Goal: Book appointment/travel/reservation

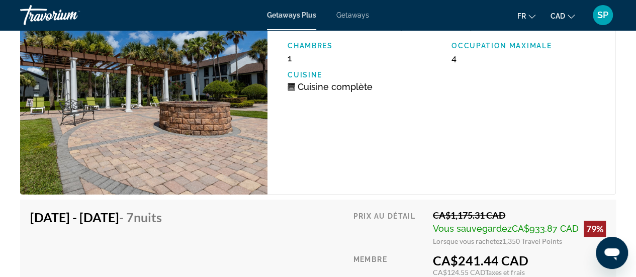
click at [599, 63] on div "Occupation maximale 4" at bounding box center [528, 53] width 164 height 22
click at [551, 148] on div "Unité de 1 chambre (Full Kitchen) Chambres 1 Occupation maximale 4 Cuisine Cuis…" at bounding box center [441, 100] width 348 height 189
click at [613, 148] on div "Unité de 1 chambre (Full Kitchen) Chambres 1 Occupation maximale 4 Cuisine Cuis…" at bounding box center [441, 100] width 348 height 189
click at [522, 156] on div "Unité de 1 chambre (Full Kitchen) Chambres 1 Occupation maximale 4 Cuisine Cuis…" at bounding box center [441, 100] width 348 height 189
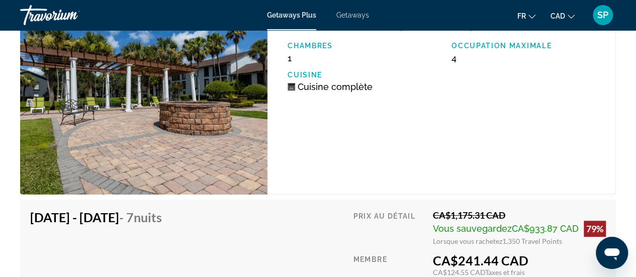
click at [356, 161] on div "Unité de 1 chambre (Full Kitchen) Chambres 1 Occupation maximale 4 Cuisine Cuis…" at bounding box center [441, 100] width 348 height 189
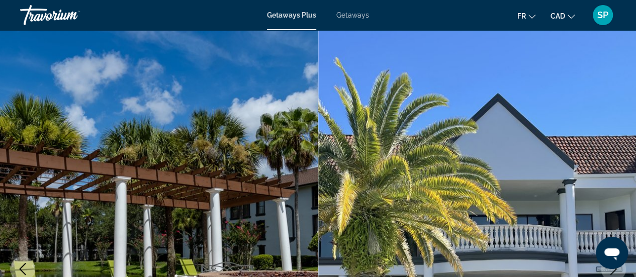
click at [405, 59] on img "Main content" at bounding box center [477, 269] width 318 height 478
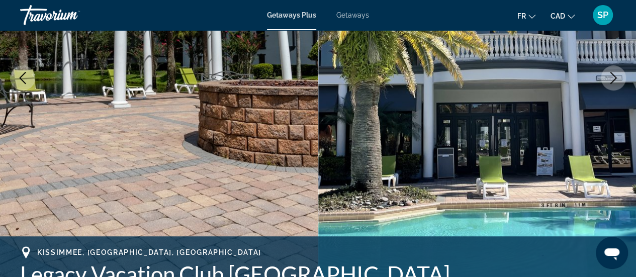
scroll to position [209, 0]
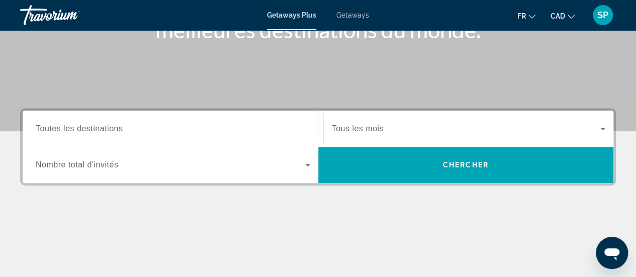
scroll to position [172, 0]
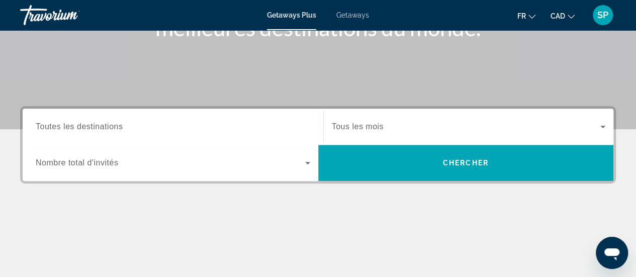
drag, startPoint x: 74, startPoint y: 113, endPoint x: 73, endPoint y: 135, distance: 21.7
click at [73, 135] on div "Search widget" at bounding box center [173, 127] width 274 height 29
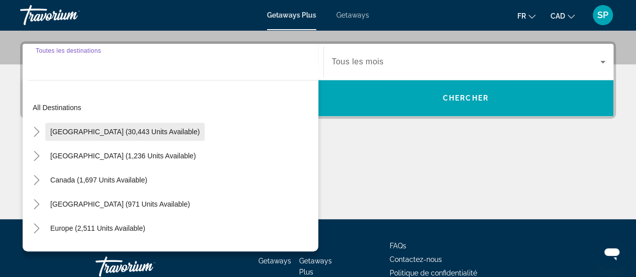
scroll to position [245, 0]
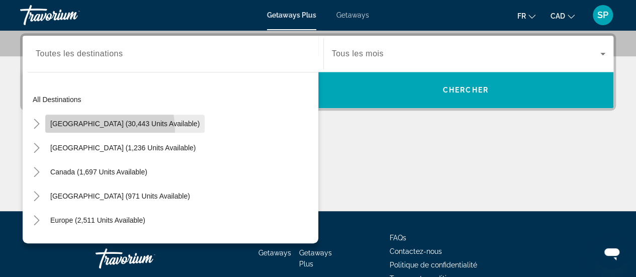
click at [89, 130] on span "Search widget" at bounding box center [124, 124] width 159 height 24
type input "**********"
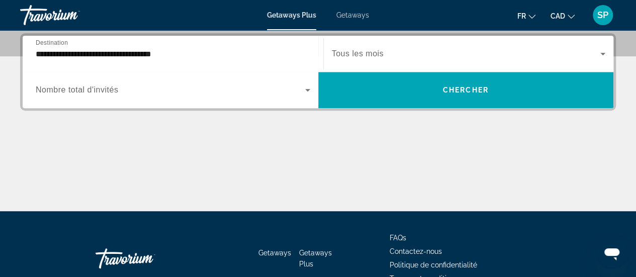
click at [91, 86] on span "Nombre total d'invités" at bounding box center [77, 89] width 82 height 9
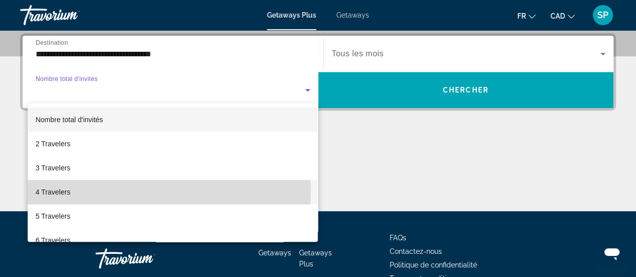
click at [47, 193] on span "4 Travelers" at bounding box center [53, 192] width 35 height 12
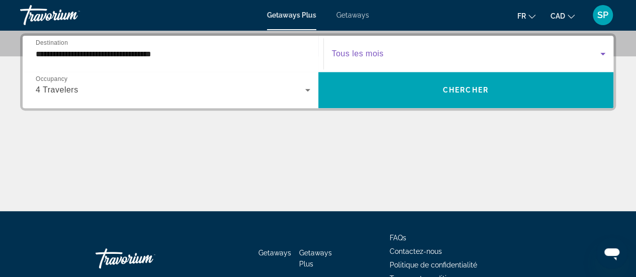
click at [389, 50] on span "Search widget" at bounding box center [466, 54] width 269 height 12
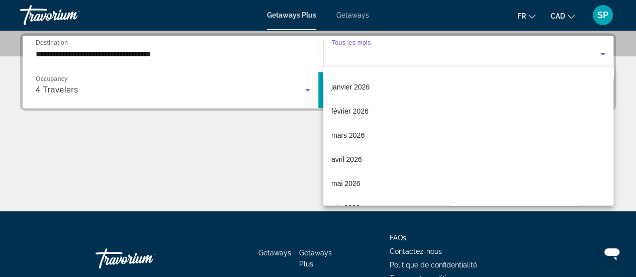
scroll to position [124, 0]
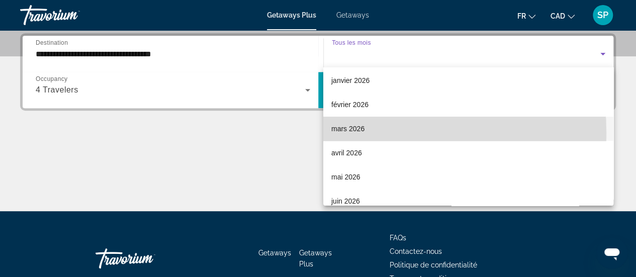
click at [358, 132] on span "mars 2026" at bounding box center [347, 129] width 33 height 12
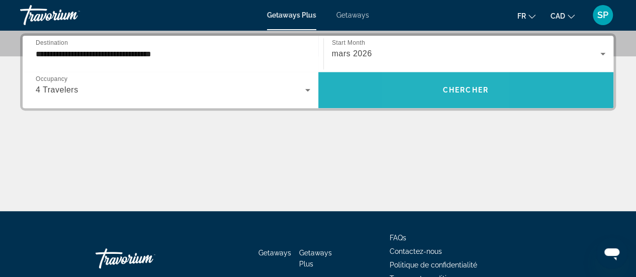
click at [434, 89] on span "Search widget" at bounding box center [466, 90] width 296 height 24
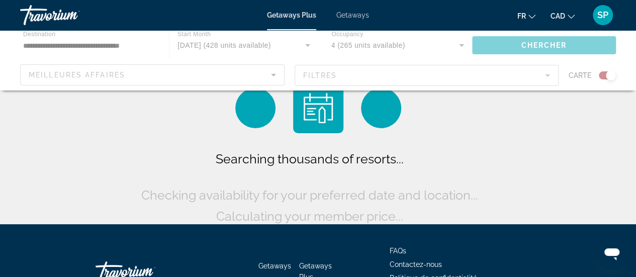
click at [434, 89] on div "Main content" at bounding box center [318, 60] width 636 height 60
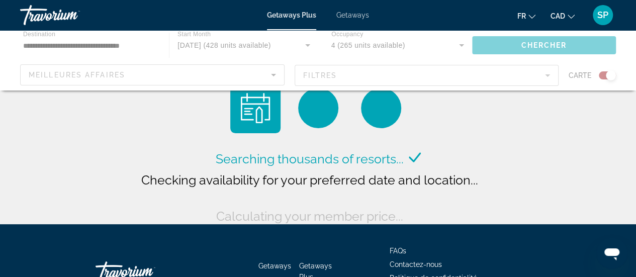
click at [434, 89] on div "Main content" at bounding box center [318, 60] width 636 height 60
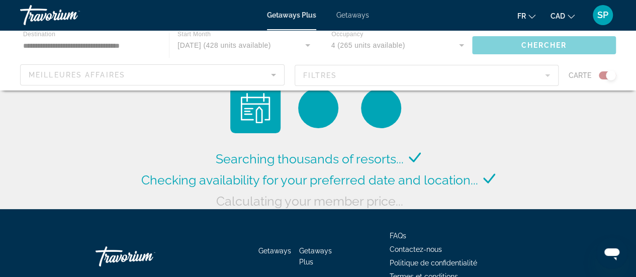
click at [434, 89] on div "Main content" at bounding box center [318, 60] width 636 height 60
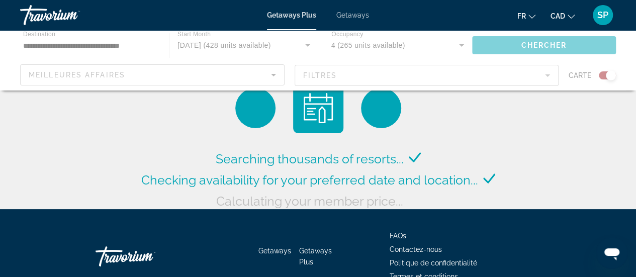
click at [434, 89] on div "Main content" at bounding box center [318, 60] width 636 height 60
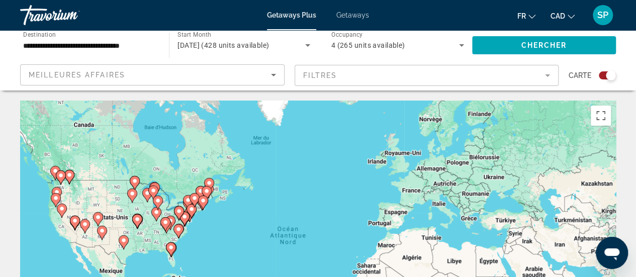
click at [183, 246] on div "Pour activer le glissement avec le clavier, appuyez sur Alt+Entrée. Une fois ce…" at bounding box center [318, 252] width 596 height 302
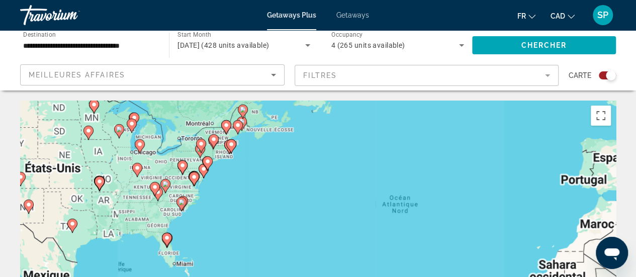
drag, startPoint x: 183, startPoint y: 246, endPoint x: 222, endPoint y: 160, distance: 94.7
click at [222, 160] on div "Pour activer le glissement avec le clavier, appuyez sur Alt+Entrée. Une fois ce…" at bounding box center [318, 252] width 596 height 302
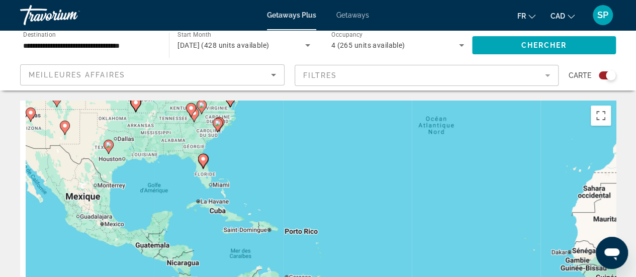
drag, startPoint x: 208, startPoint y: 192, endPoint x: 218, endPoint y: 166, distance: 27.1
click at [218, 166] on div "Pour activer le glissement avec le clavier, appuyez sur Alt+Entrée. Une fois ce…" at bounding box center [318, 252] width 596 height 302
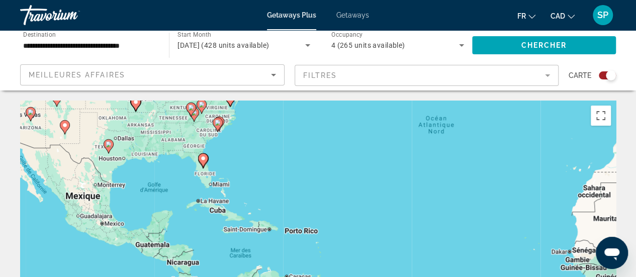
click at [218, 166] on div "Pour activer le glissement avec le clavier, appuyez sur Alt+Entrée. Une fois ce…" at bounding box center [318, 252] width 596 height 302
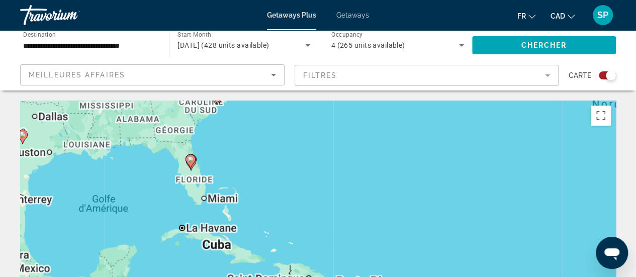
click at [218, 166] on div "Pour activer le glissement avec le clavier, appuyez sur Alt+Entrée. Une fois ce…" at bounding box center [318, 252] width 596 height 302
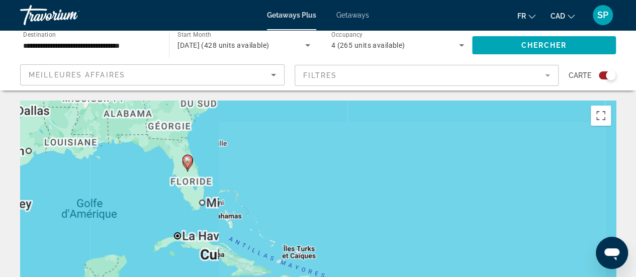
click at [218, 166] on div "Pour activer le glissement avec le clavier, appuyez sur Alt+Entrée. Une fois ce…" at bounding box center [318, 252] width 596 height 302
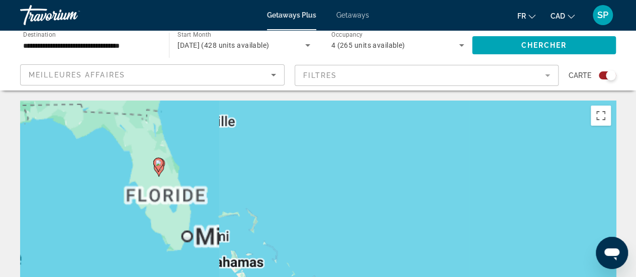
click at [218, 166] on div "Pour activer le glissement avec le clavier, appuyez sur Alt+Entrée. Une fois ce…" at bounding box center [318, 252] width 596 height 302
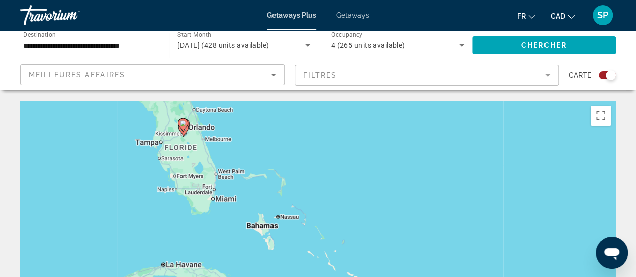
drag, startPoint x: 196, startPoint y: 168, endPoint x: 224, endPoint y: 125, distance: 52.0
click at [224, 125] on div "Pour activer le glissement avec le clavier, appuyez sur Alt+Entrée. Une fois ce…" at bounding box center [318, 252] width 596 height 302
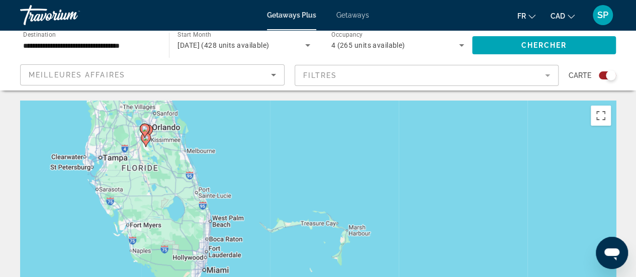
click at [155, 144] on div "Pour activer le glissement avec le clavier, appuyez sur Alt+Entrée. Une fois ce…" at bounding box center [318, 252] width 596 height 302
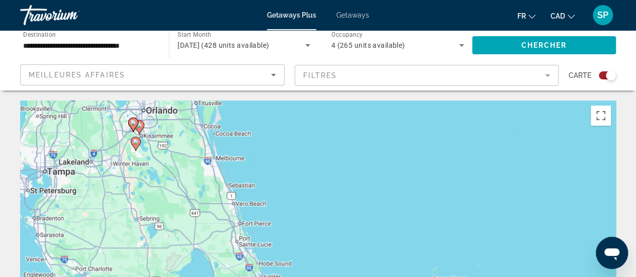
click at [155, 144] on div "Pour activer le glissement avec le clavier, appuyez sur Alt+Entrée. Une fois ce…" at bounding box center [318, 252] width 596 height 302
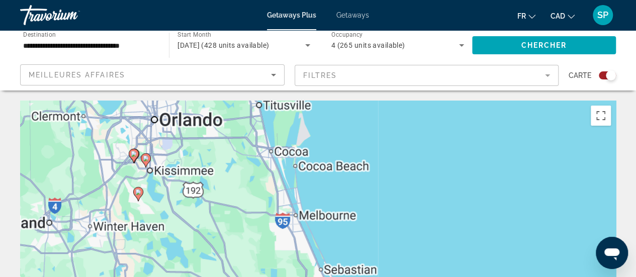
drag, startPoint x: 134, startPoint y: 156, endPoint x: 158, endPoint y: 203, distance: 52.2
click at [158, 203] on div "Pour activer le glissement avec le clavier, appuyez sur Alt+Entrée. Une fois ce…" at bounding box center [318, 252] width 596 height 302
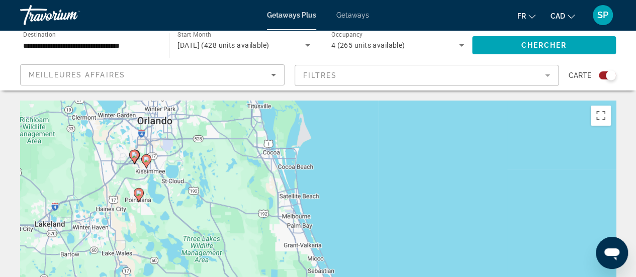
click at [153, 189] on div "Pour activer le glissement avec le clavier, appuyez sur Alt+Entrée. Une fois ce…" at bounding box center [318, 252] width 596 height 302
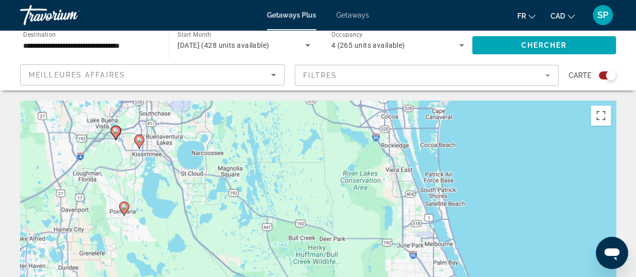
click at [146, 175] on div "Pour activer le glissement avec le clavier, appuyez sur Alt+Entrée. Une fois ce…" at bounding box center [318, 252] width 596 height 302
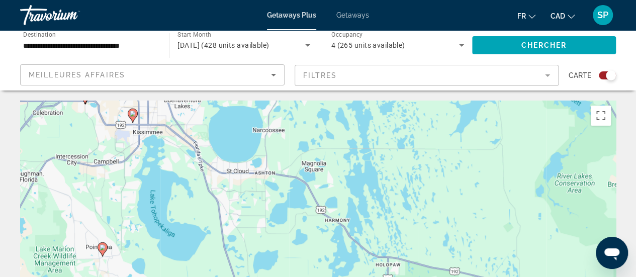
click at [146, 175] on div "Pour activer le glissement avec le clavier, appuyez sur Alt+Entrée. Une fois ce…" at bounding box center [318, 252] width 596 height 302
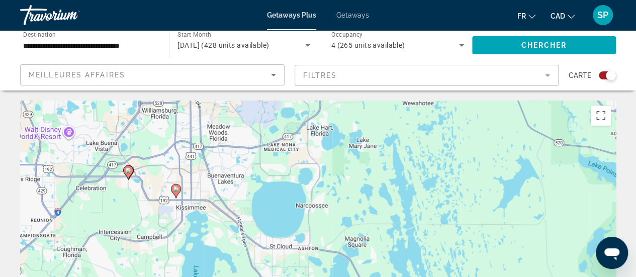
drag, startPoint x: 146, startPoint y: 175, endPoint x: 194, endPoint y: 261, distance: 98.1
click at [194, 261] on div "Pour activer le glissement avec le clavier, appuyez sur Alt+Entrée. Une fois ce…" at bounding box center [318, 252] width 596 height 302
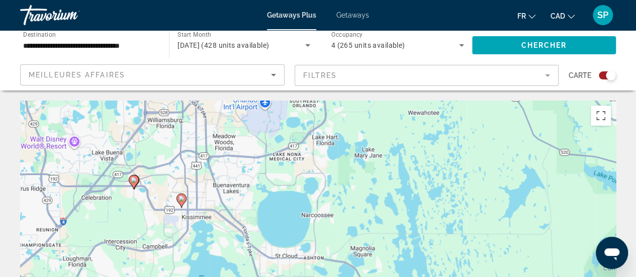
click at [137, 218] on div "Pour activer le glissement avec le clavier, appuyez sur Alt+Entrée. Une fois ce…" at bounding box center [318, 252] width 596 height 302
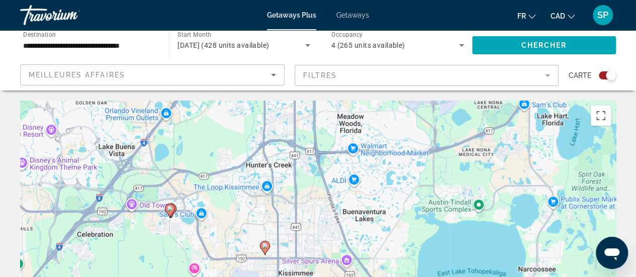
drag, startPoint x: 121, startPoint y: 182, endPoint x: 161, endPoint y: 240, distance: 70.4
click at [161, 240] on div "Pour activer le glissement avec le clavier, appuyez sur Alt+Entrée. Une fois ce…" at bounding box center [318, 252] width 596 height 302
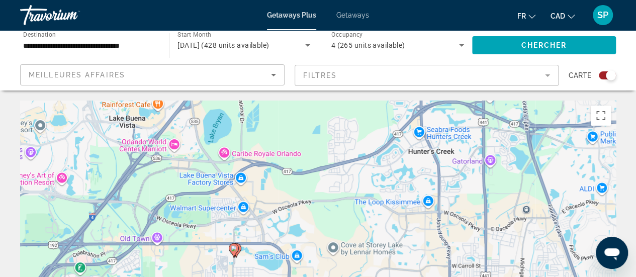
drag, startPoint x: 187, startPoint y: 185, endPoint x: 243, endPoint y: 247, distance: 83.7
click at [243, 247] on div "Pour activer le glissement avec le clavier, appuyez sur Alt+Entrée. Une fois ce…" at bounding box center [318, 252] width 596 height 302
click at [239, 245] on icon "Main content" at bounding box center [235, 250] width 9 height 13
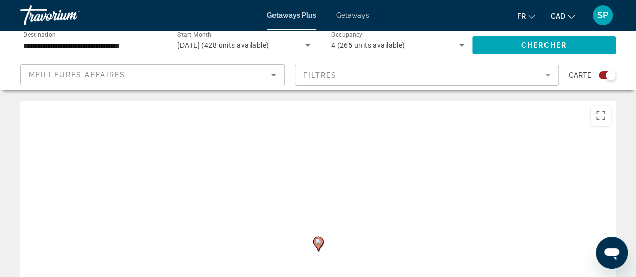
click at [239, 245] on div "Pour naviguer, appuyez sur les touches fléchées. Pour activer le glissement ave…" at bounding box center [318, 252] width 596 height 302
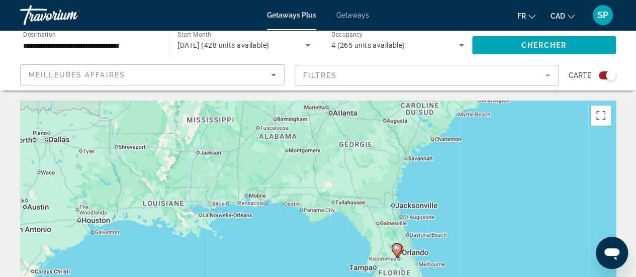
click at [427, 258] on div "Pour activer le glissement avec le clavier, appuyez sur Alt+Entrée. Une fois ce…" at bounding box center [318, 252] width 596 height 302
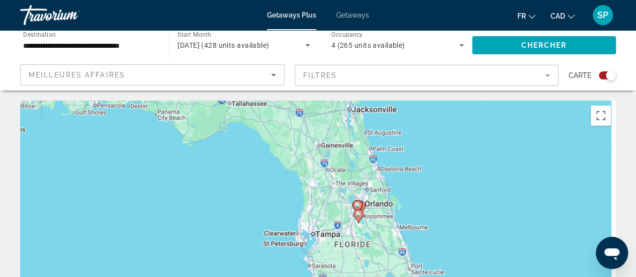
drag, startPoint x: 422, startPoint y: 227, endPoint x: 406, endPoint y: 157, distance: 72.2
click at [406, 157] on div "Pour activer le glissement avec le clavier, appuyez sur Alt+Entrée. Une fois ce…" at bounding box center [318, 252] width 596 height 302
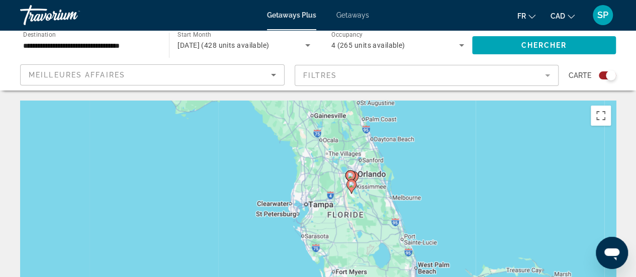
click at [354, 196] on div "Pour activer le glissement avec le clavier, appuyez sur Alt+Entrée. Une fois ce…" at bounding box center [318, 252] width 596 height 302
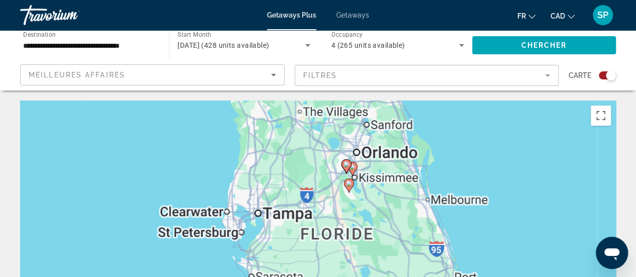
click at [354, 196] on div "Pour activer le glissement avec le clavier, appuyez sur Alt+Entrée. Une fois ce…" at bounding box center [318, 252] width 596 height 302
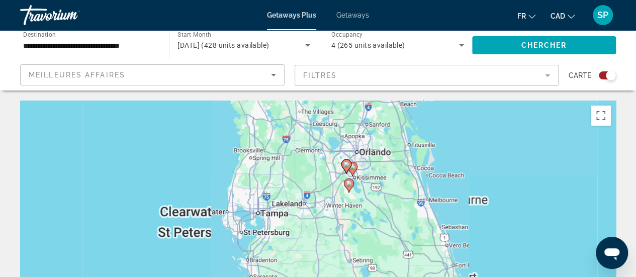
click at [354, 196] on div "Pour activer le glissement avec le clavier, appuyez sur Alt+Entrée. Une fois ce…" at bounding box center [318, 252] width 596 height 302
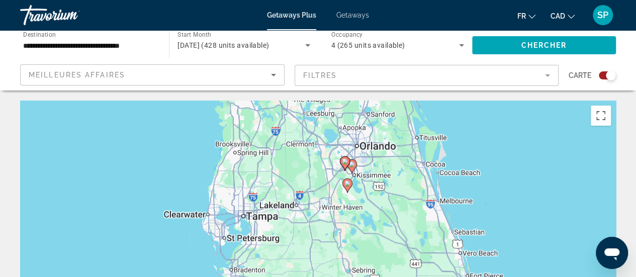
click at [354, 196] on div "Pour activer le glissement avec le clavier, appuyez sur Alt+Entrée. Une fois ce…" at bounding box center [318, 252] width 596 height 302
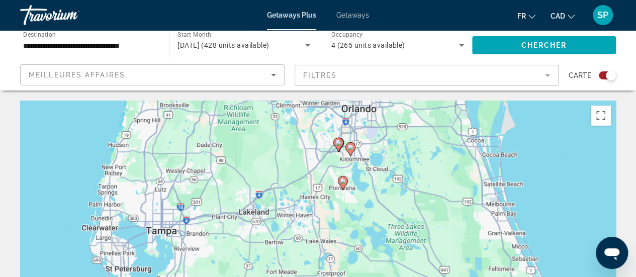
click at [354, 196] on div "Pour activer le glissement avec le clavier, appuyez sur Alt+Entrée. Une fois ce…" at bounding box center [318, 252] width 596 height 302
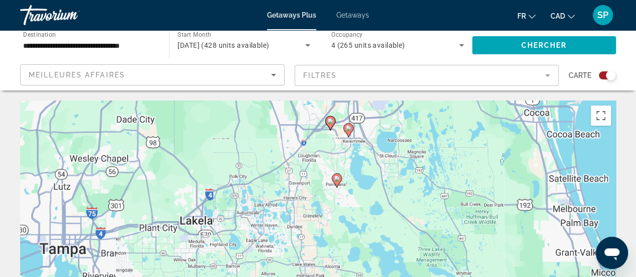
click at [354, 196] on div "Pour activer le glissement avec le clavier, appuyez sur Alt+Entrée. Une fois ce…" at bounding box center [318, 252] width 596 height 302
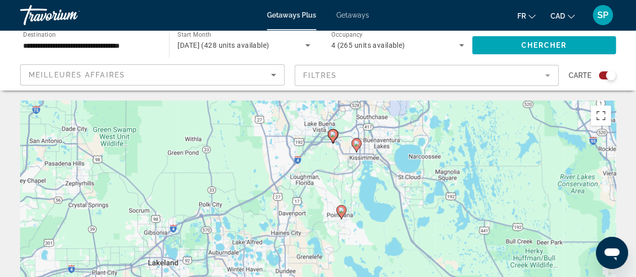
drag, startPoint x: 338, startPoint y: 150, endPoint x: 349, endPoint y: 191, distance: 41.7
click at [349, 191] on div "Pour activer le glissement avec le clavier, appuyez sur Alt+Entrée. Une fois ce…" at bounding box center [318, 252] width 596 height 302
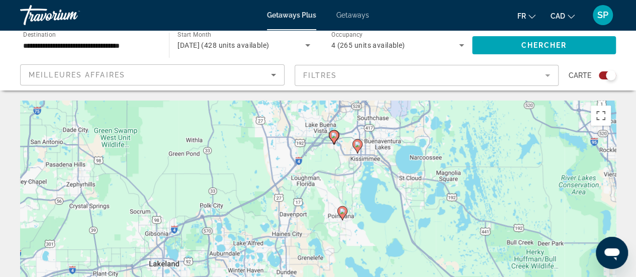
click at [336, 130] on gmp-advanced-marker "Main content" at bounding box center [334, 137] width 10 height 15
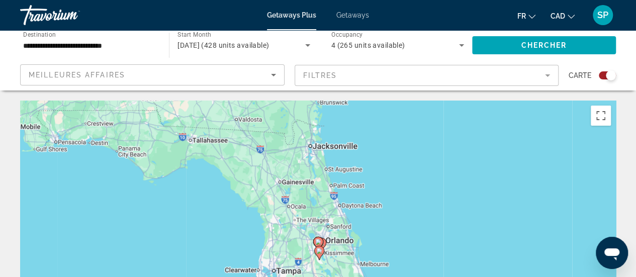
click at [317, 241] on image "Main content" at bounding box center [318, 242] width 6 height 6
type input "**********"
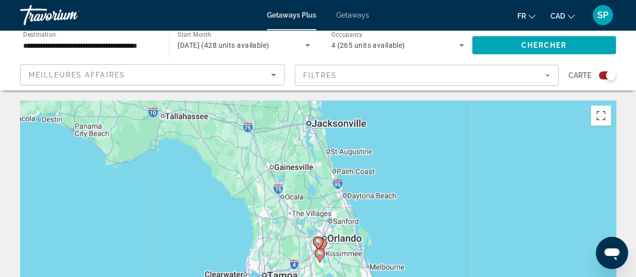
click at [317, 241] on image "Main content" at bounding box center [318, 242] width 6 height 6
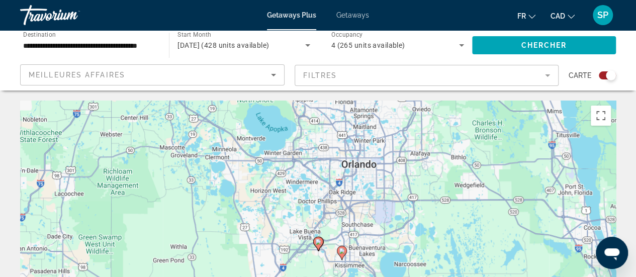
click at [317, 241] on image "Main content" at bounding box center [318, 242] width 6 height 6
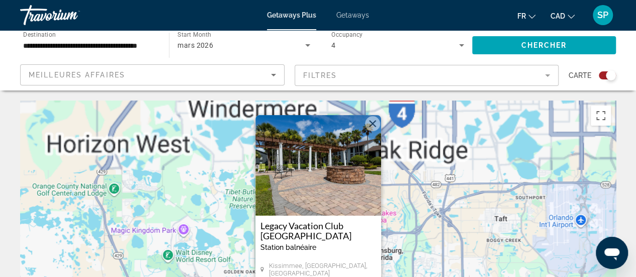
click at [441, 209] on div "Pour activer le glissement avec le clavier, appuyez sur Alt+Entrée. Une fois ce…" at bounding box center [318, 252] width 596 height 302
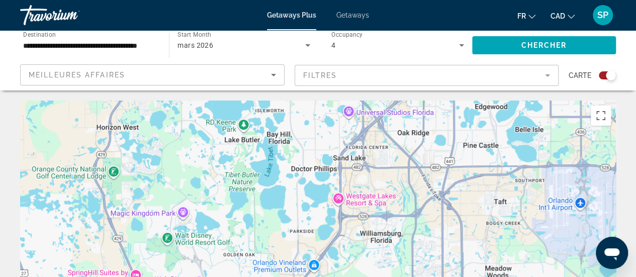
drag, startPoint x: 441, startPoint y: 209, endPoint x: 442, endPoint y: 188, distance: 20.6
click at [442, 188] on div "Pour activer le glissement avec le clavier, appuyez sur Alt+Entrée. Une fois ce…" at bounding box center [318, 252] width 596 height 302
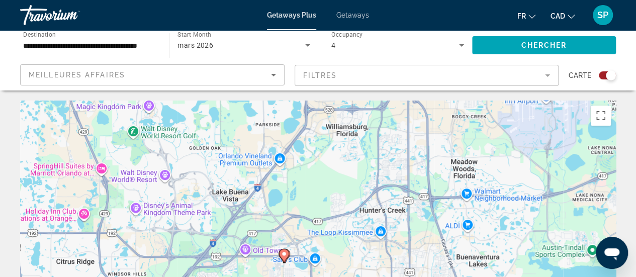
drag, startPoint x: 381, startPoint y: 252, endPoint x: 344, endPoint y: 145, distance: 113.4
click at [344, 145] on div "Pour activer le glissement avec le clavier, appuyez sur Alt+Entrée. Une fois ce…" at bounding box center [318, 252] width 596 height 302
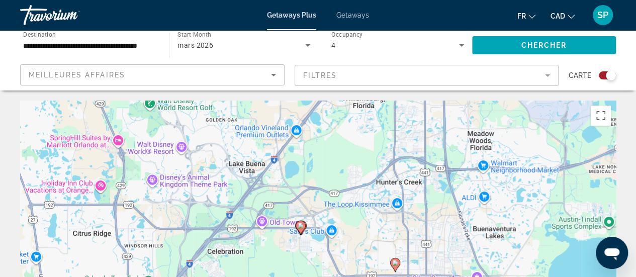
drag, startPoint x: 290, startPoint y: 214, endPoint x: 310, endPoint y: 186, distance: 34.6
click at [310, 186] on div "Pour activer le glissement avec le clavier, appuyez sur Alt+Entrée. Une fois ce…" at bounding box center [318, 252] width 596 height 302
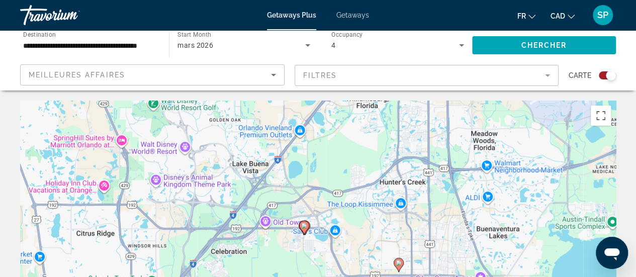
click at [279, 236] on div "Pour activer le glissement avec le clavier, appuyez sur Alt+Entrée. Une fois ce…" at bounding box center [318, 252] width 596 height 302
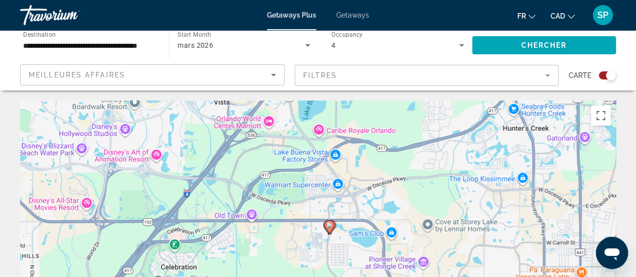
click at [310, 248] on div "Pour activer le glissement avec le clavier, appuyez sur Alt+Entrée. Une fois ce…" at bounding box center [318, 252] width 596 height 302
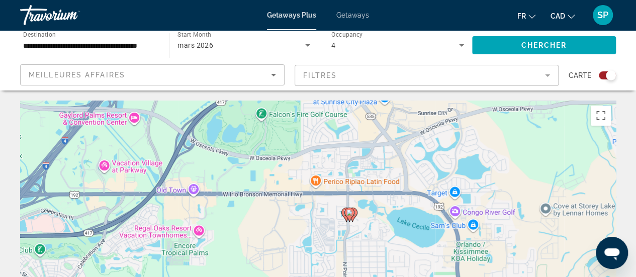
click at [366, 236] on div "Pour activer le glissement avec le clavier, appuyez sur Alt+Entrée. Une fois ce…" at bounding box center [318, 252] width 596 height 302
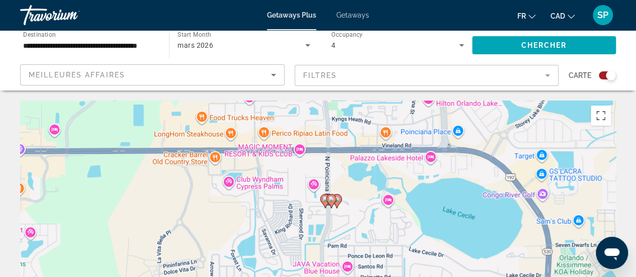
click at [332, 214] on div "Pour activer le glissement avec le clavier, appuyez sur Alt+Entrée. Une fois ce…" at bounding box center [318, 252] width 596 height 302
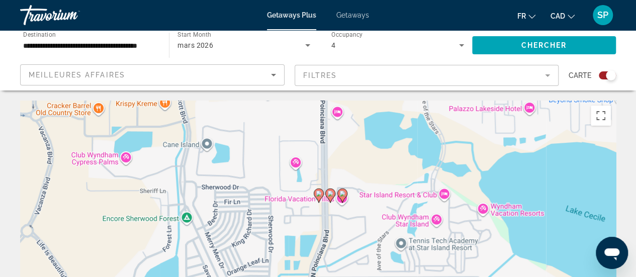
click at [316, 191] on image "Main content" at bounding box center [319, 194] width 6 height 6
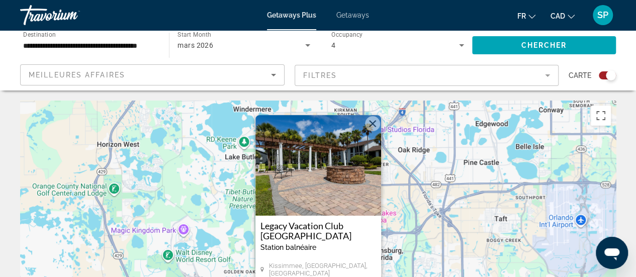
click at [355, 246] on div "Station balnéaire - Ceci est une station d'adultes seulement" at bounding box center [318, 247] width 116 height 8
click at [360, 246] on div "Station balnéaire - Ceci est une station d'adultes seulement" at bounding box center [318, 247] width 116 height 8
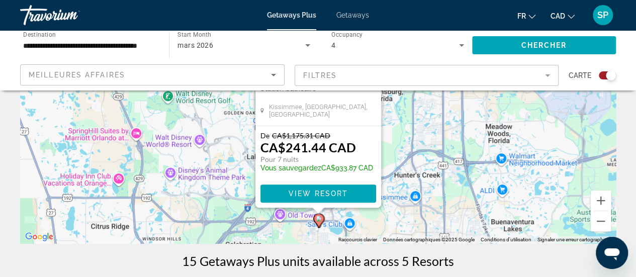
scroll to position [164, 0]
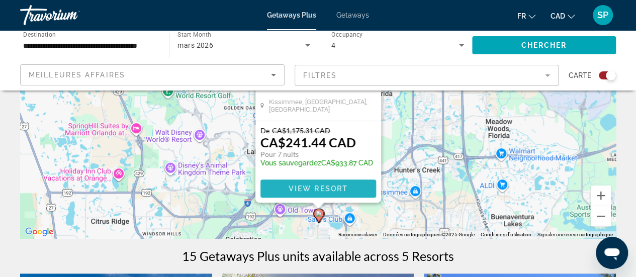
click at [307, 192] on span "View Resort" at bounding box center [317, 189] width 59 height 8
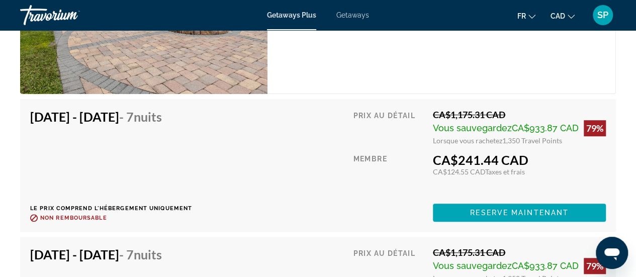
scroll to position [2179, 0]
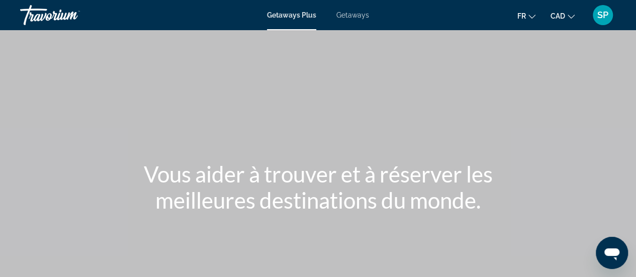
click at [239, 124] on div "Main content" at bounding box center [318, 151] width 636 height 302
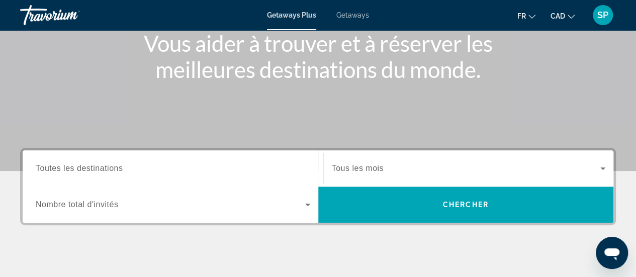
scroll to position [152, 0]
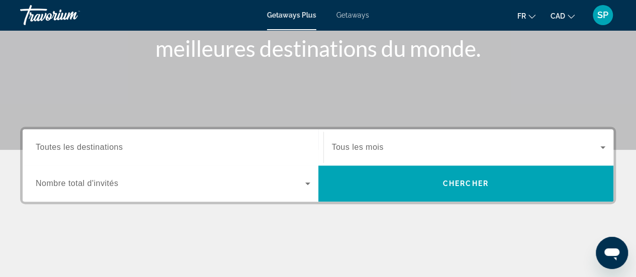
click at [93, 155] on div "Search widget" at bounding box center [173, 147] width 274 height 29
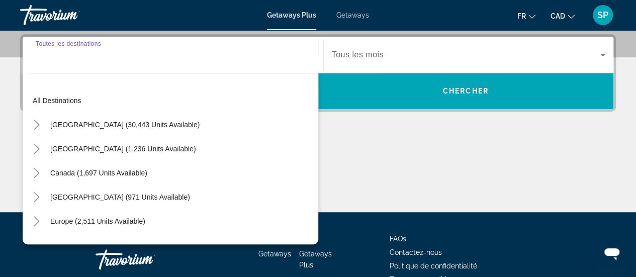
scroll to position [245, 0]
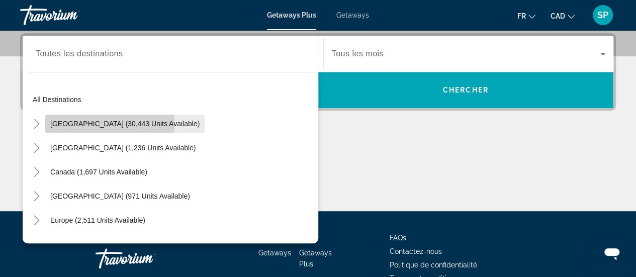
click at [97, 121] on span "United States (30,443 units available)" at bounding box center [124, 124] width 149 height 8
type input "**********"
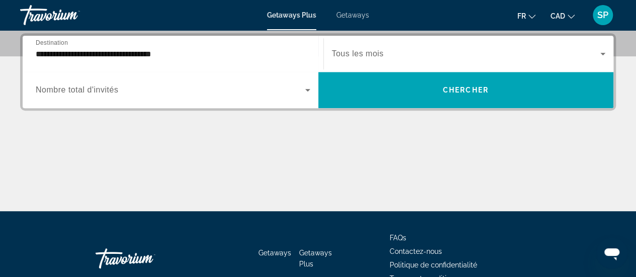
click at [76, 86] on span "Nombre total d'invités" at bounding box center [77, 89] width 82 height 9
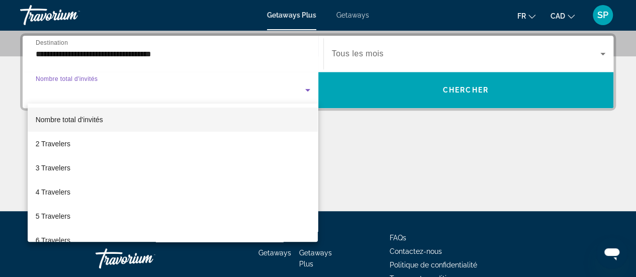
click at [171, 80] on div at bounding box center [318, 138] width 636 height 277
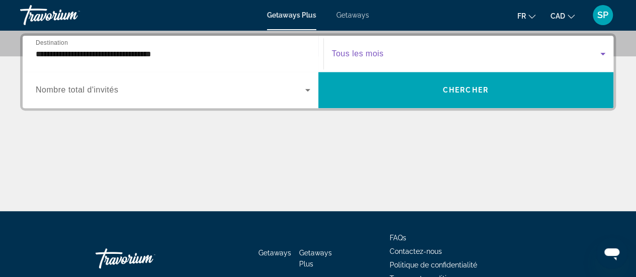
click at [416, 58] on span "Search widget" at bounding box center [466, 54] width 269 height 12
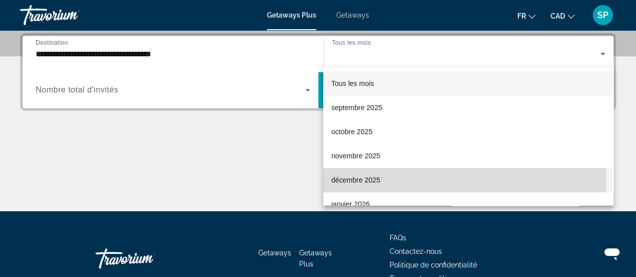
click at [365, 177] on span "décembre 2025" at bounding box center [355, 180] width 49 height 12
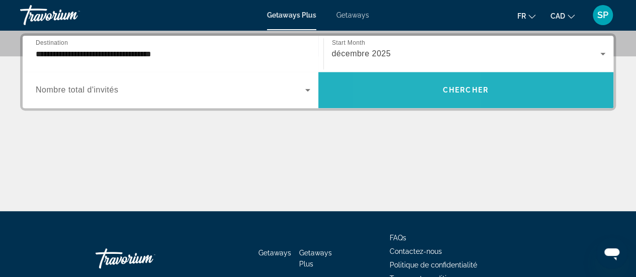
click at [420, 91] on span "Search widget" at bounding box center [466, 90] width 296 height 24
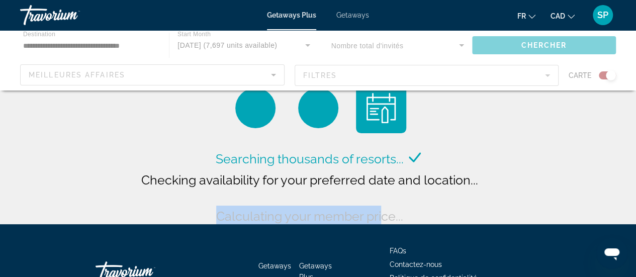
drag, startPoint x: 380, startPoint y: 211, endPoint x: 546, endPoint y: 225, distance: 167.0
click at [546, 225] on div "**********" at bounding box center [318, 138] width 636 height 277
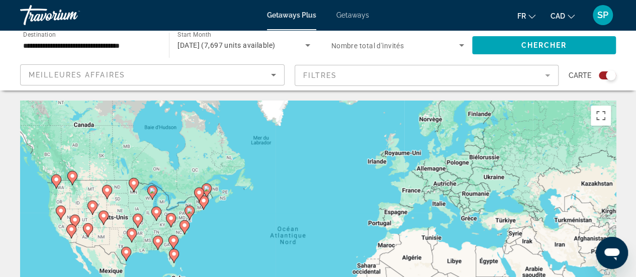
click at [208, 227] on div "Pour activer le glissement avec le clavier, appuyez sur Alt+Entrée. Une fois ce…" at bounding box center [318, 252] width 596 height 302
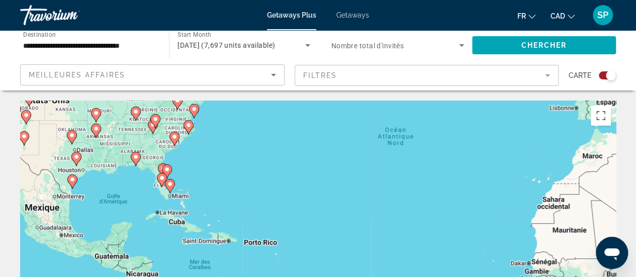
drag, startPoint x: 219, startPoint y: 220, endPoint x: 249, endPoint y: 97, distance: 127.4
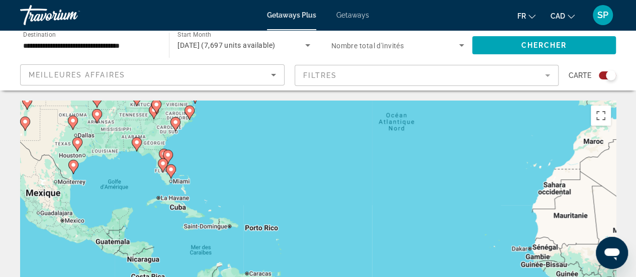
click at [186, 163] on div "Pour activer le glissement avec le clavier, appuyez sur Alt+Entrée. Une fois ce…" at bounding box center [318, 252] width 596 height 302
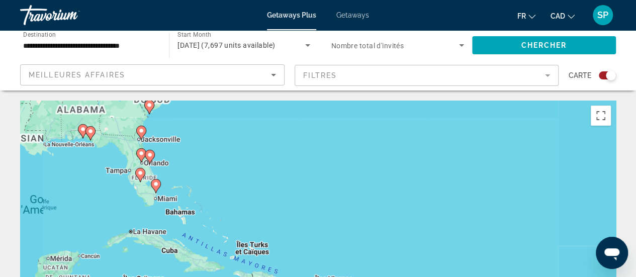
click at [186, 163] on div "Pour activer le glissement avec le clavier, appuyez sur Alt+Entrée. Une fois ce…" at bounding box center [318, 252] width 596 height 302
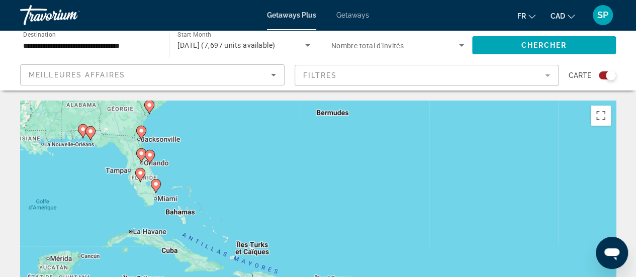
click at [186, 163] on div "Pour activer le glissement avec le clavier, appuyez sur Alt+Entrée. Une fois ce…" at bounding box center [318, 252] width 596 height 302
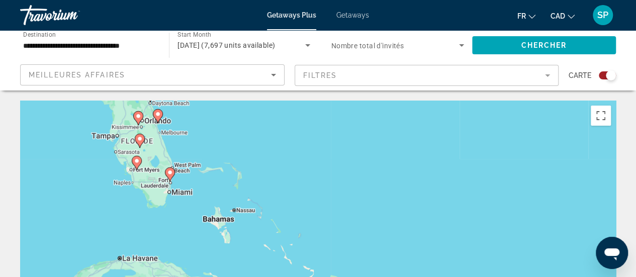
drag, startPoint x: 131, startPoint y: 182, endPoint x: 178, endPoint y: 139, distance: 64.8
click at [178, 139] on div "Pour activer le glissement avec le clavier, appuyez sur Alt+Entrée. Une fois ce…" at bounding box center [318, 252] width 596 height 302
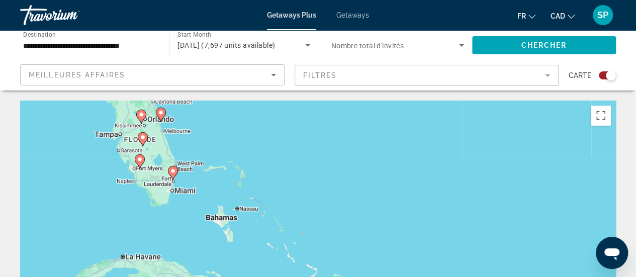
click at [178, 139] on div "Pour activer le glissement avec le clavier, appuyez sur Alt+Entrée. Une fois ce…" at bounding box center [318, 252] width 596 height 302
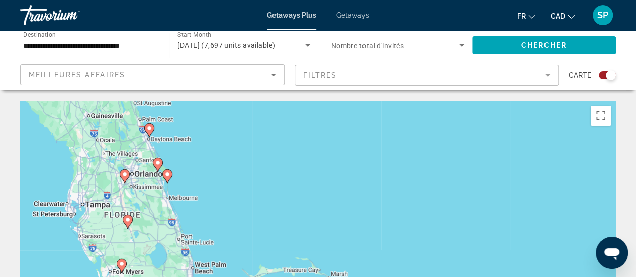
drag, startPoint x: 178, startPoint y: 136, endPoint x: 200, endPoint y: 213, distance: 79.4
click at [200, 213] on div "Pour activer le glissement avec le clavier, appuyez sur Alt+Entrée. Une fois ce…" at bounding box center [318, 252] width 596 height 302
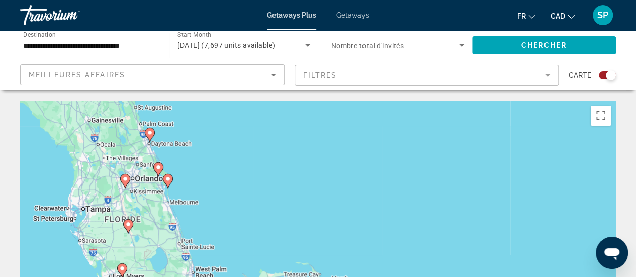
click at [127, 196] on div "Pour activer le glissement avec le clavier, appuyez sur Alt+Entrée. Une fois ce…" at bounding box center [318, 252] width 596 height 302
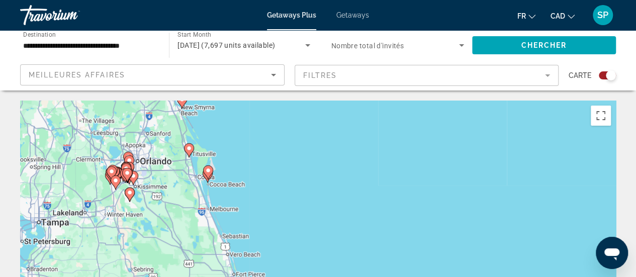
click at [127, 196] on icon "Main content" at bounding box center [129, 194] width 9 height 13
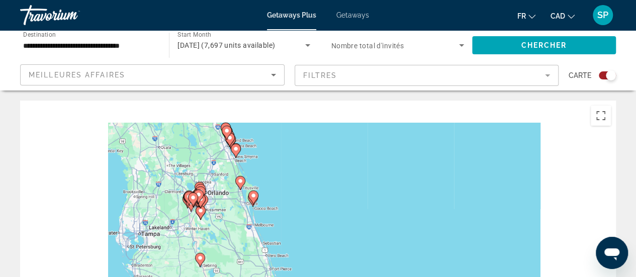
click at [127, 196] on div "Pour naviguer, appuyez sur les touches fléchées. Pour activer le glissement ave…" at bounding box center [318, 252] width 596 height 302
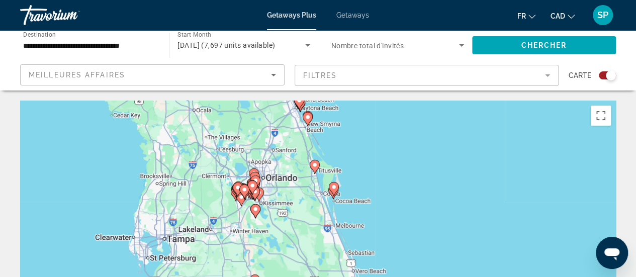
drag, startPoint x: 303, startPoint y: 229, endPoint x: 285, endPoint y: 198, distance: 35.6
click at [285, 198] on div "Pour activer le glissement avec le clavier, appuyez sur Alt+Entrée. Une fois ce…" at bounding box center [318, 252] width 596 height 302
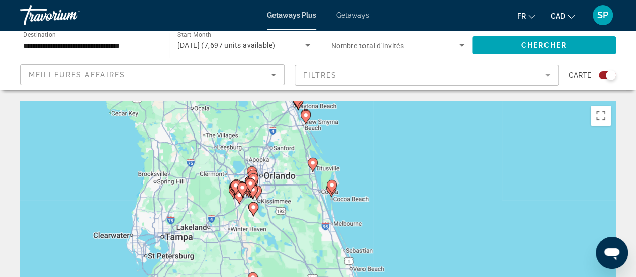
click at [285, 198] on div "Pour activer le glissement avec le clavier, appuyez sur Alt+Entrée. Une fois ce…" at bounding box center [318, 252] width 596 height 302
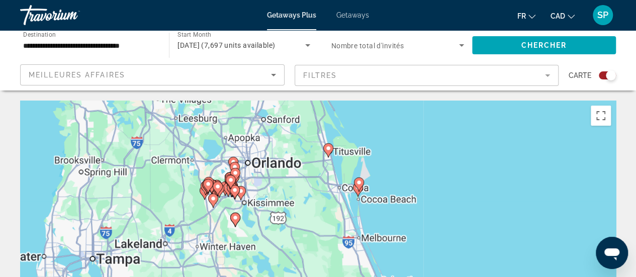
click at [285, 198] on div "Pour activer le glissement avec le clavier, appuyez sur Alt+Entrée. Une fois ce…" at bounding box center [318, 252] width 596 height 302
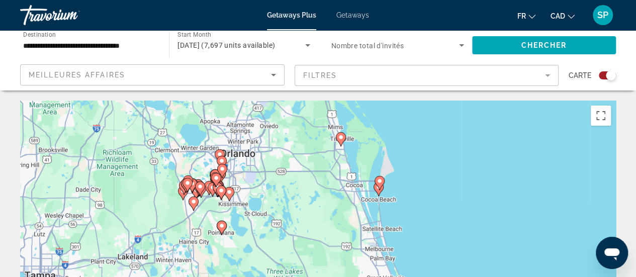
click at [250, 195] on div "Pour activer le glissement avec le clavier, appuyez sur Alt+Entrée. Une fois ce…" at bounding box center [318, 252] width 596 height 302
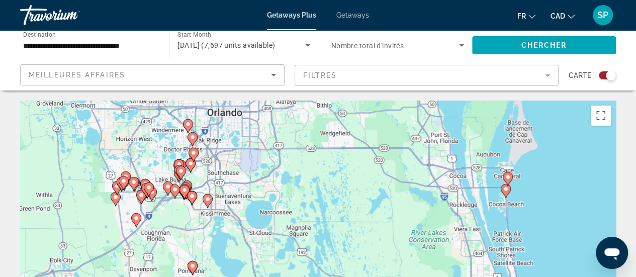
click at [230, 189] on div "Pour activer le glissement avec le clavier, appuyez sur Alt+Entrée. Une fois ce…" at bounding box center [318, 252] width 596 height 302
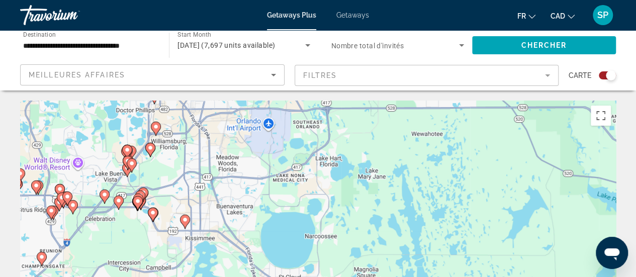
click at [165, 177] on div "Pour activer le glissement avec le clavier, appuyez sur Alt+Entrée. Une fois ce…" at bounding box center [318, 252] width 596 height 302
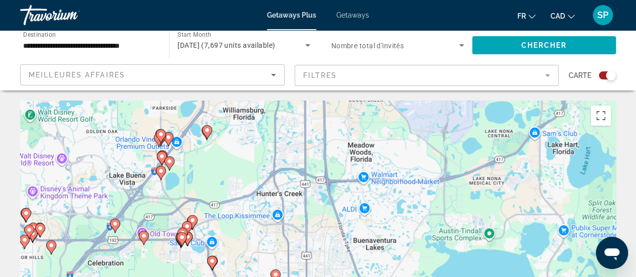
drag, startPoint x: 113, startPoint y: 183, endPoint x: 187, endPoint y: 185, distance: 73.9
click at [187, 185] on div "Pour activer le glissement avec le clavier, appuyez sur Alt+Entrée. Une fois ce…" at bounding box center [318, 252] width 596 height 302
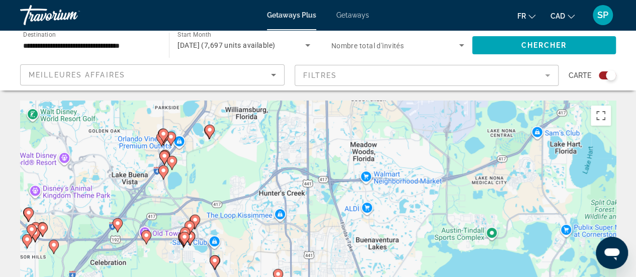
click at [152, 194] on div "Pour activer le glissement avec le clavier, appuyez sur Alt+Entrée. Une fois ce…" at bounding box center [318, 252] width 596 height 302
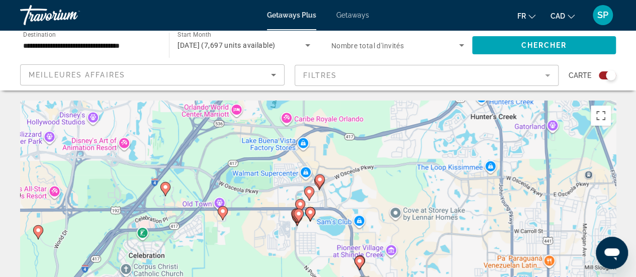
drag, startPoint x: 189, startPoint y: 193, endPoint x: 275, endPoint y: 117, distance: 115.4
click at [275, 117] on div "Pour activer le glissement avec le clavier, appuyez sur Alt+Entrée. Une fois ce…" at bounding box center [318, 252] width 596 height 302
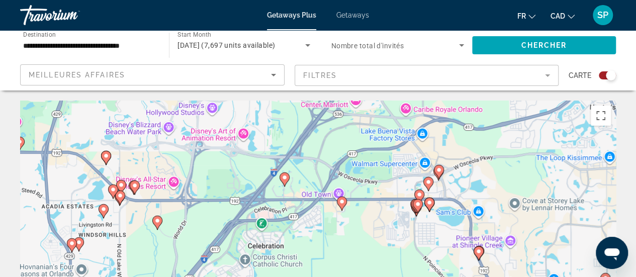
drag, startPoint x: 214, startPoint y: 185, endPoint x: 338, endPoint y: 175, distance: 125.0
click at [338, 175] on div "Pour activer le glissement avec le clavier, appuyez sur Alt+Entrée. Une fois ce…" at bounding box center [318, 252] width 596 height 302
click at [133, 206] on div "Pour activer le glissement avec le clavier, appuyez sur Alt+Entrée. Une fois ce…" at bounding box center [318, 252] width 596 height 302
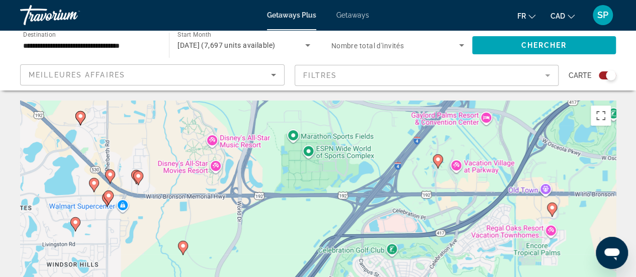
click at [133, 206] on div "Pour activer le glissement avec le clavier, appuyez sur Alt+Entrée. Une fois ce…" at bounding box center [318, 252] width 596 height 302
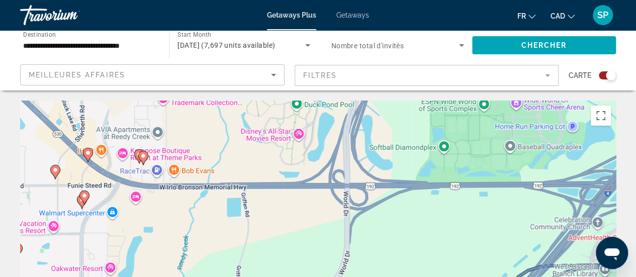
click at [131, 183] on div "Pour activer le glissement avec le clavier, appuyez sur Alt+Entrée. Une fois ce…" at bounding box center [318, 252] width 596 height 302
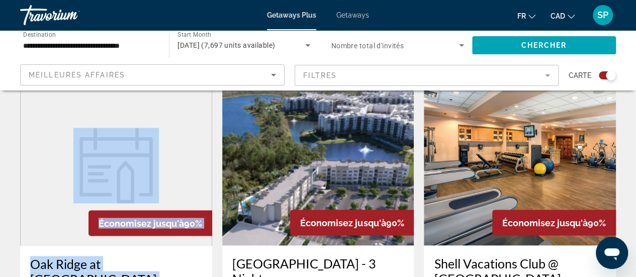
drag, startPoint x: 161, startPoint y: 179, endPoint x: 198, endPoint y: 282, distance: 108.8
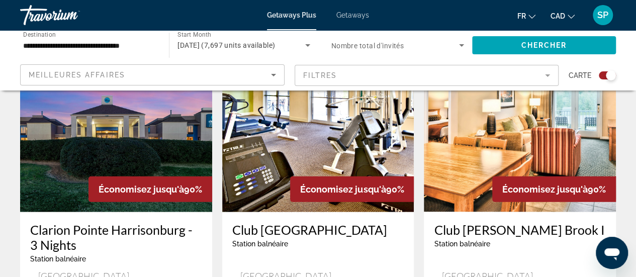
scroll to position [1174, 0]
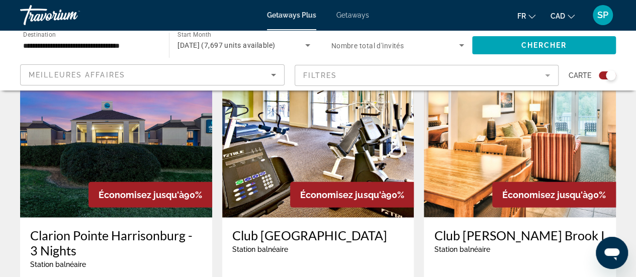
click at [552, 72] on mat-form-field "Filtres" at bounding box center [427, 75] width 264 height 21
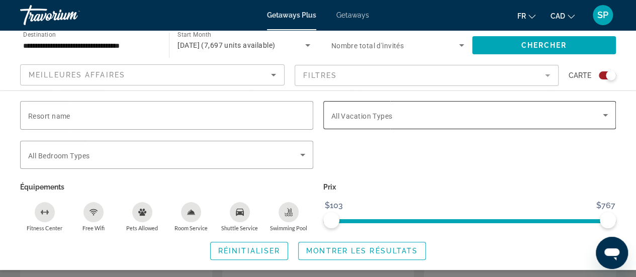
click at [385, 118] on span "All Vacation Types" at bounding box center [361, 116] width 61 height 8
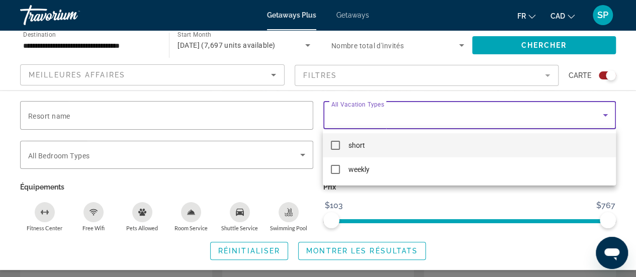
click at [385, 118] on div at bounding box center [318, 138] width 636 height 277
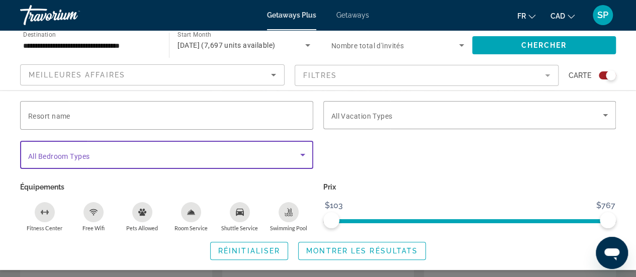
click at [305, 156] on icon "Search widget" at bounding box center [303, 155] width 12 height 12
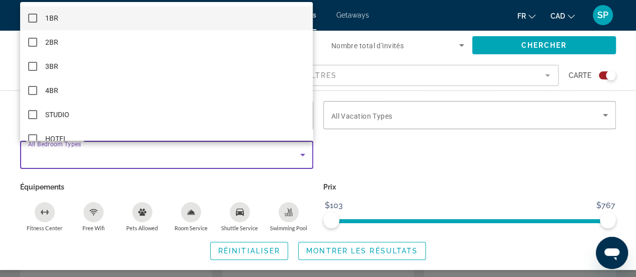
click at [305, 156] on div at bounding box center [318, 138] width 636 height 277
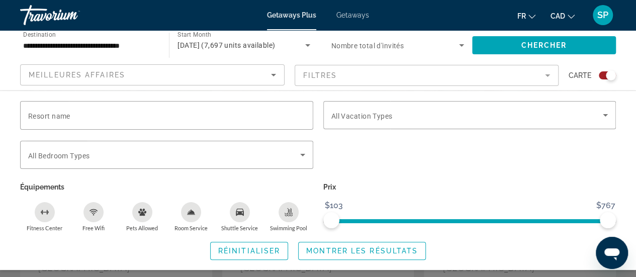
scroll to position [0, 0]
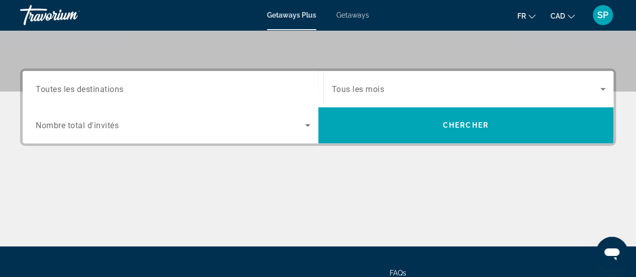
scroll to position [217, 0]
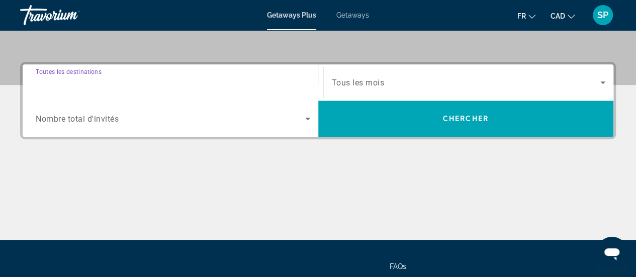
click at [155, 88] on input "Destination Toutes les destinations" at bounding box center [173, 83] width 274 height 12
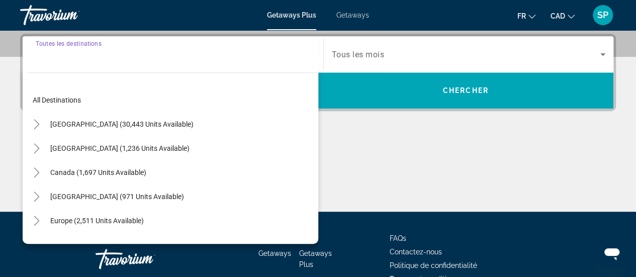
scroll to position [245, 0]
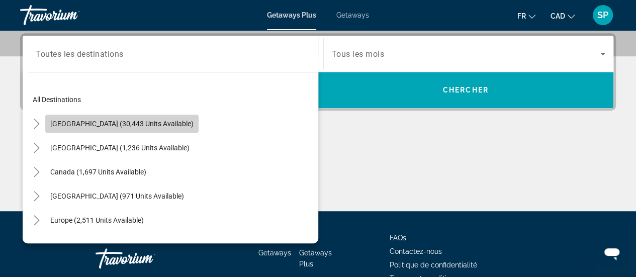
click at [130, 120] on span "United States (30,443 units available)" at bounding box center [121, 124] width 143 height 8
type input "**********"
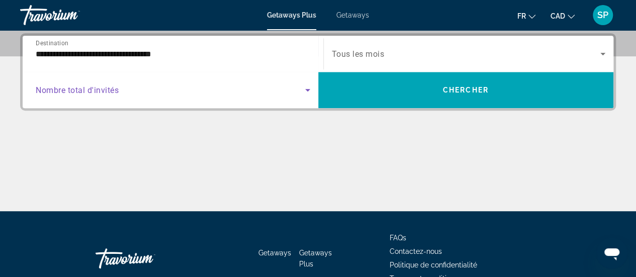
click at [131, 89] on span "Search widget" at bounding box center [170, 90] width 269 height 12
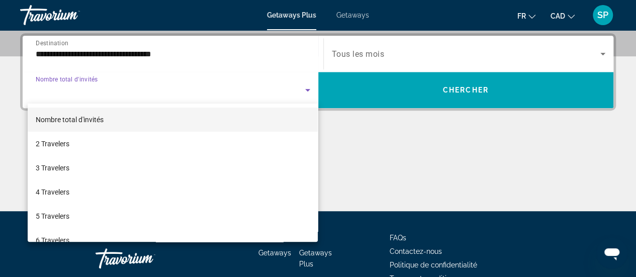
click at [410, 49] on div at bounding box center [318, 138] width 636 height 277
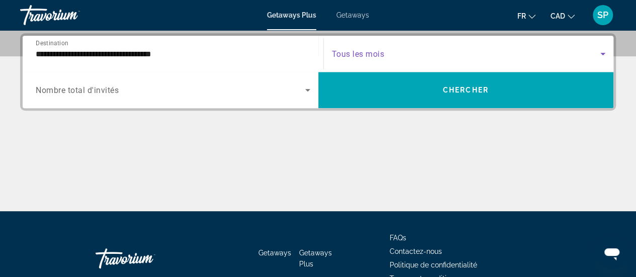
click at [410, 49] on span "Search widget" at bounding box center [466, 54] width 269 height 12
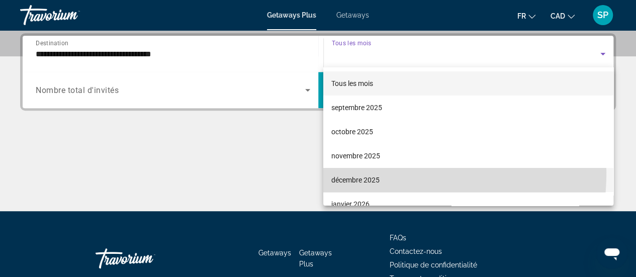
click at [359, 172] on mat-option "décembre 2025" at bounding box center [468, 180] width 290 height 24
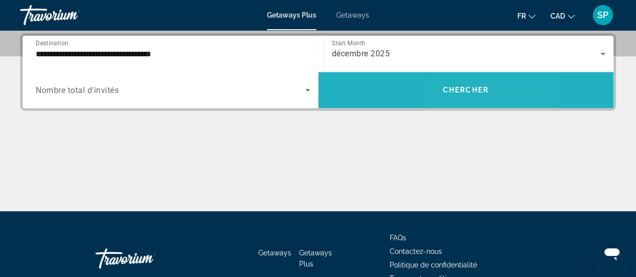
click at [458, 98] on span "Search widget" at bounding box center [466, 90] width 296 height 24
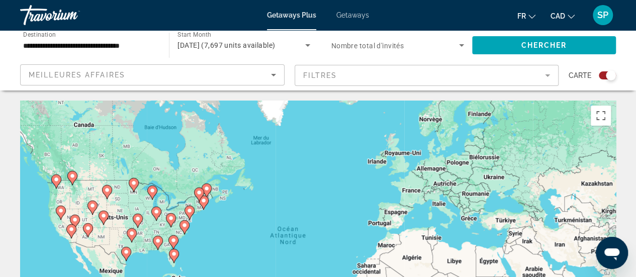
click at [185, 268] on div "Pour activer le glissement avec le clavier, appuyez sur Alt+Entrée. Une fois ce…" at bounding box center [318, 252] width 596 height 302
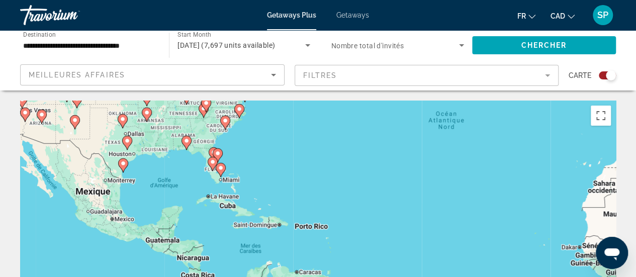
drag, startPoint x: 208, startPoint y: 241, endPoint x: 271, endPoint y: 157, distance: 104.8
click at [271, 157] on div "Pour activer le glissement avec le clavier, appuyez sur Alt+Entrée. Une fois ce…" at bounding box center [318, 252] width 596 height 302
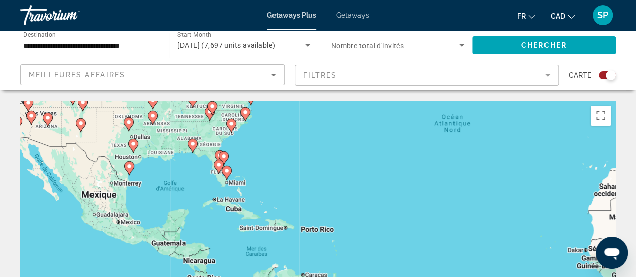
click at [245, 173] on div "Pour activer le glissement avec le clavier, appuyez sur Alt+Entrée. Une fois ce…" at bounding box center [318, 252] width 596 height 302
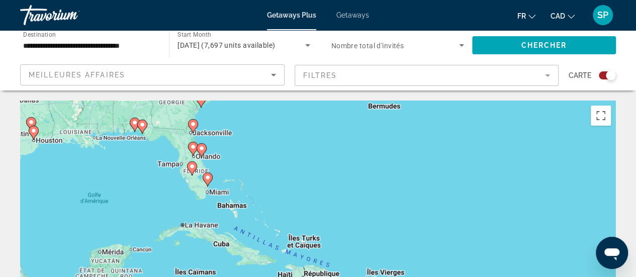
click at [245, 173] on div "Pour activer le glissement avec le clavier, appuyez sur Alt+Entrée. Une fois ce…" at bounding box center [318, 252] width 596 height 302
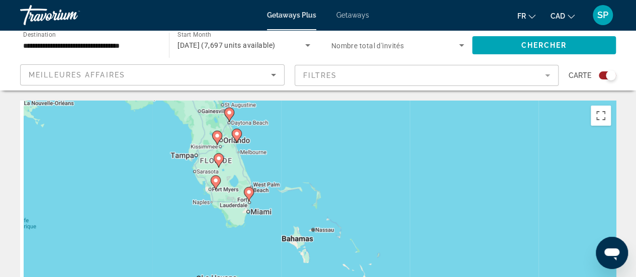
drag, startPoint x: 206, startPoint y: 174, endPoint x: 287, endPoint y: 174, distance: 80.4
click at [287, 174] on div "Pour activer le glissement avec le clavier, appuyez sur Alt+Entrée. Une fois ce…" at bounding box center [318, 252] width 596 height 302
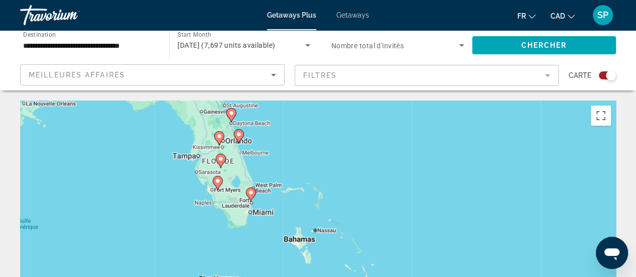
click at [261, 158] on div "Pour activer le glissement avec le clavier, appuyez sur Alt+Entrée. Une fois ce…" at bounding box center [318, 252] width 596 height 302
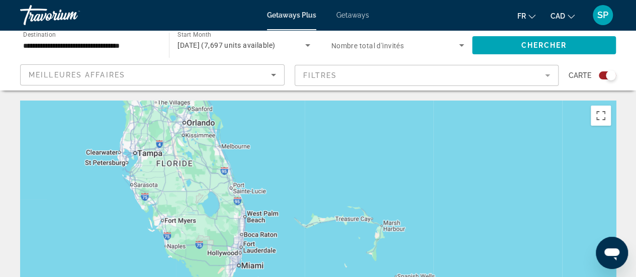
click at [261, 158] on div "Pour activer le glissement avec le clavier, appuyez sur Alt+Entrée. Une fois ce…" at bounding box center [318, 252] width 596 height 302
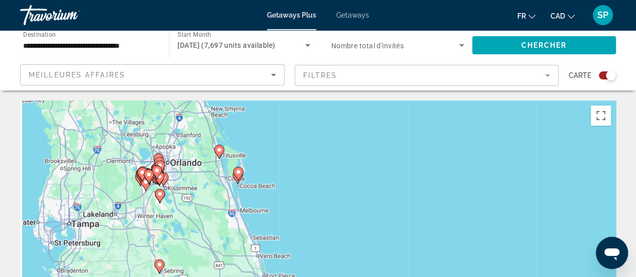
drag, startPoint x: 224, startPoint y: 132, endPoint x: 296, endPoint y: 223, distance: 115.7
click at [296, 223] on div "Pour activer le glissement avec le clavier, appuyez sur Alt+Entrée. Une fois ce…" at bounding box center [318, 252] width 596 height 302
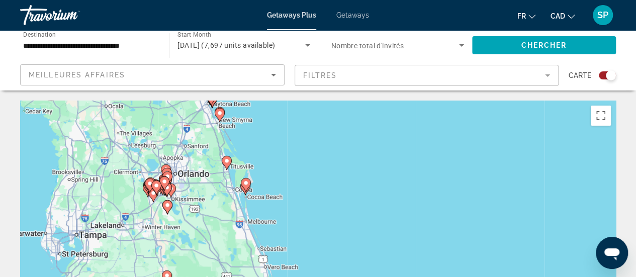
click at [185, 204] on div "Pour activer le glissement avec le clavier, appuyez sur Alt+Entrée. Une fois ce…" at bounding box center [318, 252] width 596 height 302
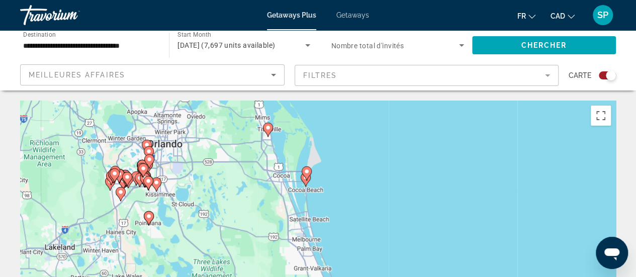
click at [131, 208] on div "Pour activer le glissement avec le clavier, appuyez sur Alt+Entrée. Une fois ce…" at bounding box center [318, 252] width 596 height 302
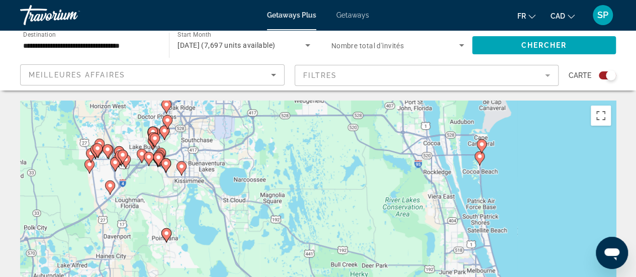
click at [131, 208] on div "Pour activer le glissement avec le clavier, appuyez sur Alt+Entrée. Une fois ce…" at bounding box center [318, 252] width 596 height 302
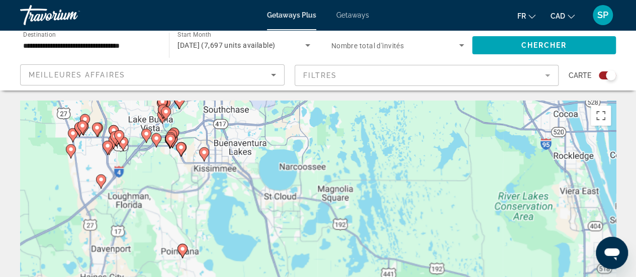
click at [131, 208] on div "Pour activer le glissement avec le clavier, appuyez sur Alt+Entrée. Une fois ce…" at bounding box center [318, 252] width 596 height 302
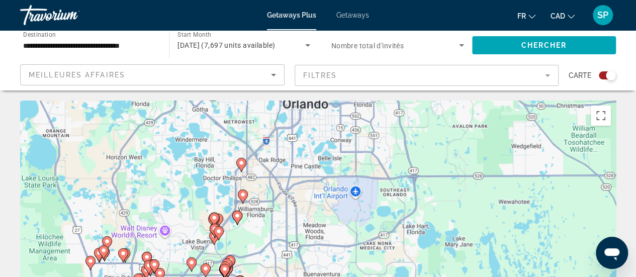
drag, startPoint x: 162, startPoint y: 143, endPoint x: 200, endPoint y: 301, distance: 162.3
click at [200, 277] on html "**********" at bounding box center [318, 138] width 636 height 277
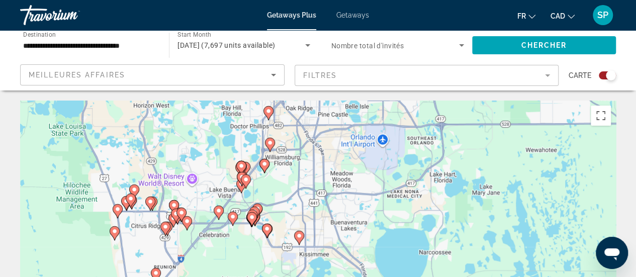
drag, startPoint x: 316, startPoint y: 209, endPoint x: 347, endPoint y: 157, distance: 60.4
click at [347, 157] on div "Pour activer le glissement avec le clavier, appuyez sur Alt+Entrée. Une fois ce…" at bounding box center [318, 252] width 596 height 302
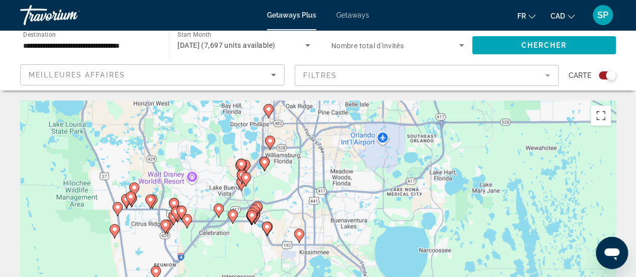
click at [212, 175] on div "Pour activer le glissement avec le clavier, appuyez sur Alt+Entrée. Une fois ce…" at bounding box center [318, 252] width 596 height 302
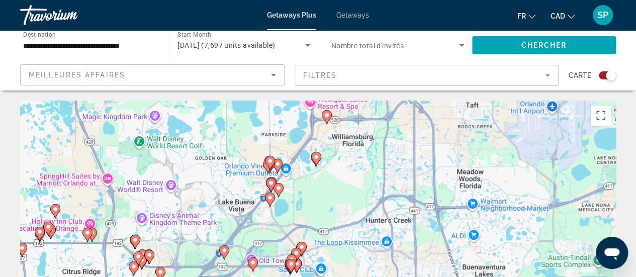
click at [212, 175] on div "Pour activer le glissement avec le clavier, appuyez sur Alt+Entrée. Une fois ce…" at bounding box center [318, 252] width 596 height 302
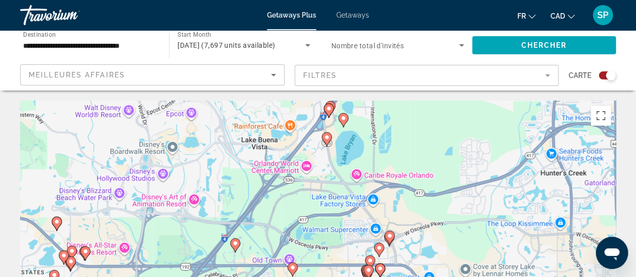
drag, startPoint x: 320, startPoint y: 249, endPoint x: 319, endPoint y: 151, distance: 97.5
click at [319, 151] on div "Pour activer le glissement avec le clavier, appuyez sur Alt+Entrée. Une fois ce…" at bounding box center [318, 252] width 596 height 302
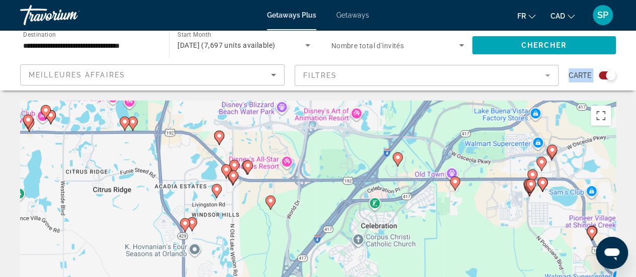
drag, startPoint x: 306, startPoint y: 164, endPoint x: 466, endPoint y: 81, distance: 180.1
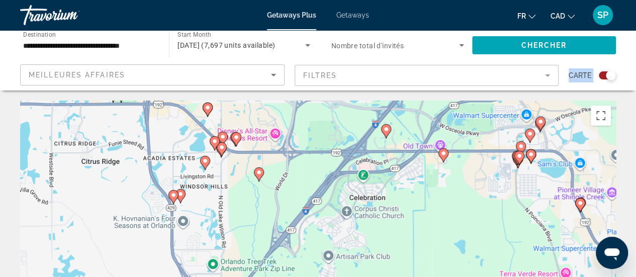
drag, startPoint x: 197, startPoint y: 163, endPoint x: 184, endPoint y: 130, distance: 36.1
click at [184, 130] on div "Pour activer le glissement avec le clavier, appuyez sur Alt+Entrée. Une fois ce…" at bounding box center [318, 252] width 596 height 302
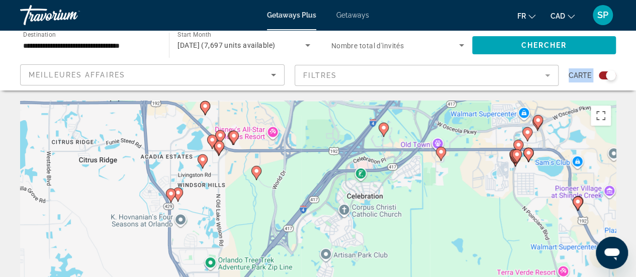
click at [249, 172] on div "Pour activer le glissement avec le clavier, appuyez sur Alt+Entrée. Une fois ce…" at bounding box center [318, 252] width 596 height 302
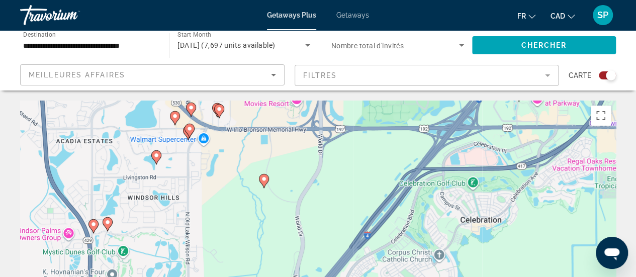
click at [249, 172] on div "Pour activer le glissement avec le clavier, appuyez sur Alt+Entrée. Une fois ce…" at bounding box center [318, 252] width 596 height 302
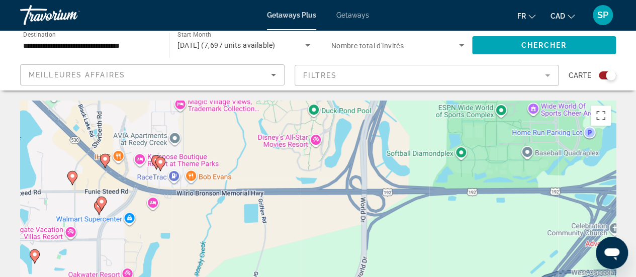
drag, startPoint x: 230, startPoint y: 154, endPoint x: 202, endPoint y: 275, distance: 123.8
click at [202, 275] on div "Pour activer le glissement avec le clavier, appuyez sur Alt+Entrée. Une fois ce…" at bounding box center [318, 252] width 596 height 302
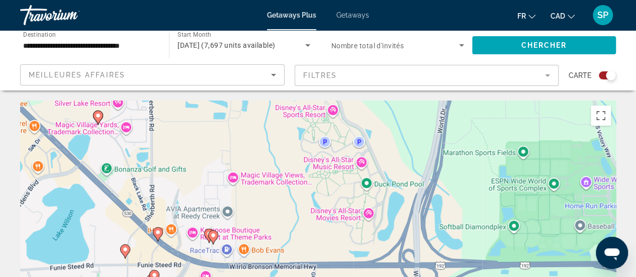
drag, startPoint x: 258, startPoint y: 166, endPoint x: 301, endPoint y: 236, distance: 81.2
click at [301, 236] on div "Pour activer le glissement avec le clavier, appuyez sur Alt+Entrée. Une fois ce…" at bounding box center [318, 252] width 596 height 302
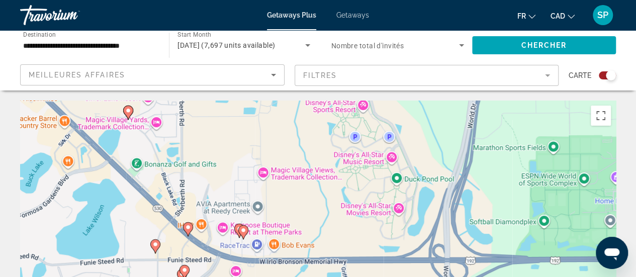
drag, startPoint x: 143, startPoint y: 173, endPoint x: 186, endPoint y: 182, distance: 44.3
click at [186, 182] on div "Pour activer le glissement avec le clavier, appuyez sur Alt+Entrée. Une fois ce…" at bounding box center [318, 252] width 596 height 302
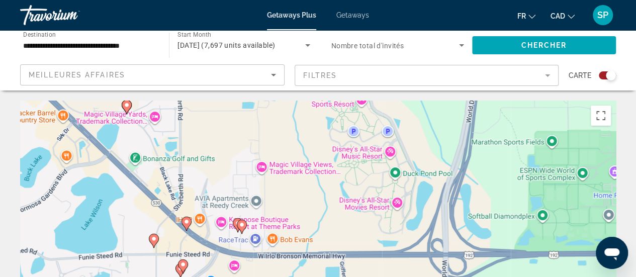
click at [128, 105] on image "Main content" at bounding box center [127, 105] width 6 height 6
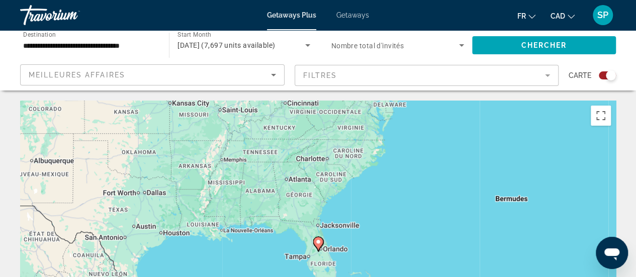
click at [319, 248] on icon "Main content" at bounding box center [318, 244] width 10 height 14
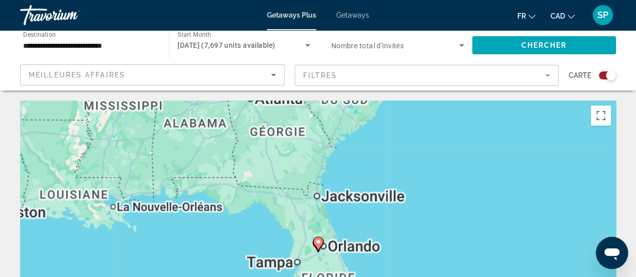
click at [319, 248] on icon "Main content" at bounding box center [318, 244] width 10 height 14
type input "**********"
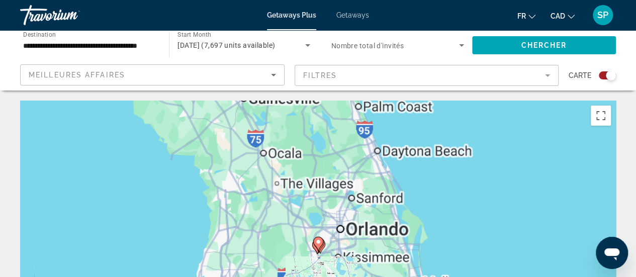
click at [319, 248] on icon "Main content" at bounding box center [318, 244] width 10 height 14
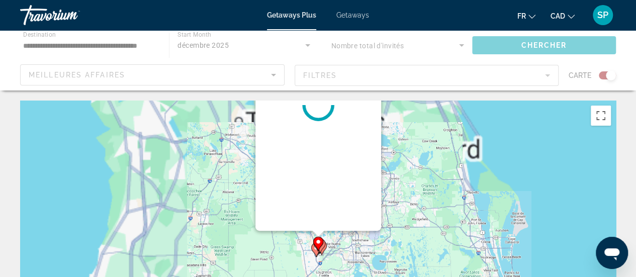
click at [319, 248] on icon "Main content" at bounding box center [318, 244] width 10 height 14
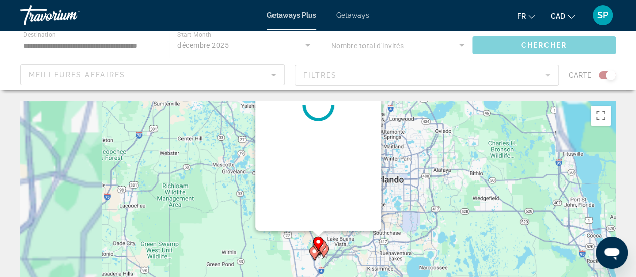
click at [319, 251] on div "Pour naviguer, appuyez sur les touches fléchées. Pour activer le glissement ave…" at bounding box center [616, 251] width 596 height 0
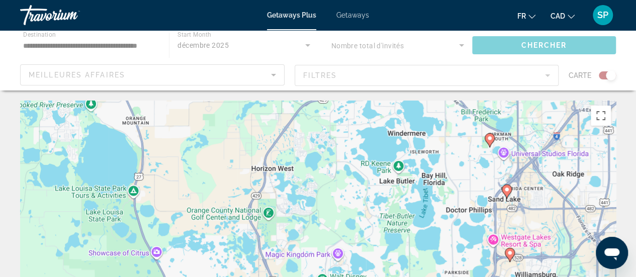
click at [322, 270] on div "Pour activer le glissement avec le clavier, appuyez sur Alt+Entrée. Une fois ce…" at bounding box center [318, 252] width 596 height 302
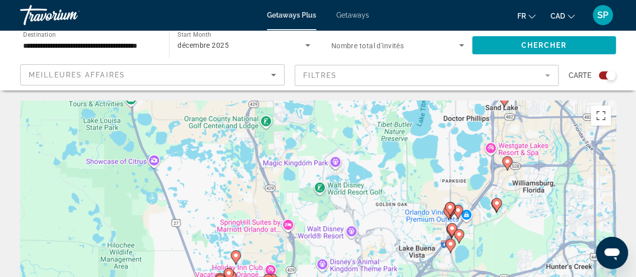
drag, startPoint x: 326, startPoint y: 214, endPoint x: 322, endPoint y: 116, distance: 98.1
click at [322, 116] on div "Pour activer le glissement avec le clavier, appuyez sur Alt+Entrée. Une fois ce…" at bounding box center [318, 252] width 596 height 302
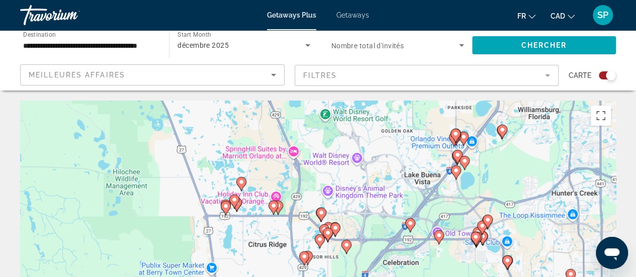
drag, startPoint x: 295, startPoint y: 169, endPoint x: 302, endPoint y: 93, distance: 77.2
click at [261, 162] on div "Pour activer le glissement avec le clavier, appuyez sur Alt+Entrée. Une fois ce…" at bounding box center [318, 252] width 596 height 302
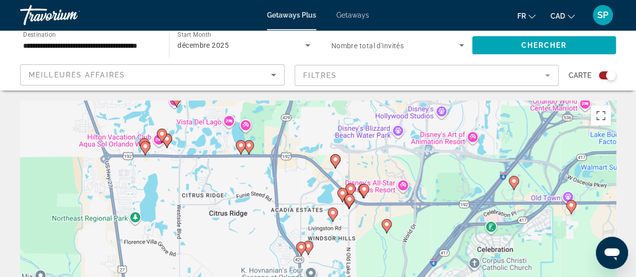
drag, startPoint x: 296, startPoint y: 216, endPoint x: 250, endPoint y: 98, distance: 126.5
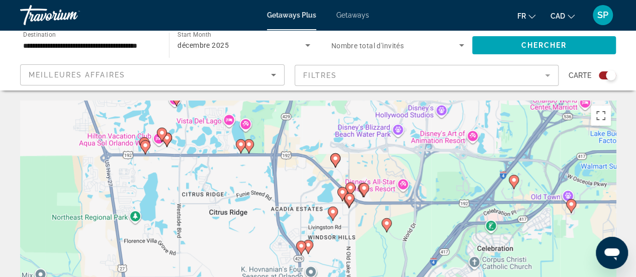
click at [335, 160] on image "Main content" at bounding box center [335, 158] width 6 height 6
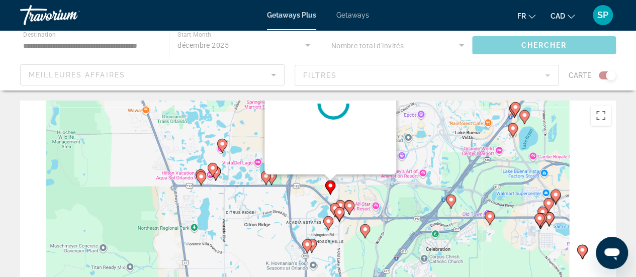
click at [335, 251] on div "Pour activer le glissement avec le clavier, appuyez sur Alt+Entrée. Une fois ce…" at bounding box center [616, 251] width 596 height 0
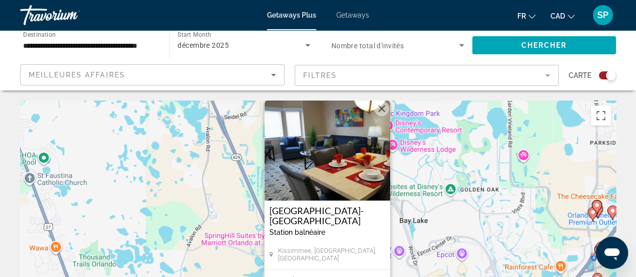
click at [337, 163] on img "Main content" at bounding box center [327, 150] width 126 height 101
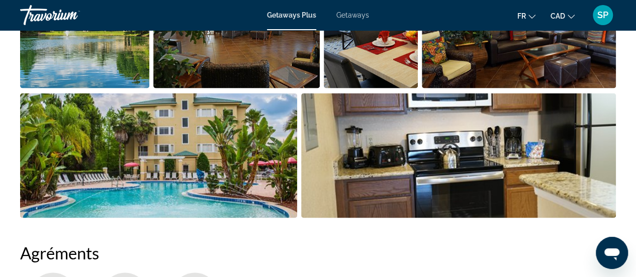
scroll to position [787, 0]
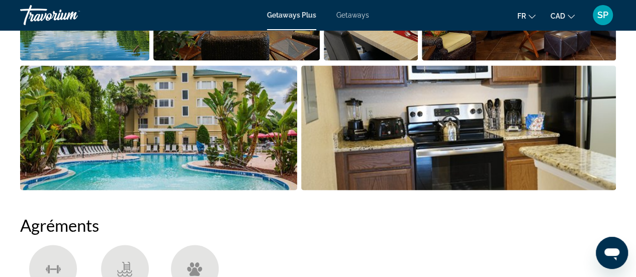
click at [198, 115] on img "Open full-screen image slider" at bounding box center [158, 127] width 277 height 125
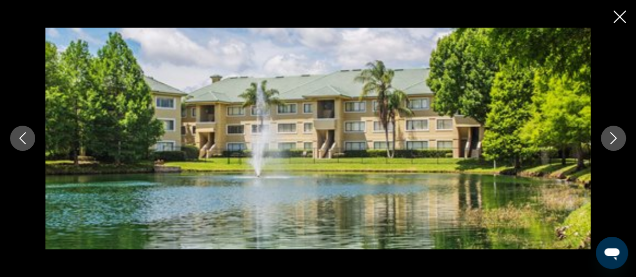
click at [609, 138] on icon "Next image" at bounding box center [613, 138] width 12 height 12
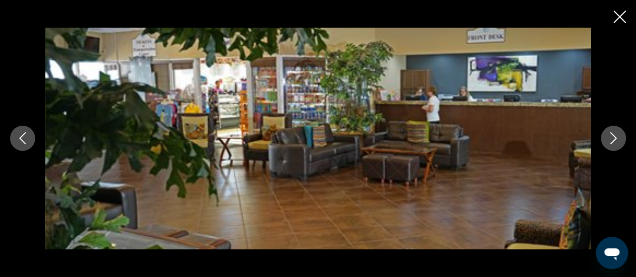
click at [609, 138] on icon "Next image" at bounding box center [613, 138] width 12 height 12
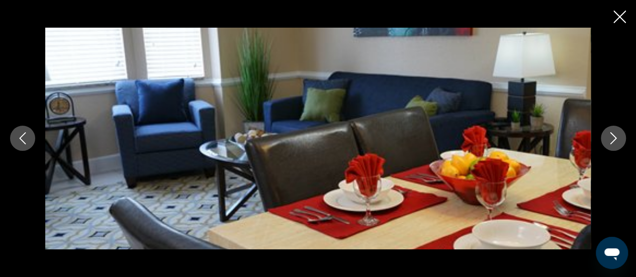
click at [609, 138] on icon "Next image" at bounding box center [613, 138] width 12 height 12
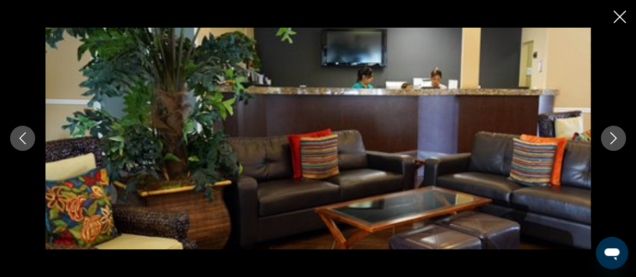
click at [609, 138] on icon "Next image" at bounding box center [613, 138] width 12 height 12
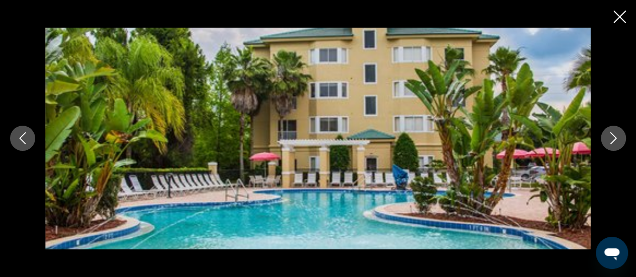
click at [609, 138] on icon "Next image" at bounding box center [613, 138] width 12 height 12
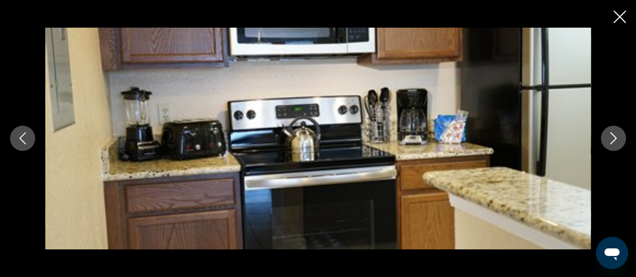
click at [18, 134] on icon "Previous image" at bounding box center [23, 138] width 12 height 12
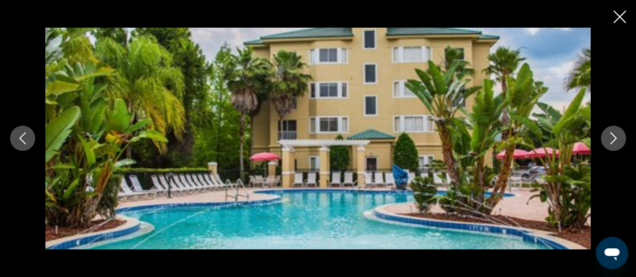
scroll to position [1138, 0]
click at [621, 20] on icon "Close slideshow" at bounding box center [619, 17] width 13 height 13
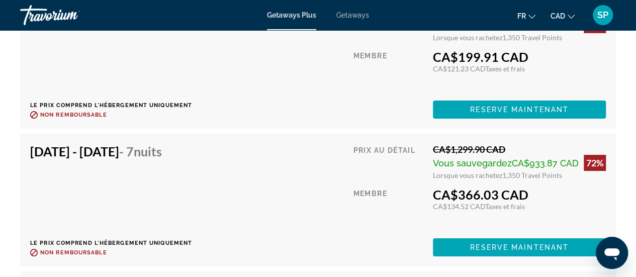
scroll to position [3966, 0]
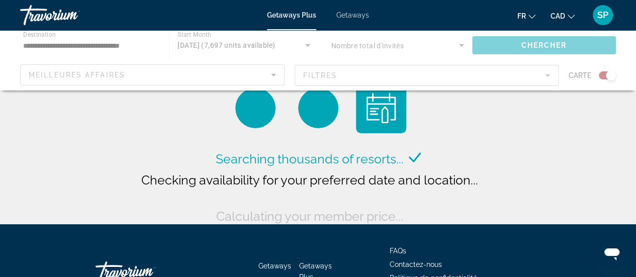
click at [447, 154] on div "Searching thousands of resorts... Checking availability for your preferred date…" at bounding box center [318, 187] width 359 height 78
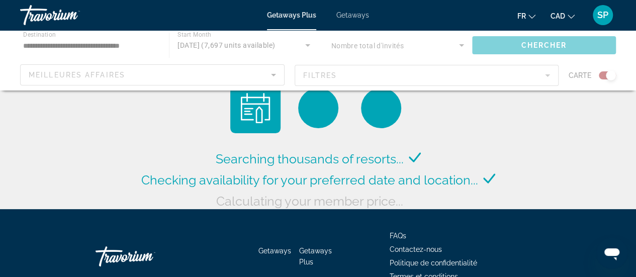
click at [447, 154] on div "Searching thousands of resorts... Checking availability for your preferred date…" at bounding box center [318, 179] width 359 height 63
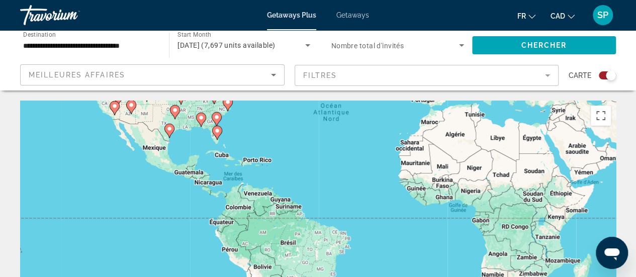
drag, startPoint x: 183, startPoint y: 258, endPoint x: 226, endPoint y: 130, distance: 135.3
click at [226, 130] on div "Pour activer le glissement avec le clavier, appuyez sur Alt+Entrée. Une fois ce…" at bounding box center [318, 252] width 596 height 302
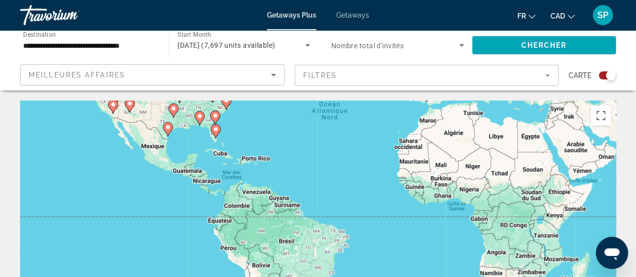
click at [226, 130] on div "Pour activer le glissement avec le clavier, appuyez sur Alt+Entrée. Une fois ce…" at bounding box center [318, 252] width 596 height 302
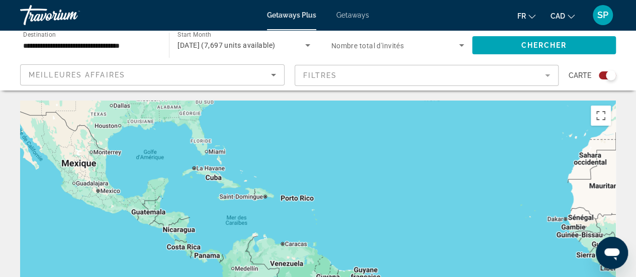
click at [226, 130] on div "Pour activer le glissement avec le clavier, appuyez sur Alt+Entrée. Une fois ce…" at bounding box center [318, 252] width 596 height 302
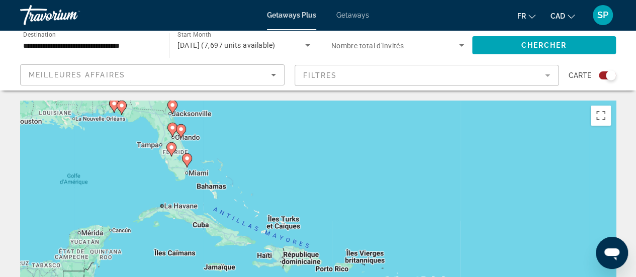
click at [226, 130] on div "Pour activer le glissement avec le clavier, appuyez sur Alt+Entrée. Une fois ce…" at bounding box center [318, 252] width 596 height 302
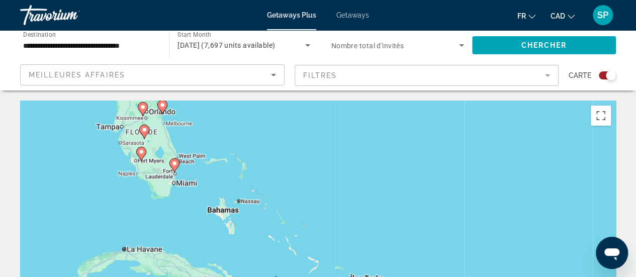
drag, startPoint x: 187, startPoint y: 160, endPoint x: 216, endPoint y: 125, distance: 46.0
click at [216, 125] on div "Pour activer le glissement avec le clavier, appuyez sur Alt+Entrée. Une fois ce…" at bounding box center [318, 252] width 596 height 302
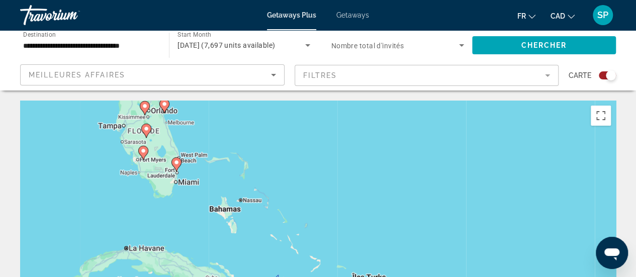
click at [191, 141] on div "Pour activer le glissement avec le clavier, appuyez sur Alt+Entrée. Une fois ce…" at bounding box center [318, 252] width 596 height 302
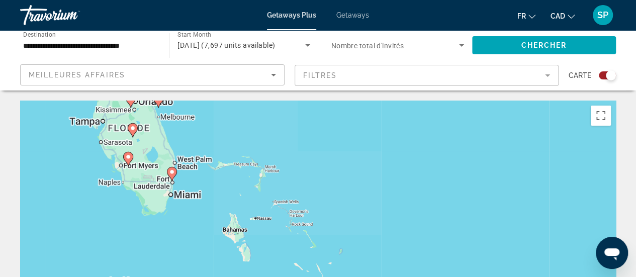
click at [191, 141] on div "Pour activer le glissement avec le clavier, appuyez sur Alt+Entrée. Une fois ce…" at bounding box center [318, 252] width 596 height 302
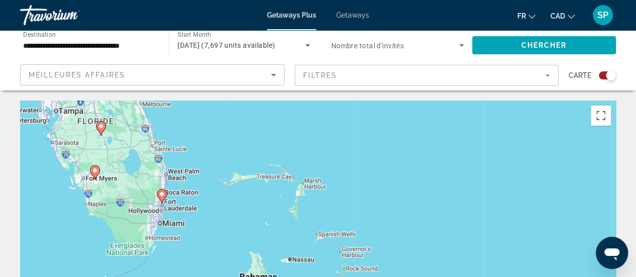
click at [191, 141] on div "Pour activer le glissement avec le clavier, appuyez sur Alt+Entrée. Une fois ce…" at bounding box center [318, 252] width 596 height 302
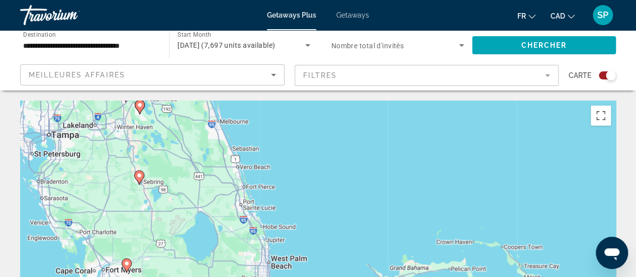
drag, startPoint x: 191, startPoint y: 141, endPoint x: 327, endPoint y: 200, distance: 148.1
click at [327, 200] on div "Pour activer le glissement avec le clavier, appuyez sur Alt+Entrée. Une fois ce…" at bounding box center [318, 252] width 596 height 302
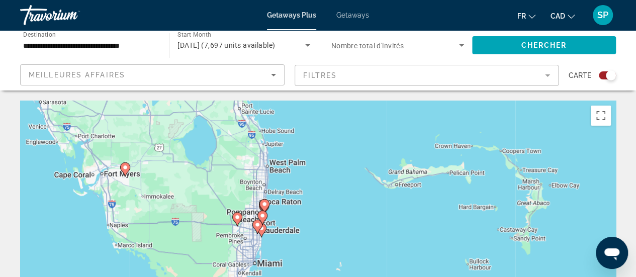
drag, startPoint x: 329, startPoint y: 197, endPoint x: 319, endPoint y: 91, distance: 106.1
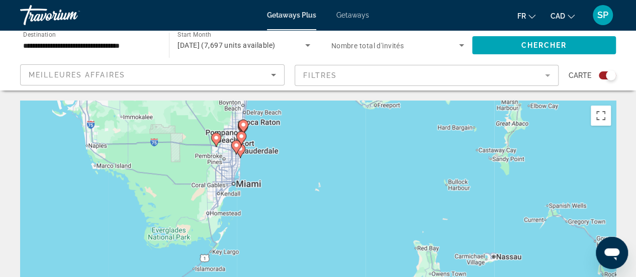
drag, startPoint x: 353, startPoint y: 189, endPoint x: 333, endPoint y: 107, distance: 84.4
click at [333, 107] on div "Pour activer le glissement avec le clavier, appuyez sur Alt+Entrée. Une fois ce…" at bounding box center [318, 252] width 596 height 302
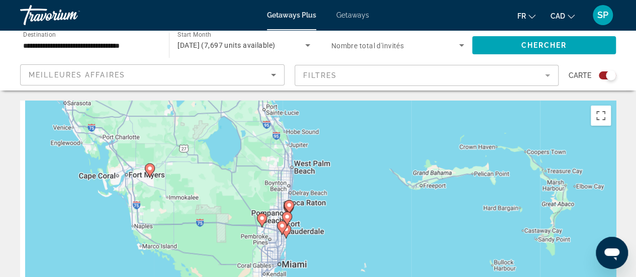
drag, startPoint x: 293, startPoint y: 206, endPoint x: 362, endPoint y: 301, distance: 117.6
click at [362, 277] on html "**********" at bounding box center [318, 138] width 636 height 277
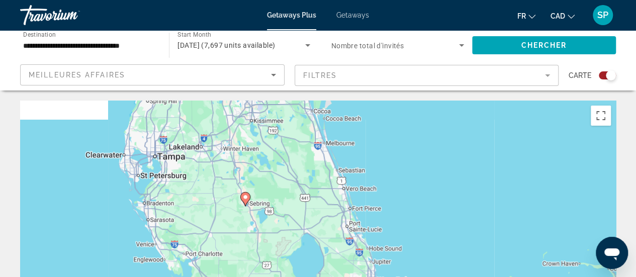
drag, startPoint x: 256, startPoint y: 179, endPoint x: 303, endPoint y: 299, distance: 128.3
click at [303, 277] on html "**********" at bounding box center [318, 138] width 636 height 277
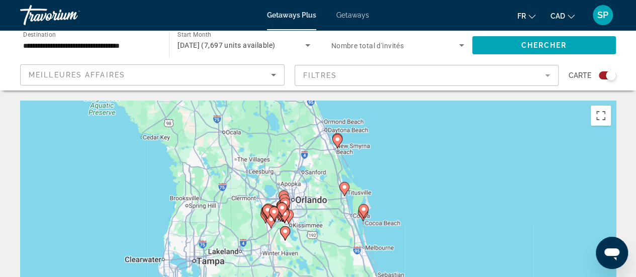
drag, startPoint x: 309, startPoint y: 178, endPoint x: 319, endPoint y: 285, distance: 106.6
click at [319, 277] on html "**********" at bounding box center [318, 138] width 636 height 277
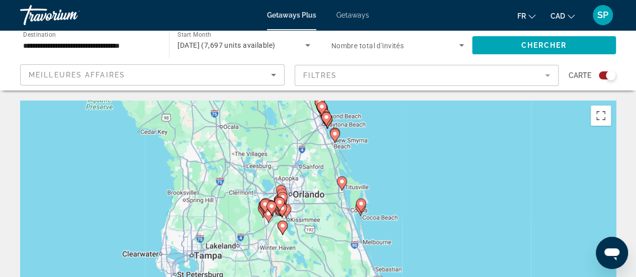
click at [309, 206] on div "Pour activer le glissement avec le clavier, appuyez sur Alt+Entrée. Une fois ce…" at bounding box center [318, 252] width 596 height 302
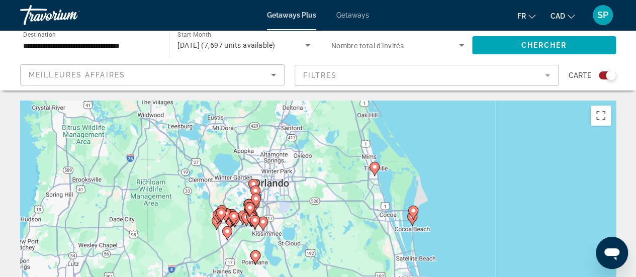
click at [309, 206] on div "Pour activer le glissement avec le clavier, appuyez sur Alt+Entrée. Une fois ce…" at bounding box center [318, 252] width 596 height 302
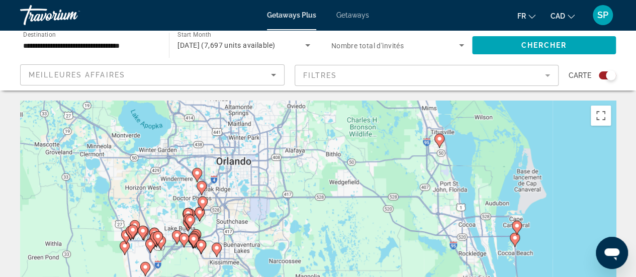
click at [163, 194] on div "Pour activer le glissement avec le clavier, appuyez sur Alt+Entrée. Une fois ce…" at bounding box center [318, 252] width 596 height 302
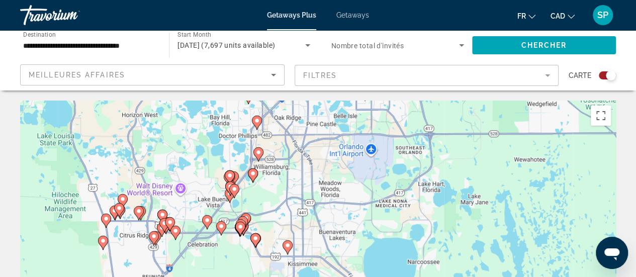
drag, startPoint x: 180, startPoint y: 245, endPoint x: 198, endPoint y: 163, distance: 83.9
click at [198, 163] on div "Pour activer le glissement avec le clavier, appuyez sur Alt+Entrée. Une fois ce…" at bounding box center [318, 252] width 596 height 302
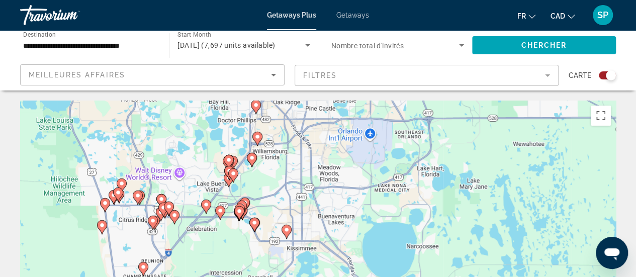
click at [205, 168] on div "Pour activer le glissement avec le clavier, appuyez sur Alt+Entrée. Une fois ce…" at bounding box center [318, 252] width 596 height 302
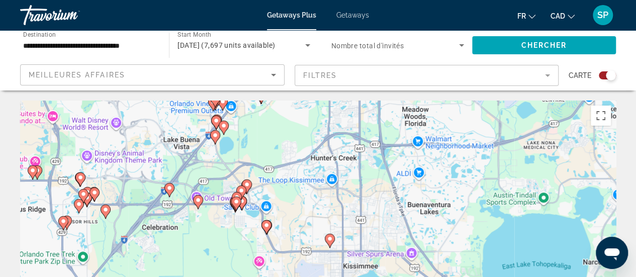
drag, startPoint x: 212, startPoint y: 198, endPoint x: 173, endPoint y: 135, distance: 73.8
click at [173, 135] on div "Pour activer le glissement avec le clavier, appuyez sur Alt+Entrée. Une fois ce…" at bounding box center [318, 252] width 596 height 302
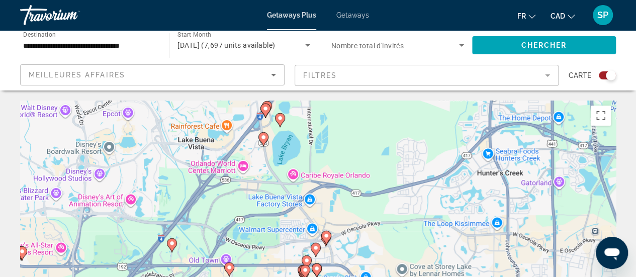
drag, startPoint x: 182, startPoint y: 204, endPoint x: 191, endPoint y: 196, distance: 12.1
click at [191, 196] on div "Pour activer le glissement avec le clavier, appuyez sur Alt+Entrée. Une fois ce…" at bounding box center [318, 252] width 596 height 302
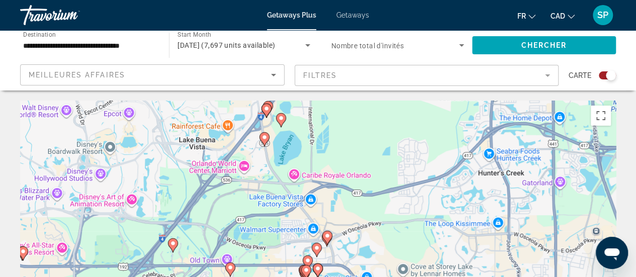
click at [267, 136] on icon "Main content" at bounding box center [263, 139] width 9 height 13
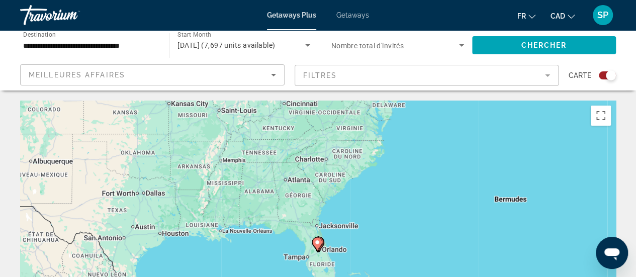
click at [337, 249] on div "Pour naviguer, appuyez sur les touches fléchées. Pour activer le glissement ave…" at bounding box center [318, 252] width 596 height 302
click at [337, 249] on div "Pour activer le glissement avec le clavier, appuyez sur Alt+Entrée. Une fois ce…" at bounding box center [318, 252] width 596 height 302
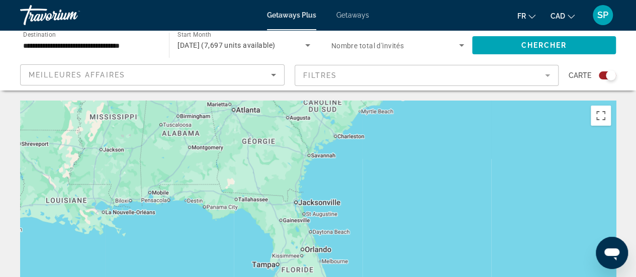
click at [337, 249] on div "Pour activer le glissement avec le clavier, appuyez sur Alt+Entrée. Une fois ce…" at bounding box center [318, 252] width 596 height 302
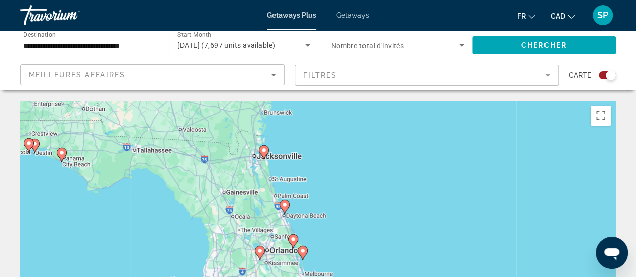
click at [337, 249] on div "Pour activer le glissement avec le clavier, appuyez sur Alt+Entrée. Une fois ce…" at bounding box center [318, 252] width 596 height 302
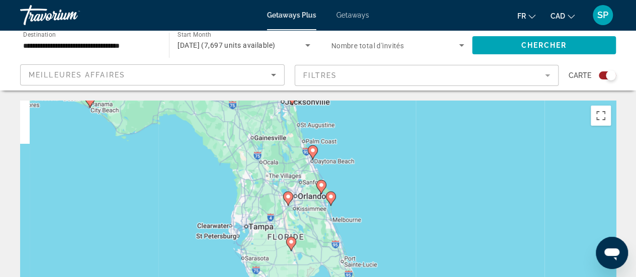
drag, startPoint x: 337, startPoint y: 249, endPoint x: 369, endPoint y: 181, distance: 74.7
click at [369, 181] on div "Pour activer le glissement avec le clavier, appuyez sur Alt+Entrée. Une fois ce…" at bounding box center [318, 252] width 596 height 302
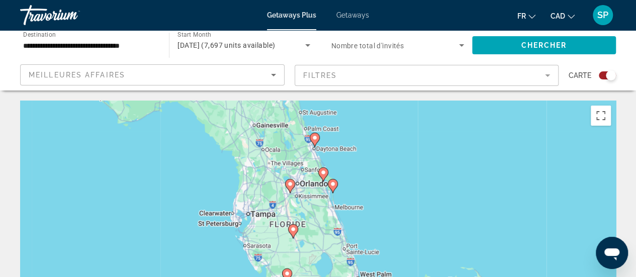
click at [294, 195] on div "Pour activer le glissement avec le clavier, appuyez sur Alt+Entrée. Une fois ce…" at bounding box center [318, 252] width 596 height 302
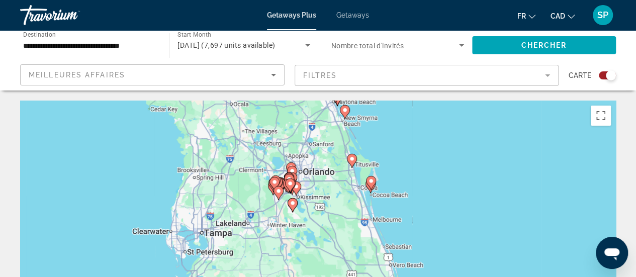
click at [294, 195] on gmp-advanced-marker "Main content" at bounding box center [296, 188] width 10 height 15
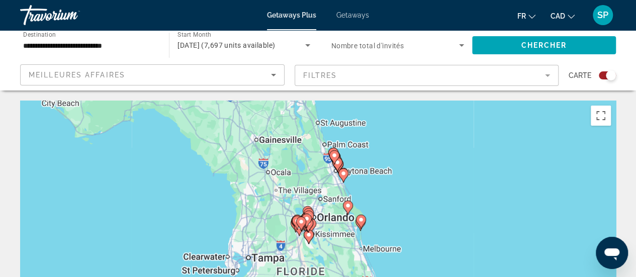
click at [294, 195] on div "Pour naviguer, appuyez sur les touches fléchées. Pour activer le glissement ave…" at bounding box center [318, 252] width 596 height 302
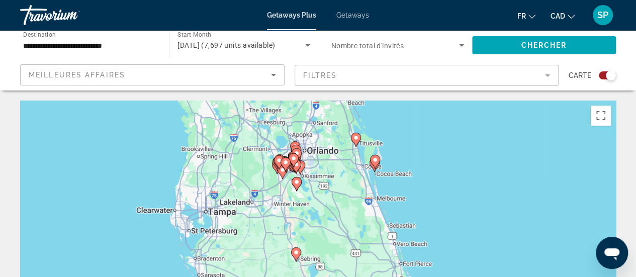
drag, startPoint x: 302, startPoint y: 188, endPoint x: 282, endPoint y: 105, distance: 85.8
click at [282, 105] on div "Pour activer le glissement avec le clavier, appuyez sur Alt+Entrée. Une fois ce…" at bounding box center [318, 252] width 596 height 302
click at [321, 185] on div "Pour activer le glissement avec le clavier, appuyez sur Alt+Entrée. Une fois ce…" at bounding box center [318, 252] width 596 height 302
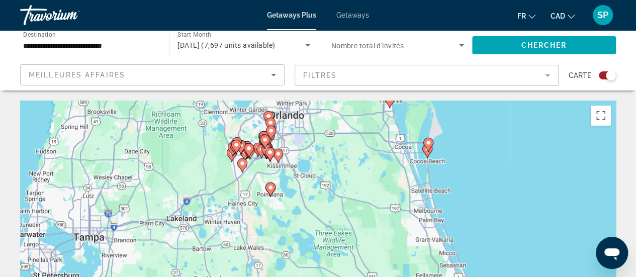
click at [290, 178] on div "Pour activer le glissement avec le clavier, appuyez sur Alt+Entrée. Une fois ce…" at bounding box center [318, 252] width 596 height 302
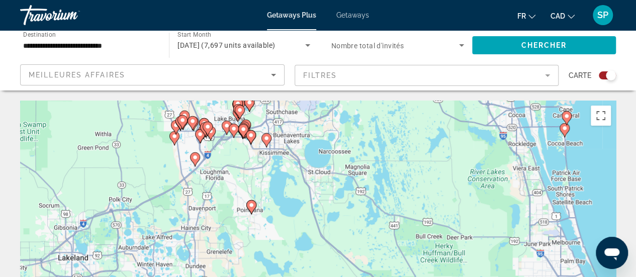
click at [290, 178] on div "Pour activer le glissement avec le clavier, appuyez sur Alt+Entrée. Une fois ce…" at bounding box center [318, 252] width 596 height 302
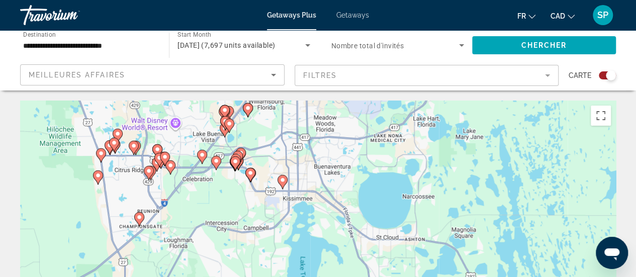
drag, startPoint x: 241, startPoint y: 162, endPoint x: 284, endPoint y: 241, distance: 89.8
click at [284, 241] on div "Pour activer le glissement avec le clavier, appuyez sur Alt+Entrée. Une fois ce…" at bounding box center [318, 252] width 596 height 302
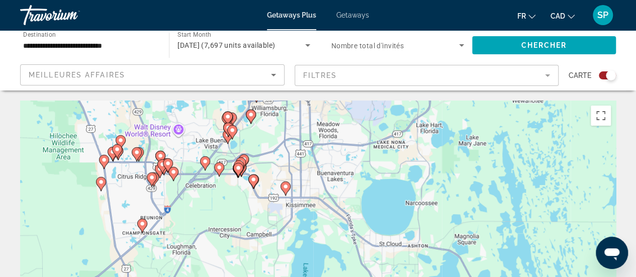
click at [233, 197] on div "Pour activer le glissement avec le clavier, appuyez sur Alt+Entrée. Une fois ce…" at bounding box center [318, 252] width 596 height 302
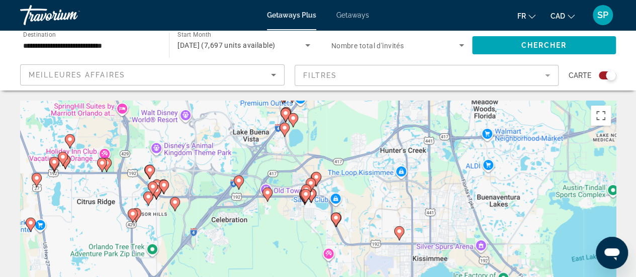
drag, startPoint x: 129, startPoint y: 218, endPoint x: 193, endPoint y: 265, distance: 80.1
click at [193, 265] on div "Pour activer le glissement avec le clavier, appuyez sur Alt+Entrée. Une fois ce…" at bounding box center [318, 252] width 596 height 302
click at [234, 160] on div "Pour activer le glissement avec le clavier, appuyez sur Alt+Entrée. Une fois ce…" at bounding box center [318, 252] width 596 height 302
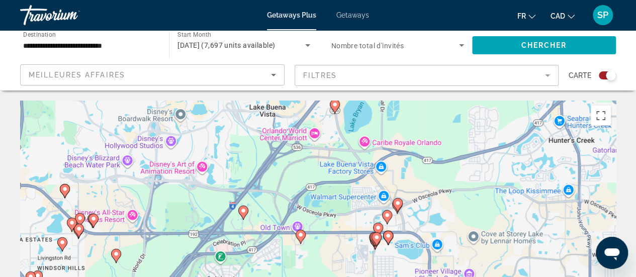
click at [234, 160] on div "Pour activer le glissement avec le clavier, appuyez sur Alt+Entrée. Une fois ce…" at bounding box center [318, 252] width 596 height 302
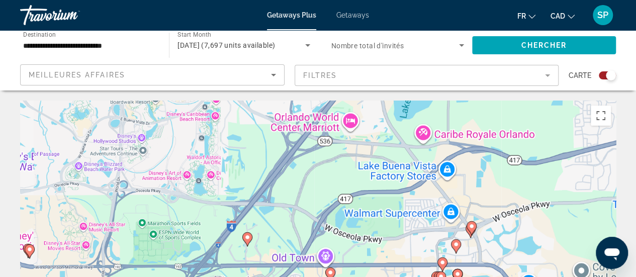
click at [234, 160] on div "Pour activer le glissement avec le clavier, appuyez sur Alt+Entrée. Une fois ce…" at bounding box center [318, 252] width 596 height 302
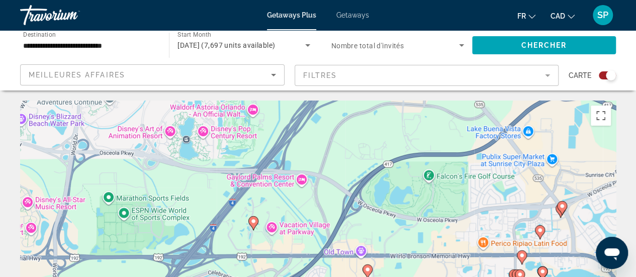
drag, startPoint x: 253, startPoint y: 206, endPoint x: 254, endPoint y: 153, distance: 52.3
click at [254, 153] on div "Pour activer le glissement avec le clavier, appuyez sur Alt+Entrée. Une fois ce…" at bounding box center [318, 252] width 596 height 302
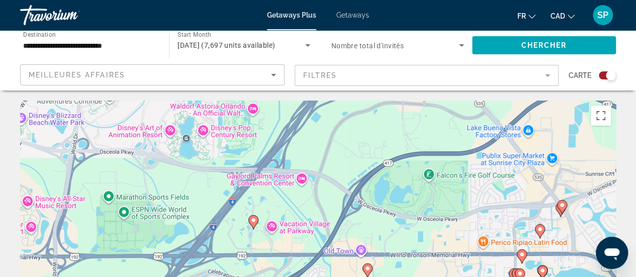
click at [252, 221] on image "Main content" at bounding box center [253, 220] width 6 height 6
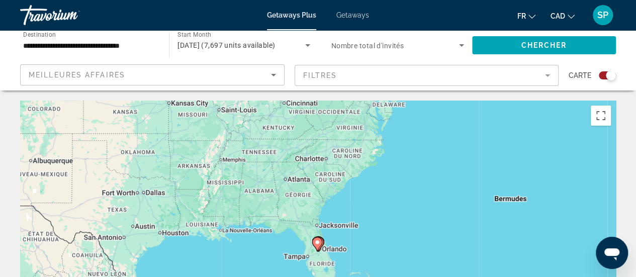
click at [318, 240] on image "Main content" at bounding box center [317, 242] width 6 height 6
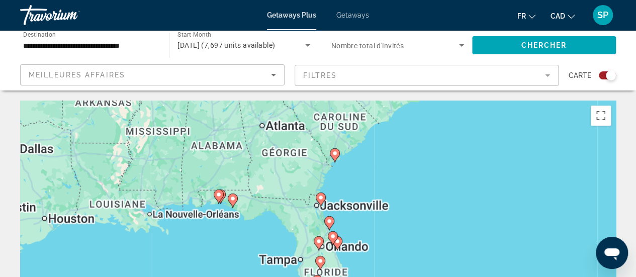
click at [318, 240] on image "Main content" at bounding box center [319, 241] width 6 height 6
type input "**********"
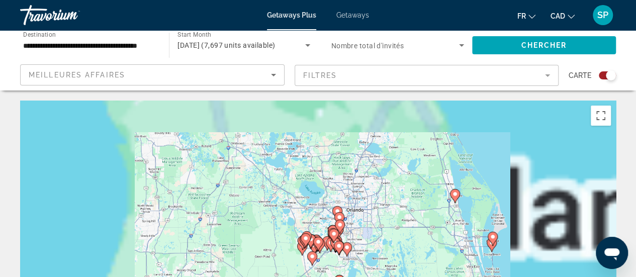
click at [318, 240] on image "Main content" at bounding box center [318, 242] width 6 height 6
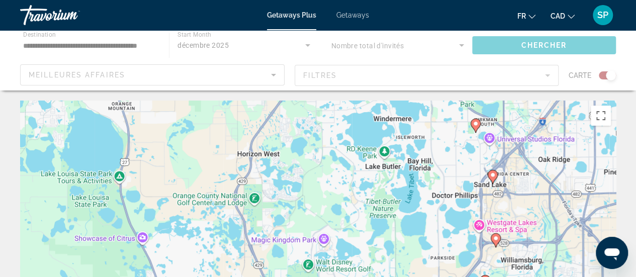
drag, startPoint x: 426, startPoint y: 190, endPoint x: 373, endPoint y: 71, distance: 130.1
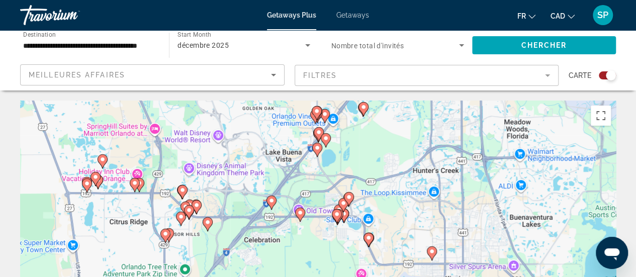
drag, startPoint x: 339, startPoint y: 186, endPoint x: 264, endPoint y: 135, distance: 91.2
click at [264, 135] on div "Pour activer le glissement avec le clavier, appuyez sur Alt+Entrée. Une fois ce…" at bounding box center [318, 252] width 596 height 302
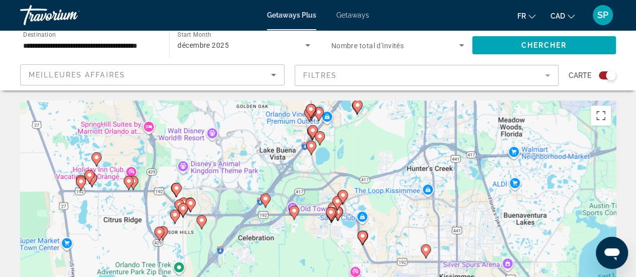
click at [279, 155] on div "Pour activer le glissement avec le clavier, appuyez sur Alt+Entrée. Une fois ce…" at bounding box center [318, 252] width 596 height 302
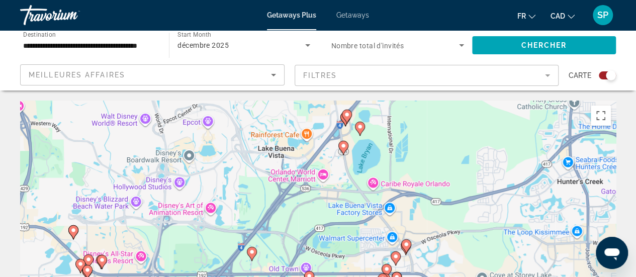
click at [308, 161] on div "Pour activer le glissement avec le clavier, appuyez sur Alt+Entrée. Une fois ce…" at bounding box center [318, 252] width 596 height 302
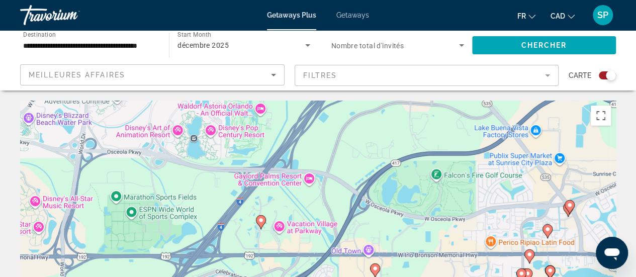
drag, startPoint x: 240, startPoint y: 200, endPoint x: 311, endPoint y: 47, distance: 168.5
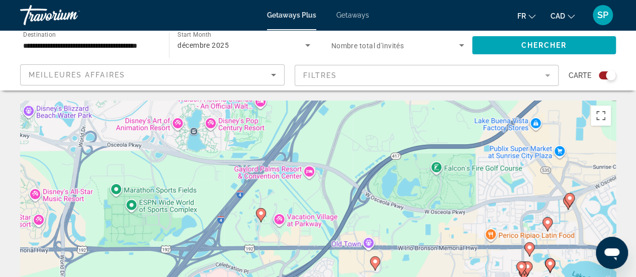
click at [260, 216] on image "Main content" at bounding box center [261, 213] width 6 height 6
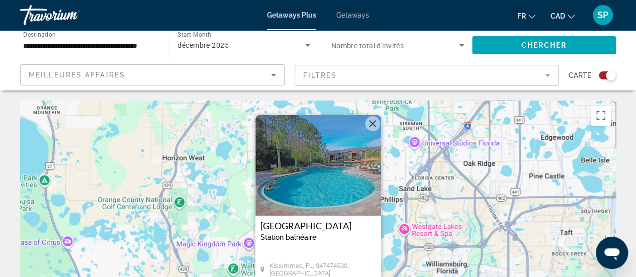
click at [334, 174] on img "Main content" at bounding box center [318, 165] width 126 height 101
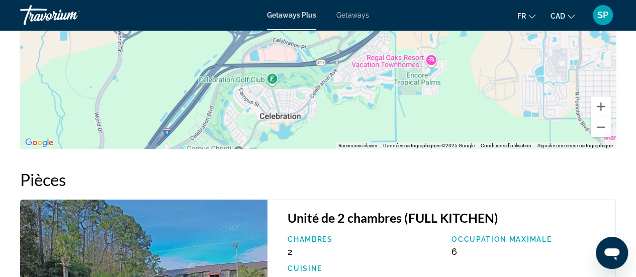
scroll to position [1739, 0]
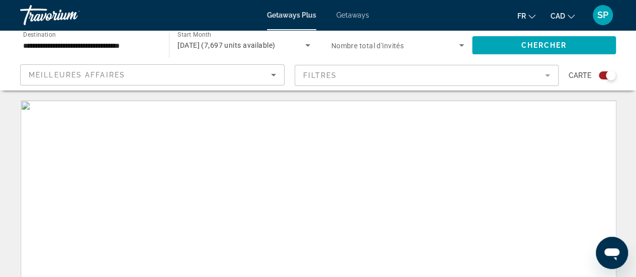
click at [194, 260] on div "Main content" at bounding box center [318, 252] width 596 height 302
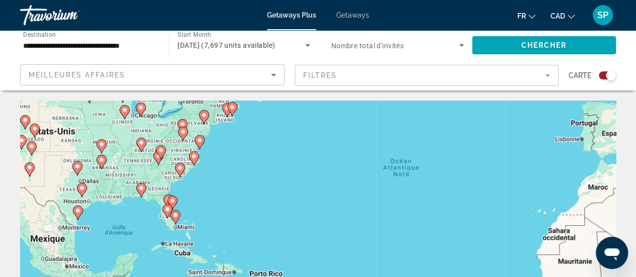
drag, startPoint x: 160, startPoint y: 242, endPoint x: 190, endPoint y: 169, distance: 78.2
click at [190, 169] on div "Pour activer le glissement avec le clavier, appuyez sur Alt+Entrée. Une fois ce…" at bounding box center [318, 252] width 596 height 302
click at [196, 212] on div "Pour activer le glissement avec le clavier, appuyez sur Alt+Entrée. Une fois ce…" at bounding box center [318, 252] width 596 height 302
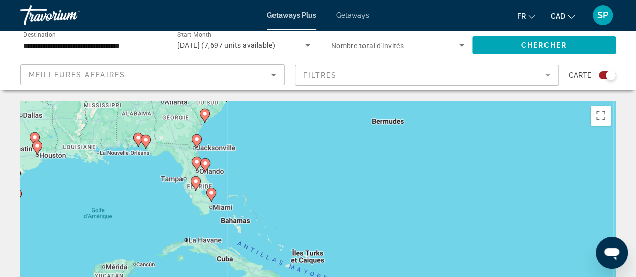
drag, startPoint x: 169, startPoint y: 225, endPoint x: 226, endPoint y: 190, distance: 66.6
click at [226, 190] on div "Pour activer le glissement avec le clavier, appuyez sur Alt+Entrée. Une fois ce…" at bounding box center [318, 252] width 596 height 302
click at [228, 186] on div "Pour activer le glissement avec le clavier, appuyez sur Alt+Entrée. Une fois ce…" at bounding box center [318, 252] width 596 height 302
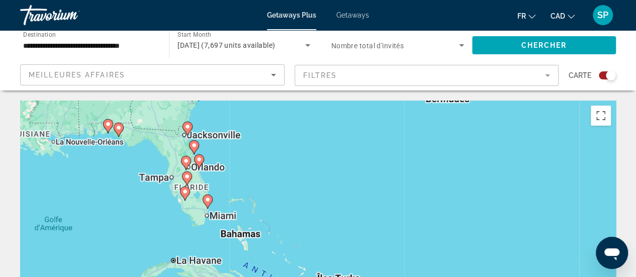
click at [228, 186] on div "Pour activer le glissement avec le clavier, appuyez sur Alt+Entrée. Une fois ce…" at bounding box center [318, 252] width 596 height 302
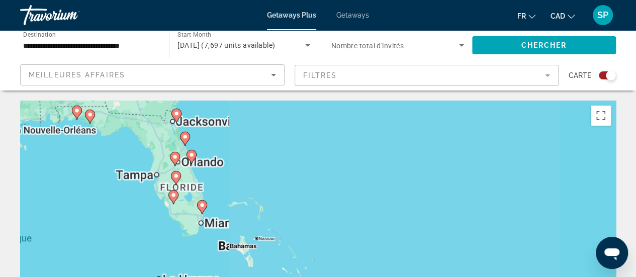
click at [228, 186] on div "Pour activer le glissement avec le clavier, appuyez sur Alt+Entrée. Une fois ce…" at bounding box center [318, 252] width 596 height 302
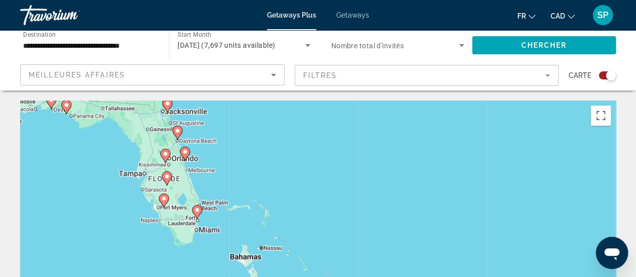
click at [228, 186] on div "Pour activer le glissement avec le clavier, appuyez sur Alt+Entrée. Une fois ce…" at bounding box center [318, 252] width 596 height 302
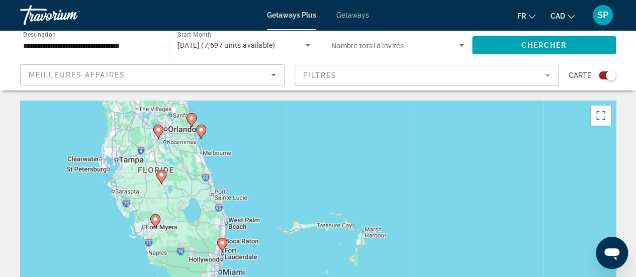
drag, startPoint x: 202, startPoint y: 178, endPoint x: 260, endPoint y: 178, distance: 58.3
click at [260, 178] on div "Pour activer le glissement avec le clavier, appuyez sur Alt+Entrée. Une fois ce…" at bounding box center [318, 252] width 596 height 302
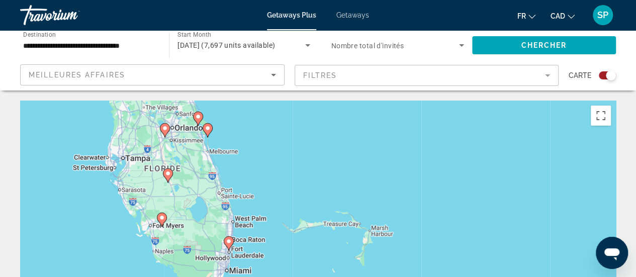
click at [183, 149] on div "Pour activer le glissement avec le clavier, appuyez sur Alt+Entrée. Une fois ce…" at bounding box center [318, 252] width 596 height 302
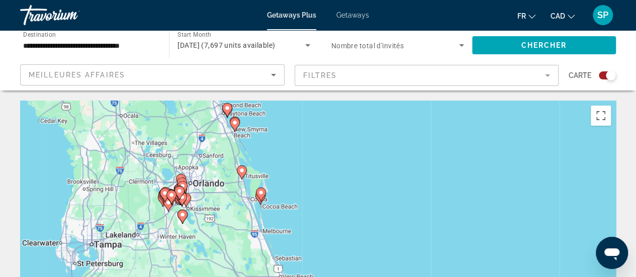
drag, startPoint x: 170, startPoint y: 141, endPoint x: 200, endPoint y: 221, distance: 85.4
click at [200, 221] on div "Pour activer le glissement avec le clavier, appuyez sur Alt+Entrée. Une fois ce…" at bounding box center [318, 252] width 596 height 302
click at [190, 181] on div "Pour activer le glissement avec le clavier, appuyez sur Alt+Entrée. Une fois ce…" at bounding box center [318, 252] width 596 height 302
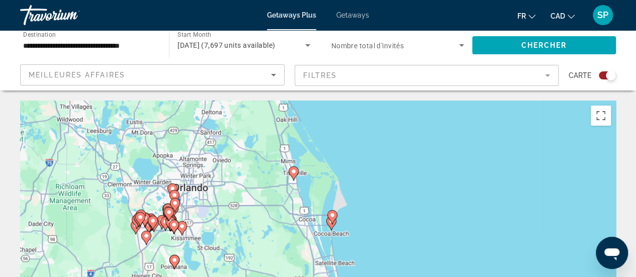
click at [190, 181] on div "Pour activer le glissement avec le clavier, appuyez sur Alt+Entrée. Une fois ce…" at bounding box center [318, 252] width 596 height 302
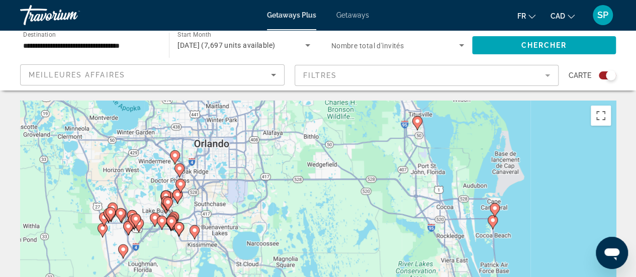
drag, startPoint x: 174, startPoint y: 229, endPoint x: 201, endPoint y: 172, distance: 63.0
click at [201, 172] on div "Pour activer le glissement avec le clavier, appuyez sur Alt+Entrée. Une fois ce…" at bounding box center [318, 252] width 596 height 302
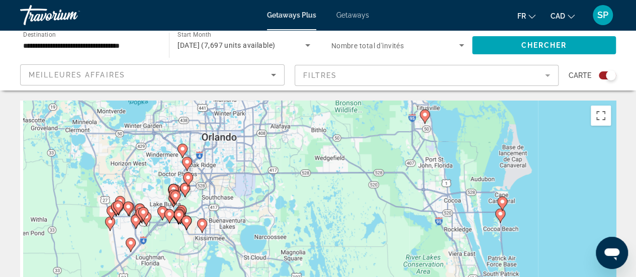
click at [201, 172] on div "Pour activer le glissement avec le clavier, appuyez sur Alt+Entrée. Une fois ce…" at bounding box center [318, 252] width 596 height 302
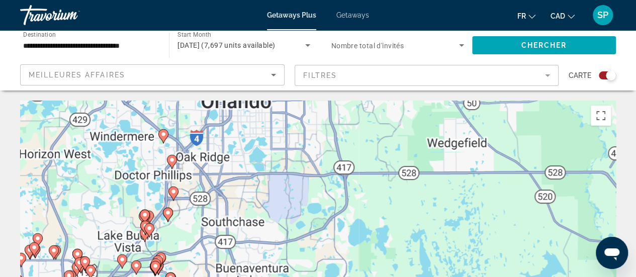
click at [201, 172] on div "Pour activer le glissement avec le clavier, appuyez sur Alt+Entrée. Une fois ce…" at bounding box center [318, 252] width 596 height 302
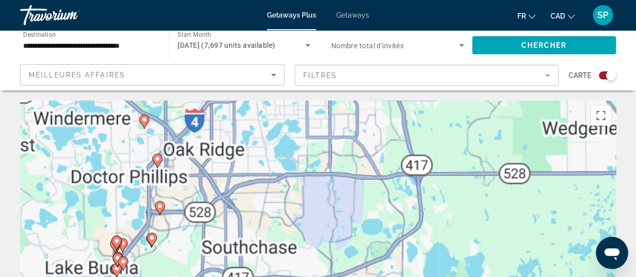
click at [201, 172] on div "Pour activer le glissement avec le clavier, appuyez sur Alt+Entrée. Une fois ce…" at bounding box center [318, 252] width 596 height 302
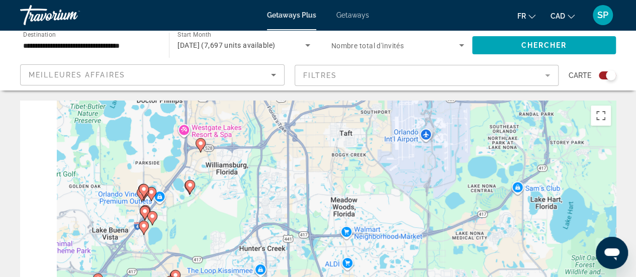
drag, startPoint x: 163, startPoint y: 225, endPoint x: 237, endPoint y: 130, distance: 120.7
click at [237, 130] on div "Pour activer le glissement avec le clavier, appuyez sur Alt+Entrée. Une fois ce…" at bounding box center [318, 252] width 596 height 302
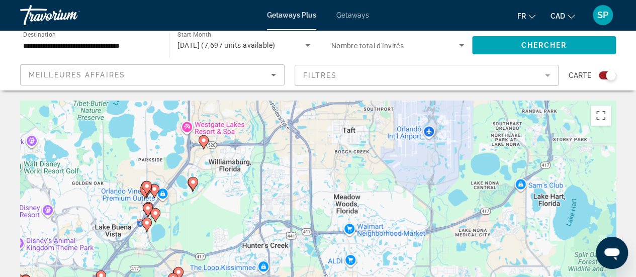
click at [184, 203] on div "Pour activer le glissement avec le clavier, appuyez sur Alt+Entrée. Une fois ce…" at bounding box center [318, 252] width 596 height 302
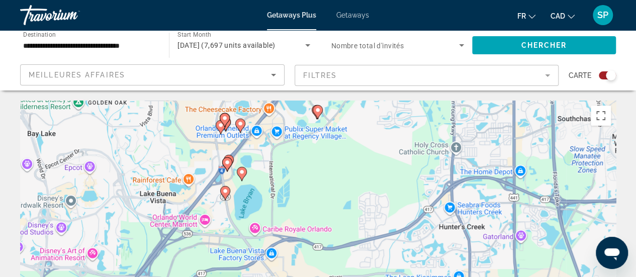
drag, startPoint x: 151, startPoint y: 234, endPoint x: 275, endPoint y: 165, distance: 142.2
click at [275, 165] on div "Pour activer le glissement avec le clavier, appuyez sur Alt+Entrée. Une fois ce…" at bounding box center [318, 252] width 596 height 302
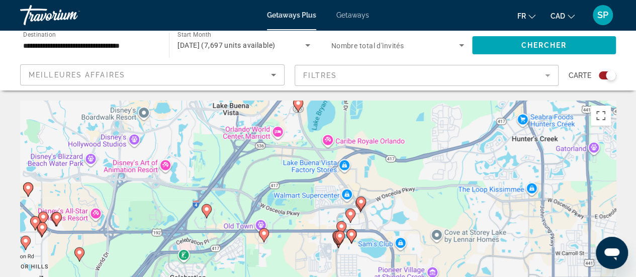
drag, startPoint x: 255, startPoint y: 190, endPoint x: 324, endPoint y: 105, distance: 109.1
click at [324, 105] on div "Pour activer le glissement avec le clavier, appuyez sur Alt+Entrée. Une fois ce…" at bounding box center [318, 252] width 596 height 302
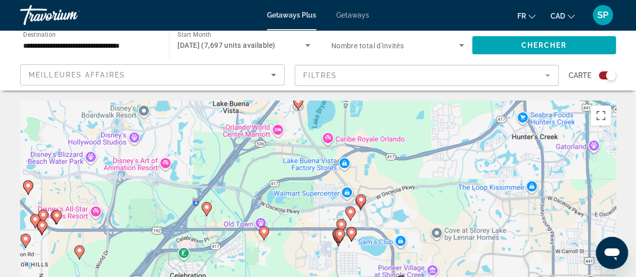
click at [247, 178] on div "Pour activer le glissement avec le clavier, appuyez sur Alt+Entrée. Une fois ce…" at bounding box center [318, 252] width 596 height 302
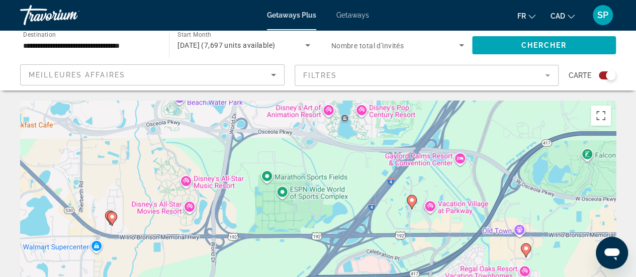
drag, startPoint x: 78, startPoint y: 199, endPoint x: 331, endPoint y: 144, distance: 258.6
click at [331, 144] on div "Pour activer le glissement avec le clavier, appuyez sur Alt+Entrée. Une fois ce…" at bounding box center [318, 252] width 596 height 302
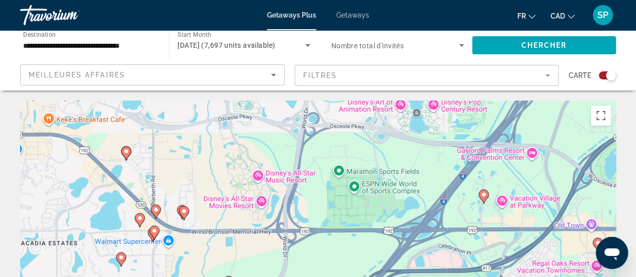
drag, startPoint x: 138, startPoint y: 183, endPoint x: 200, endPoint y: 190, distance: 62.7
click at [200, 190] on div "Pour activer le glissement avec le clavier, appuyez sur Alt+Entrée. Une fois ce…" at bounding box center [318, 252] width 596 height 302
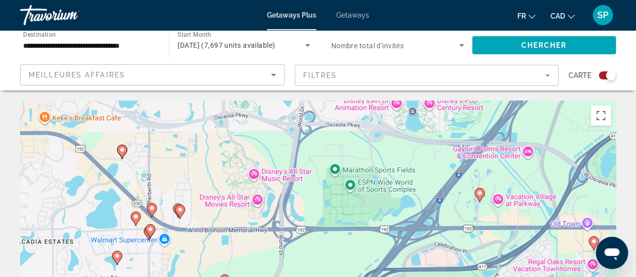
click at [200, 190] on div "Pour activer le glissement avec le clavier, appuyez sur Alt+Entrée. Une fois ce…" at bounding box center [318, 252] width 596 height 302
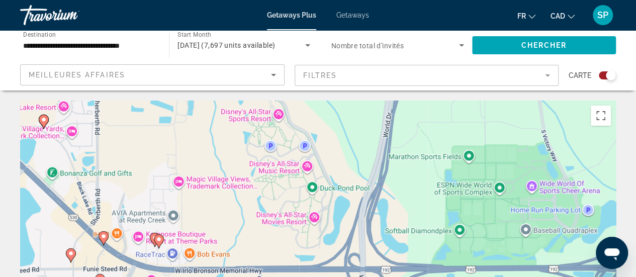
click at [191, 225] on div "Pour activer le glissement avec le clavier, appuyez sur Alt+Entrée. Une fois ce…" at bounding box center [318, 252] width 596 height 302
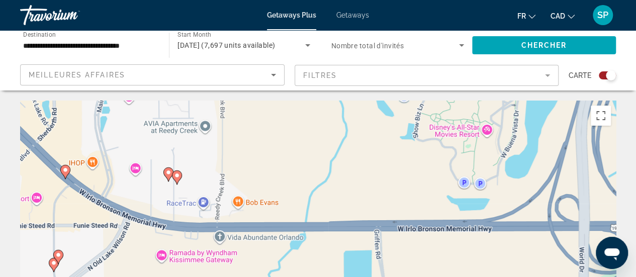
drag, startPoint x: 191, startPoint y: 225, endPoint x: 246, endPoint y: 124, distance: 114.5
click at [246, 124] on div "Pour activer le glissement avec le clavier, appuyez sur Alt+Entrée. Une fois ce…" at bounding box center [318, 252] width 596 height 302
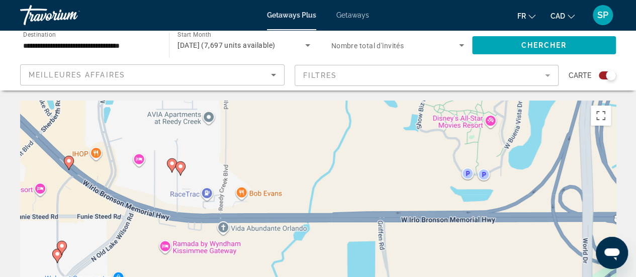
click at [97, 174] on div "Pour activer le glissement avec le clavier, appuyez sur Alt+Entrée. Une fois ce…" at bounding box center [318, 252] width 596 height 302
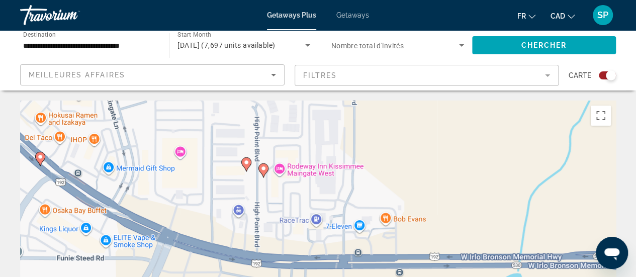
click at [41, 156] on image "Main content" at bounding box center [40, 157] width 6 height 6
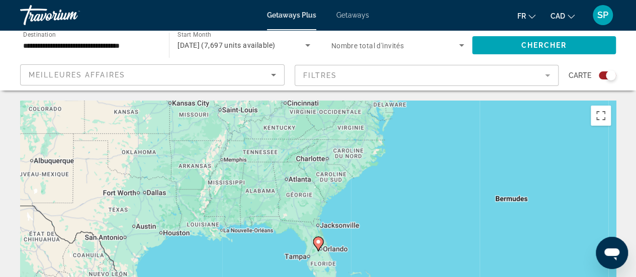
click at [317, 240] on image "Main content" at bounding box center [318, 242] width 6 height 6
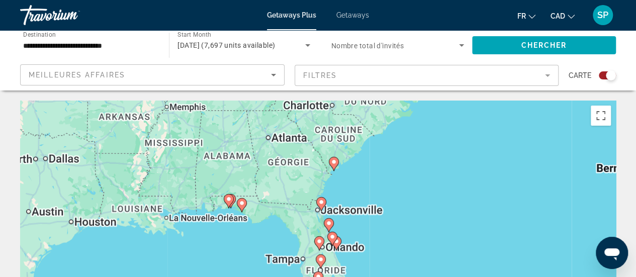
click at [317, 240] on image "Main content" at bounding box center [319, 241] width 6 height 6
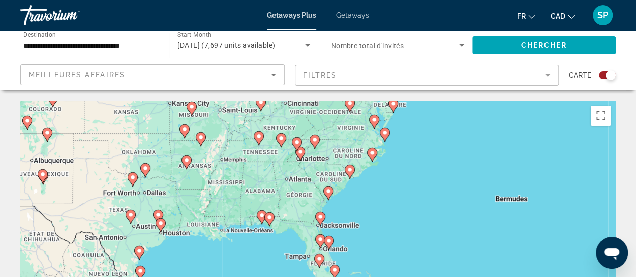
click at [317, 240] on image "Main content" at bounding box center [320, 239] width 6 height 6
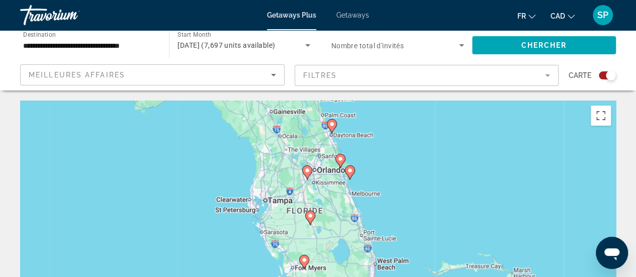
drag, startPoint x: 407, startPoint y: 235, endPoint x: 393, endPoint y: 162, distance: 74.6
click at [393, 162] on div "Pour naviguer, appuyez sur les touches fléchées. Pour activer le glissement ave…" at bounding box center [318, 252] width 596 height 302
click at [313, 182] on div "Pour naviguer, appuyez sur les touches fléchées. Pour activer le glissement ave…" at bounding box center [318, 252] width 596 height 302
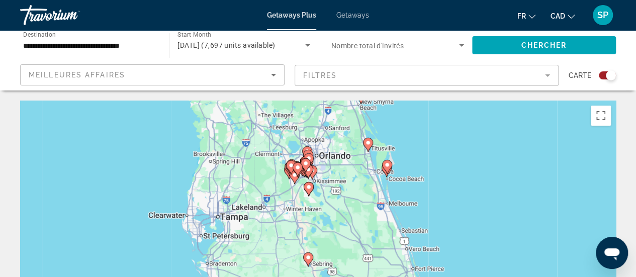
click at [313, 182] on gmp-advanced-marker "Main content" at bounding box center [309, 188] width 10 height 15
click at [313, 182] on div "Pour naviguer, appuyez sur les touches fléchées. Pour activer le glissement ave…" at bounding box center [318, 252] width 596 height 302
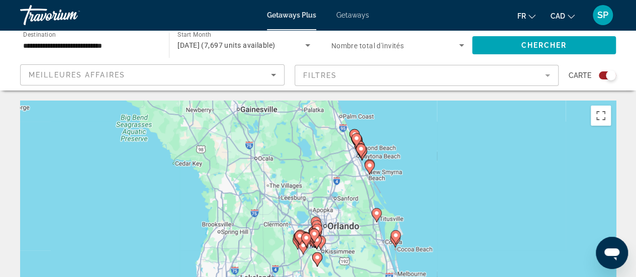
click at [330, 231] on div "Pour activer le glissement avec le clavier, appuyez sur Alt+Entrée. Une fois ce…" at bounding box center [318, 252] width 596 height 302
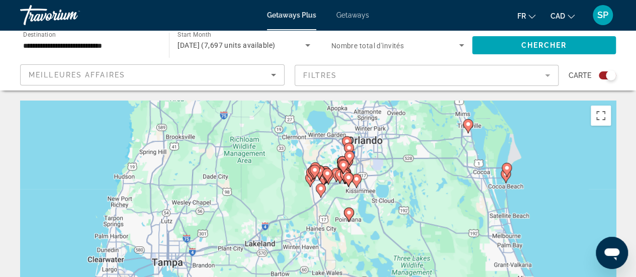
drag, startPoint x: 324, startPoint y: 237, endPoint x: 371, endPoint y: 154, distance: 95.0
click at [371, 154] on div "Pour activer le glissement avec le clavier, appuyez sur Alt+Entrée. Une fois ce…" at bounding box center [318, 252] width 596 height 302
click at [339, 199] on div "Pour activer le glissement avec le clavier, appuyez sur Alt+Entrée. Une fois ce…" at bounding box center [318, 252] width 596 height 302
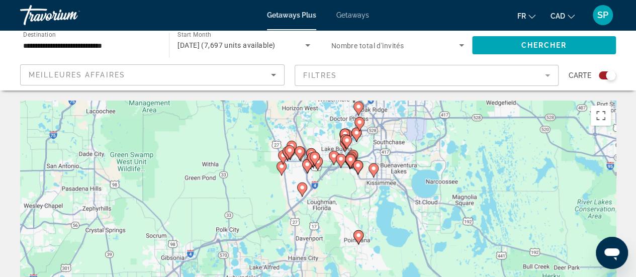
click at [339, 199] on div "Pour activer le glissement avec le clavier, appuyez sur Alt+Entrée. Une fois ce…" at bounding box center [318, 252] width 596 height 302
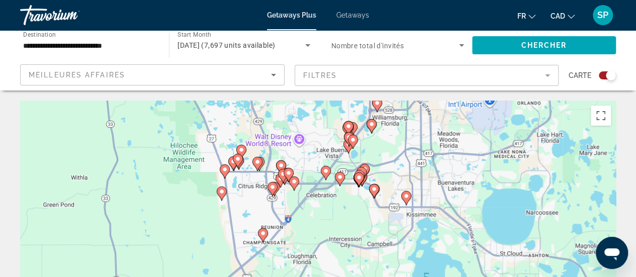
drag, startPoint x: 347, startPoint y: 140, endPoint x: 344, endPoint y: 199, distance: 59.4
click at [344, 199] on div "Pour activer le glissement avec le clavier, appuyez sur Alt+Entrée. Une fois ce…" at bounding box center [318, 252] width 596 height 302
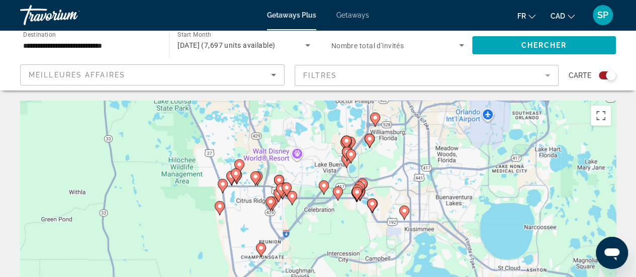
click at [329, 160] on div "Pour activer le glissement avec le clavier, appuyez sur Alt+Entrée. Une fois ce…" at bounding box center [318, 252] width 596 height 302
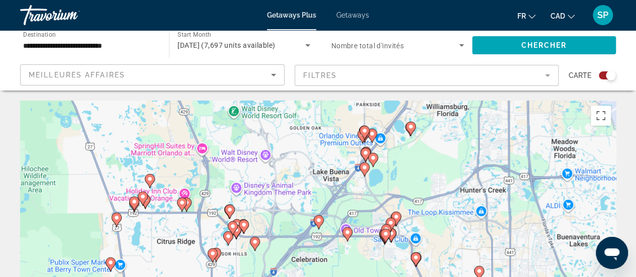
click at [329, 160] on div "Pour activer le glissement avec le clavier, appuyez sur Alt+Entrée. Une fois ce…" at bounding box center [318, 252] width 596 height 302
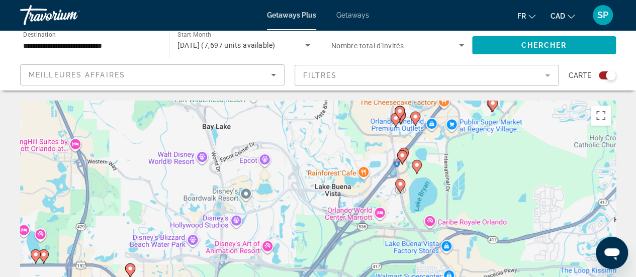
click at [326, 179] on div "Pour activer le glissement avec le clavier, appuyez sur Alt+Entrée. Une fois ce…" at bounding box center [318, 252] width 596 height 302
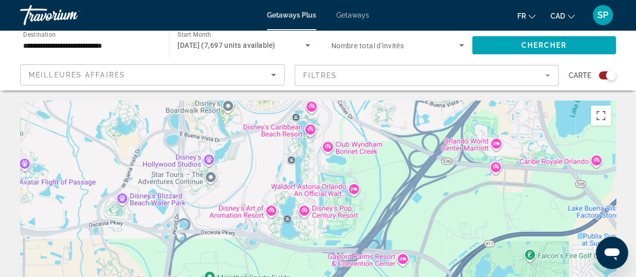
drag, startPoint x: 316, startPoint y: 202, endPoint x: 390, endPoint y: 78, distance: 144.3
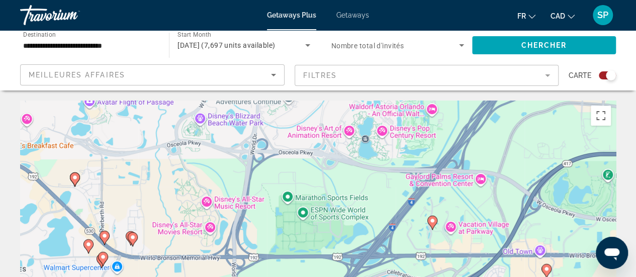
drag, startPoint x: 379, startPoint y: 168, endPoint x: 442, endPoint y: 103, distance: 91.4
click at [442, 103] on div "Pour activer le glissement avec le clavier, appuyez sur Alt+Entrée. Une fois ce…" at bounding box center [318, 252] width 596 height 302
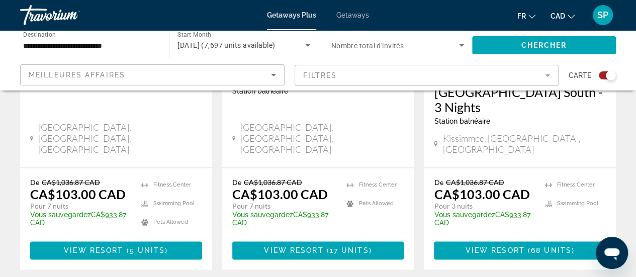
drag, startPoint x: 141, startPoint y: 199, endPoint x: 196, endPoint y: 281, distance: 98.9
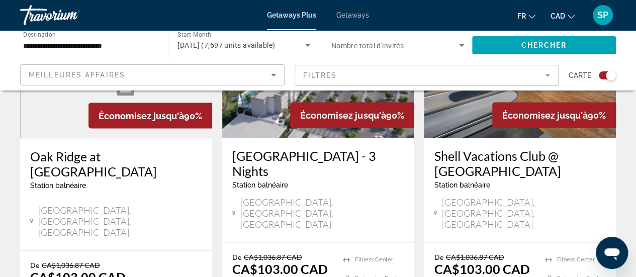
scroll to position [1109, 0]
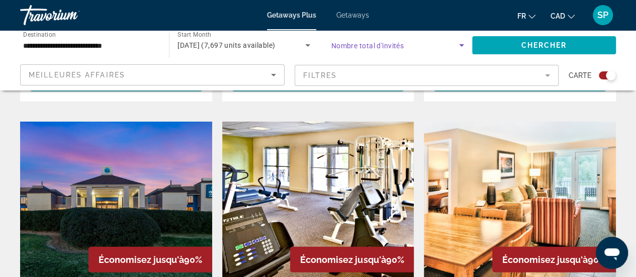
click at [464, 43] on icon "Search widget" at bounding box center [461, 45] width 12 height 12
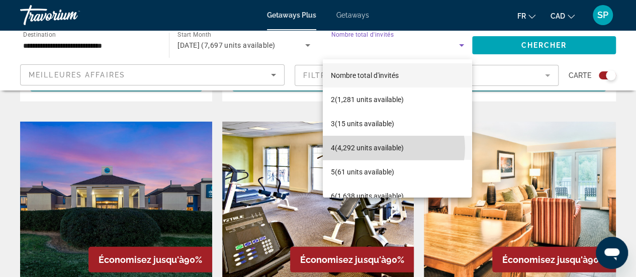
click at [388, 148] on span "4 (4,292 units available)" at bounding box center [367, 148] width 73 height 12
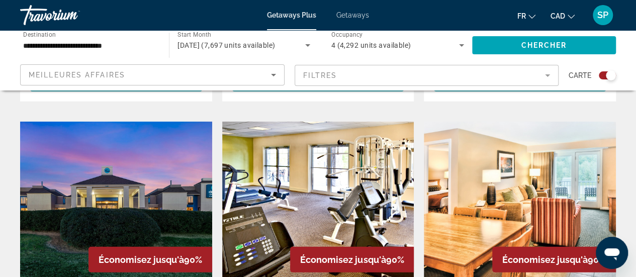
click at [554, 72] on mat-form-field "Filtres" at bounding box center [427, 75] width 264 height 21
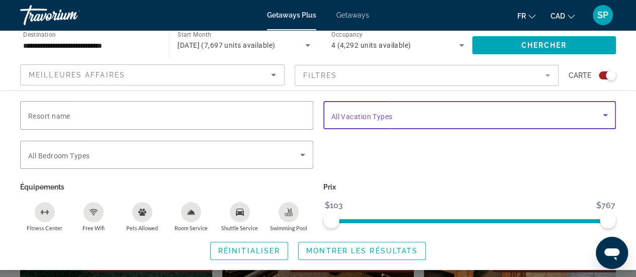
click at [424, 112] on span "Search widget" at bounding box center [467, 115] width 272 height 12
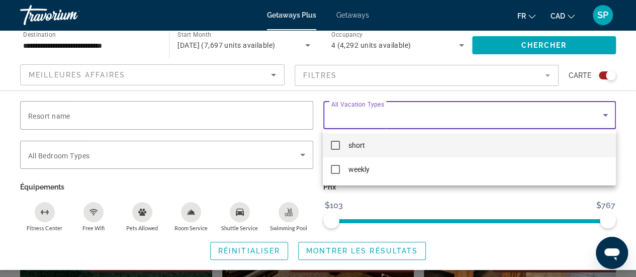
click at [424, 112] on div at bounding box center [318, 138] width 636 height 277
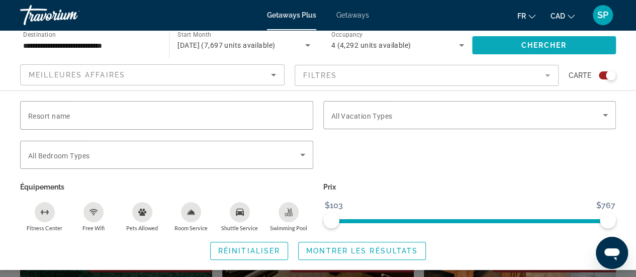
click at [512, 47] on span "Search widget" at bounding box center [544, 45] width 144 height 24
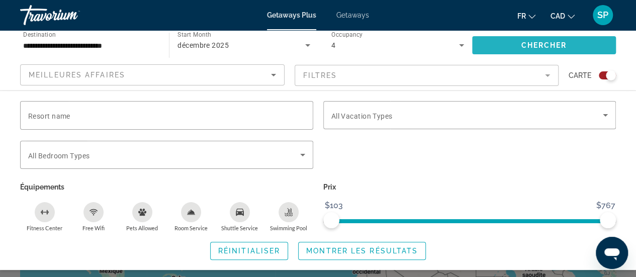
click at [512, 47] on span "Search widget" at bounding box center [544, 45] width 144 height 24
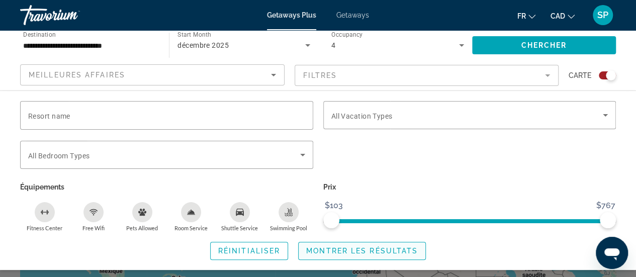
click at [349, 252] on span "Montrer les résultats" at bounding box center [362, 251] width 112 height 8
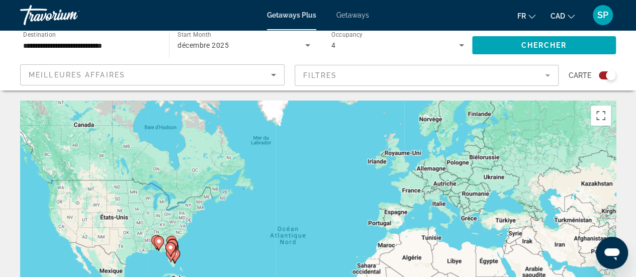
click at [161, 258] on div "Pour activer le glissement avec le clavier, appuyez sur Alt+Entrée. Une fois ce…" at bounding box center [318, 252] width 596 height 302
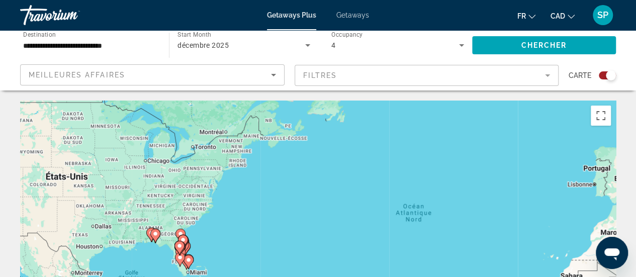
click at [161, 258] on div "Pour activer le glissement avec le clavier, appuyez sur Alt+Entrée. Une fois ce…" at bounding box center [318, 252] width 596 height 302
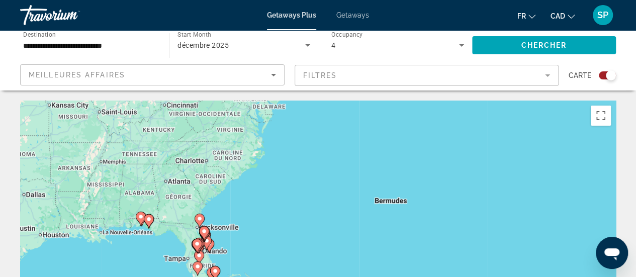
click at [161, 258] on div "Pour activer le glissement avec le clavier, appuyez sur Alt+Entrée. Une fois ce…" at bounding box center [318, 252] width 596 height 302
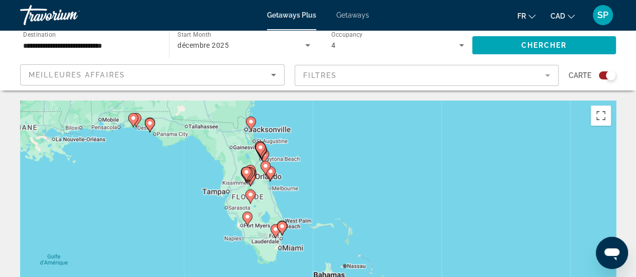
drag, startPoint x: 296, startPoint y: 225, endPoint x: 306, endPoint y: 150, distance: 75.1
click at [306, 150] on div "Pour activer le glissement avec le clavier, appuyez sur Alt+Entrée. Une fois ce…" at bounding box center [318, 252] width 596 height 302
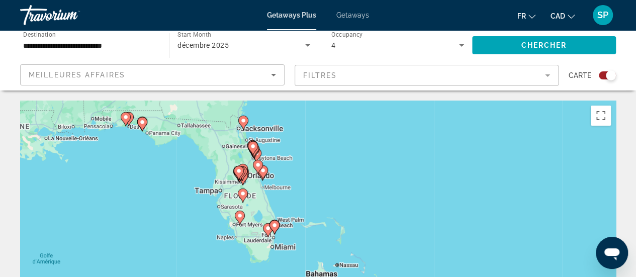
click at [252, 198] on div "Pour activer le glissement avec le clavier, appuyez sur Alt+Entrée. Une fois ce…" at bounding box center [318, 252] width 596 height 302
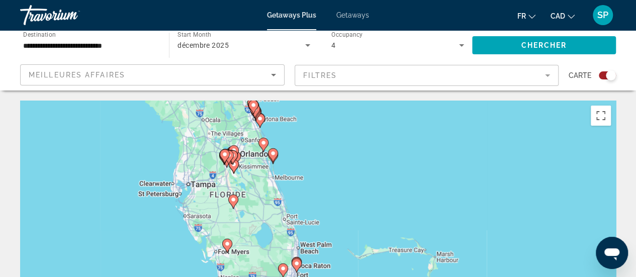
click at [252, 198] on div "Pour activer le glissement avec le clavier, appuyez sur Alt+Entrée. Une fois ce…" at bounding box center [318, 252] width 596 height 302
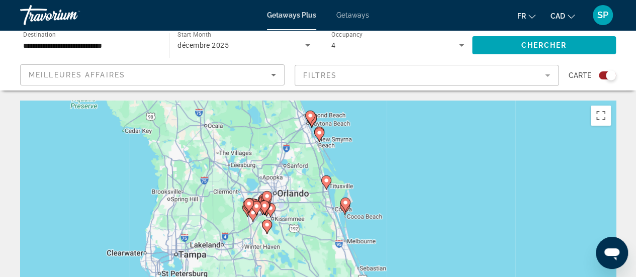
drag, startPoint x: 238, startPoint y: 139, endPoint x: 293, endPoint y: 242, distance: 117.0
click at [293, 242] on div "Pour activer le glissement avec le clavier, appuyez sur Alt+Entrée. Une fois ce…" at bounding box center [318, 252] width 596 height 302
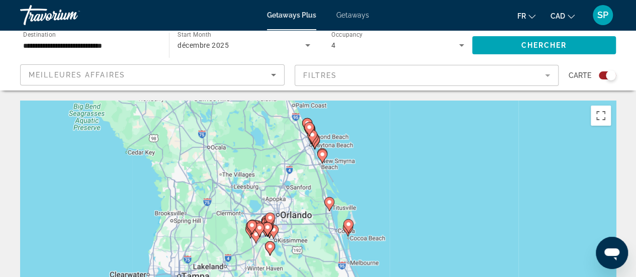
click at [293, 242] on div "Pour activer le glissement avec le clavier, appuyez sur Alt+Entrée. Une fois ce…" at bounding box center [318, 252] width 596 height 302
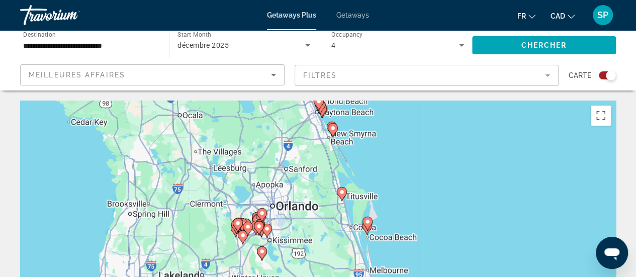
click at [293, 242] on div "Pour activer le glissement avec le clavier, appuyez sur Alt+Entrée. Une fois ce…" at bounding box center [318, 252] width 596 height 302
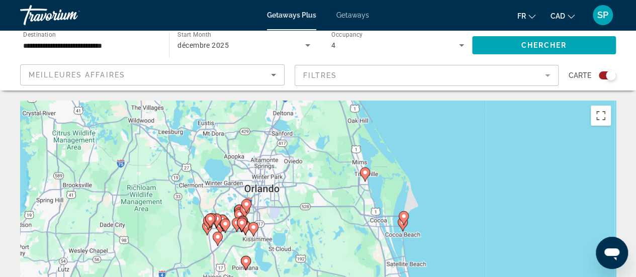
click at [293, 242] on div "Pour activer le glissement avec le clavier, appuyez sur Alt+Entrée. Une fois ce…" at bounding box center [318, 252] width 596 height 302
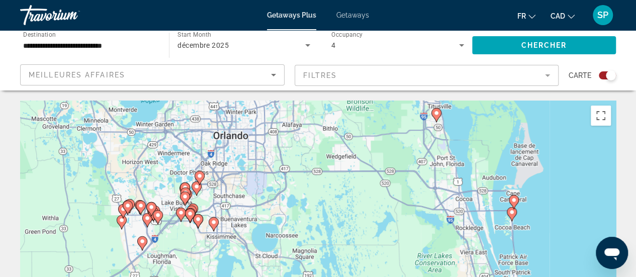
click at [213, 211] on div "Pour activer le glissement avec le clavier, appuyez sur Alt+Entrée. Une fois ce…" at bounding box center [318, 252] width 596 height 302
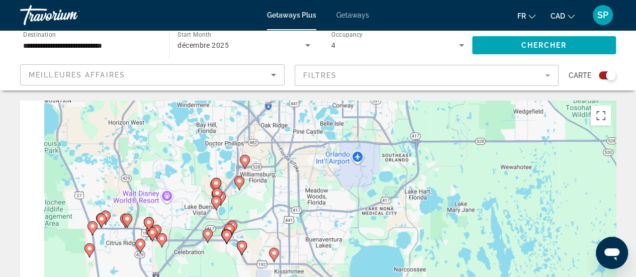
drag, startPoint x: 169, startPoint y: 191, endPoint x: 240, endPoint y: 202, distance: 72.2
click at [240, 202] on div "Pour activer le glissement avec le clavier, appuyez sur Alt+Entrée. Une fois ce…" at bounding box center [318, 252] width 596 height 302
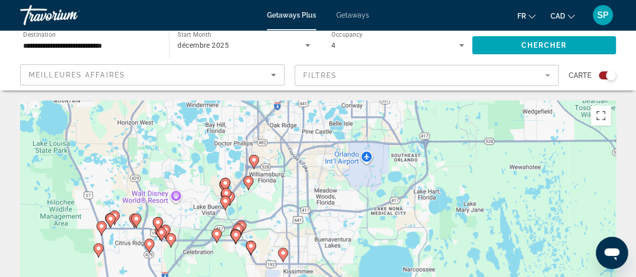
click at [240, 202] on div "Pour activer le glissement avec le clavier, appuyez sur Alt+Entrée. Une fois ce…" at bounding box center [318, 252] width 596 height 302
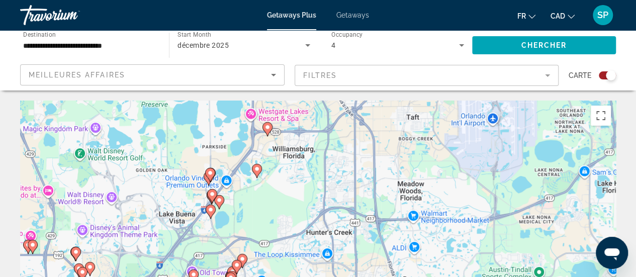
click at [240, 202] on div "Pour activer le glissement avec le clavier, appuyez sur Alt+Entrée. Une fois ce…" at bounding box center [318, 252] width 596 height 302
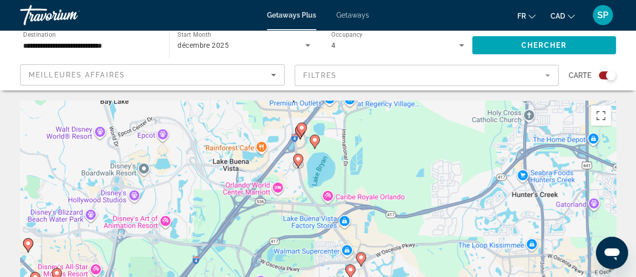
drag, startPoint x: 158, startPoint y: 251, endPoint x: 281, endPoint y: 179, distance: 142.2
click at [281, 179] on div "Pour activer le glissement avec le clavier, appuyez sur Alt+Entrée. Une fois ce…" at bounding box center [318, 252] width 596 height 302
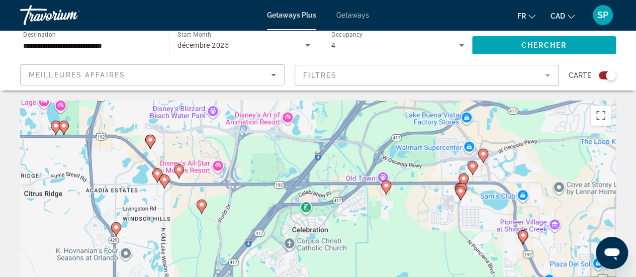
drag, startPoint x: 254, startPoint y: 211, endPoint x: 380, endPoint y: 110, distance: 160.9
click at [380, 110] on div "Pour activer le glissement avec le clavier, appuyez sur Alt+Entrée. Une fois ce…" at bounding box center [318, 252] width 596 height 302
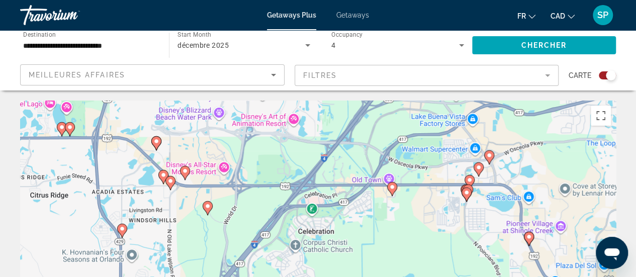
click at [186, 152] on div "Pour activer le glissement avec le clavier, appuyez sur Alt+Entrée. Une fois ce…" at bounding box center [318, 252] width 596 height 302
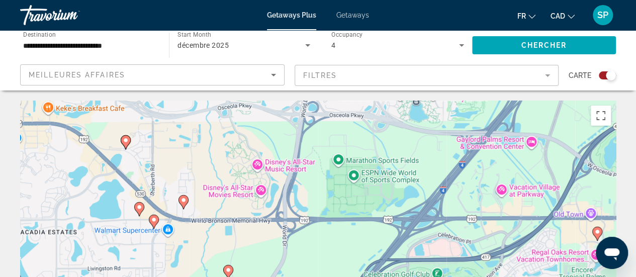
click at [146, 153] on div "Pour activer le glissement avec le clavier, appuyez sur Alt+Entrée. Une fois ce…" at bounding box center [318, 252] width 596 height 302
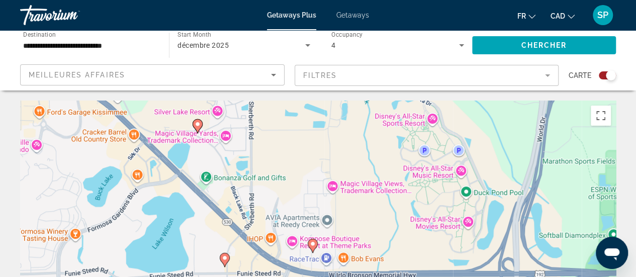
drag, startPoint x: 168, startPoint y: 168, endPoint x: 262, endPoint y: 157, distance: 95.2
click at [262, 157] on div "Pour activer le glissement avec le clavier, appuyez sur Alt+Entrée. Une fois ce…" at bounding box center [318, 252] width 596 height 302
click at [200, 124] on image "Main content" at bounding box center [198, 124] width 6 height 6
type input "**********"
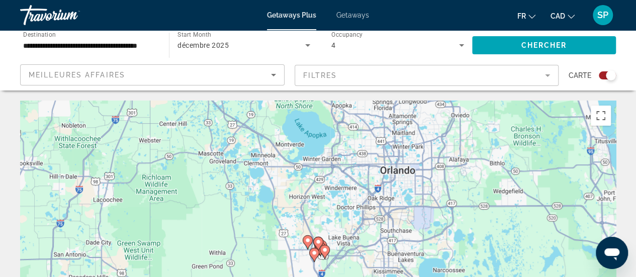
click at [330, 250] on div "Pour naviguer, appuyez sur les touches fléchées. Pour activer le glissement ave…" at bounding box center [318, 252] width 596 height 302
click at [330, 250] on div "Pour activer le glissement avec le clavier, appuyez sur Alt+Entrée. Une fois ce…" at bounding box center [318, 252] width 596 height 302
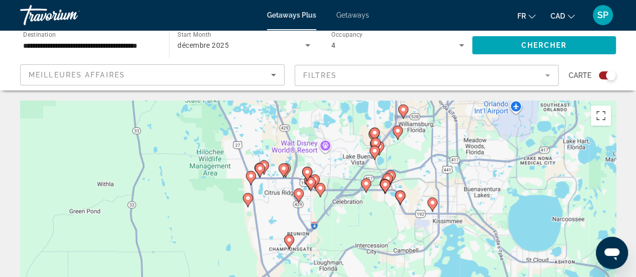
drag, startPoint x: 316, startPoint y: 224, endPoint x: 318, endPoint y: 149, distance: 74.4
click at [318, 149] on div "Pour activer le glissement avec le clavier, appuyez sur Alt+Entrée. Une fois ce…" at bounding box center [318, 252] width 596 height 302
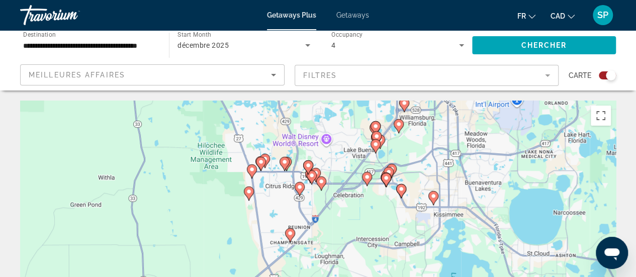
click at [292, 186] on div "Pour activer le glissement avec le clavier, appuyez sur Alt+Entrée. Une fois ce…" at bounding box center [318, 252] width 596 height 302
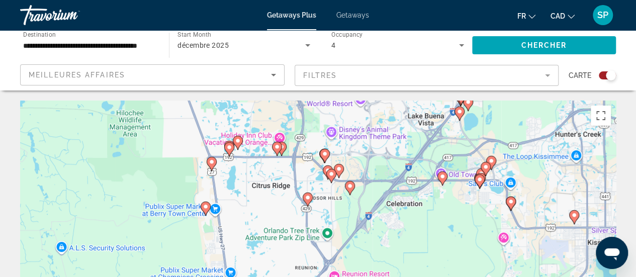
click at [337, 144] on div "Pour activer le glissement avec le clavier, appuyez sur Alt+Entrée. Une fois ce…" at bounding box center [318, 252] width 596 height 302
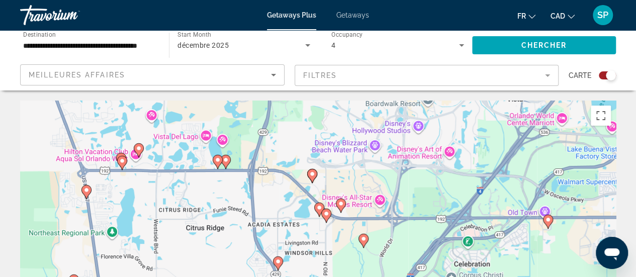
click at [333, 158] on div "Pour activer le glissement avec le clavier, appuyez sur Alt+Entrée. Une fois ce…" at bounding box center [318, 252] width 596 height 302
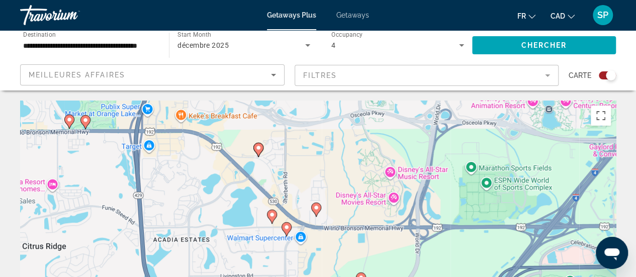
drag, startPoint x: 313, startPoint y: 179, endPoint x: 280, endPoint y: 127, distance: 61.9
click at [280, 127] on div "Pour activer le glissement avec le clavier, appuyez sur Alt+Entrée. Une fois ce…" at bounding box center [318, 252] width 596 height 302
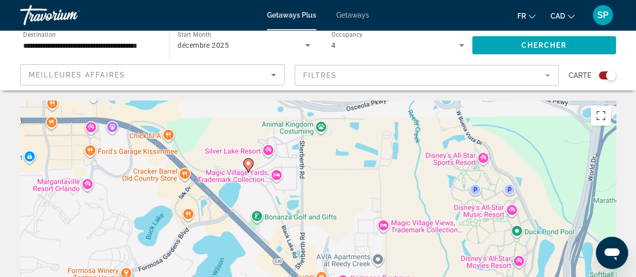
drag, startPoint x: 288, startPoint y: 172, endPoint x: 324, endPoint y: 125, distance: 59.5
click at [324, 125] on div "Pour activer le glissement avec le clavier, appuyez sur Alt+Entrée. Une fois ce…" at bounding box center [318, 252] width 596 height 302
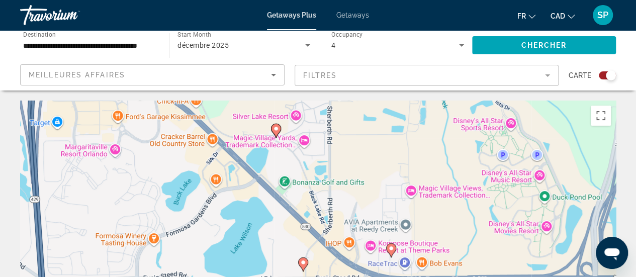
click at [273, 125] on icon "Main content" at bounding box center [275, 130] width 9 height 13
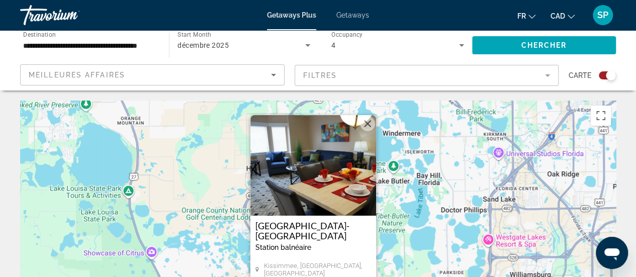
click at [370, 123] on button "Fermer" at bounding box center [367, 123] width 15 height 15
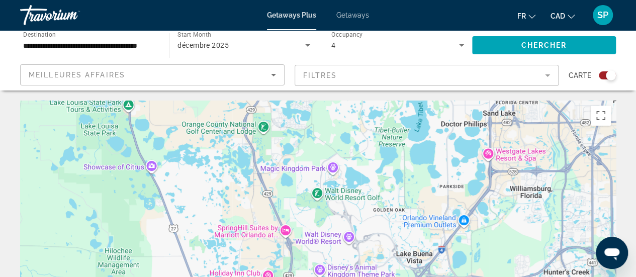
drag, startPoint x: 329, startPoint y: 194, endPoint x: 331, endPoint y: 92, distance: 102.1
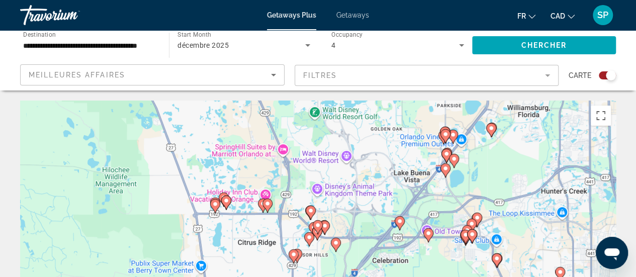
drag, startPoint x: 313, startPoint y: 182, endPoint x: 322, endPoint y: 94, distance: 88.9
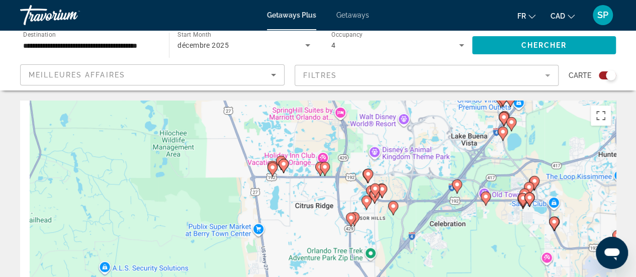
drag, startPoint x: 310, startPoint y: 175, endPoint x: 358, endPoint y: 153, distance: 53.1
click at [358, 153] on div "Pour activer le glissement avec le clavier, appuyez sur Alt+Entrée. Une fois ce…" at bounding box center [318, 252] width 596 height 302
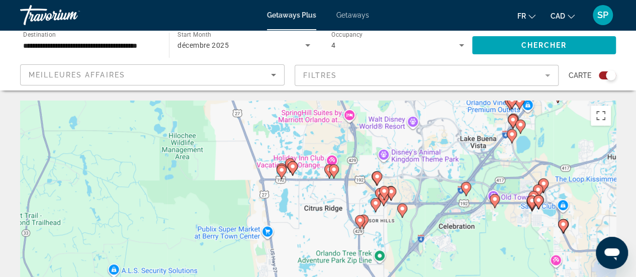
click at [408, 183] on div "Pour activer le glissement avec le clavier, appuyez sur Alt+Entrée. Une fois ce…" at bounding box center [318, 252] width 596 height 302
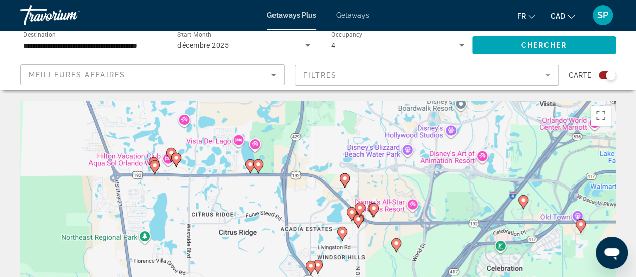
click at [408, 183] on div "Pour activer le glissement avec le clavier, appuyez sur Alt+Entrée. Une fois ce…" at bounding box center [318, 252] width 596 height 302
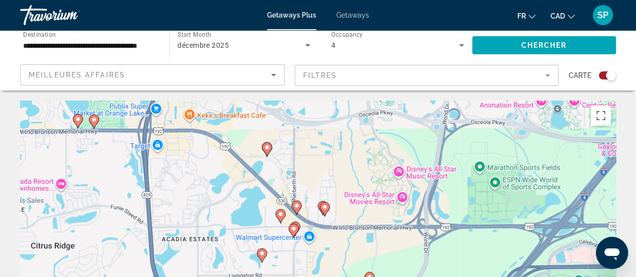
drag, startPoint x: 349, startPoint y: 192, endPoint x: 335, endPoint y: 153, distance: 40.9
click at [335, 153] on div "Pour activer le glissement avec le clavier, appuyez sur Alt+Entrée. Une fois ce…" at bounding box center [318, 252] width 596 height 302
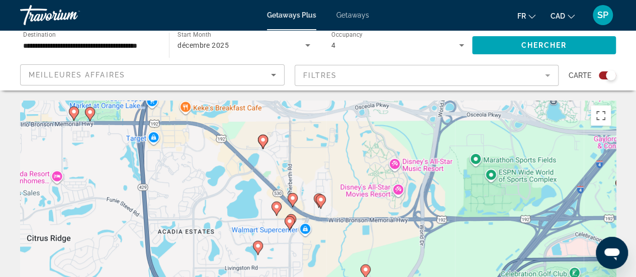
click at [315, 164] on div "Pour activer le glissement avec le clavier, appuyez sur Alt+Entrée. Une fois ce…" at bounding box center [318, 252] width 596 height 302
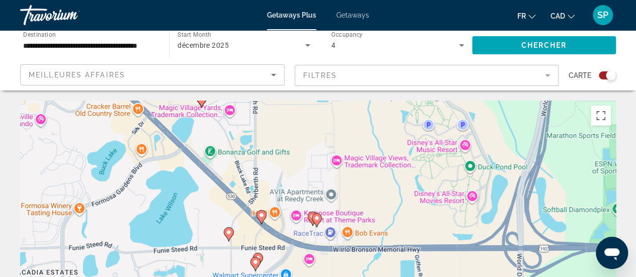
drag, startPoint x: 331, startPoint y: 195, endPoint x: 308, endPoint y: 139, distance: 59.9
click at [308, 139] on div "Pour activer le glissement avec le clavier, appuyez sur Alt+Entrée. Une fois ce…" at bounding box center [318, 252] width 596 height 302
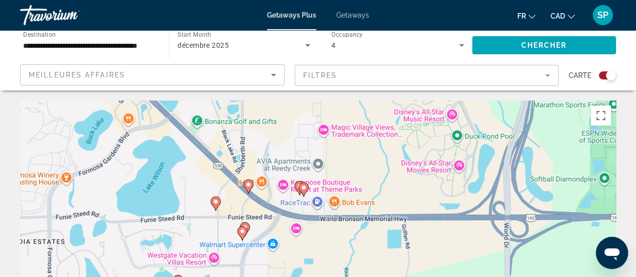
click at [297, 148] on div "Pour activer le glissement avec le clavier, appuyez sur Alt+Entrée. Une fois ce…" at bounding box center [318, 252] width 596 height 302
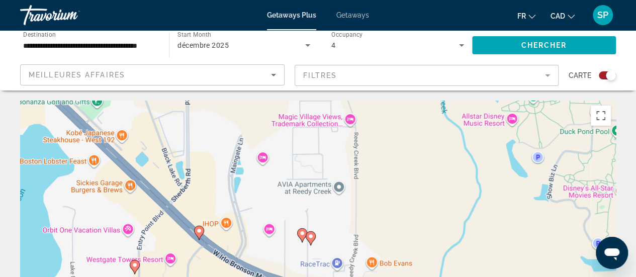
click at [312, 242] on icon "Main content" at bounding box center [310, 238] width 9 height 13
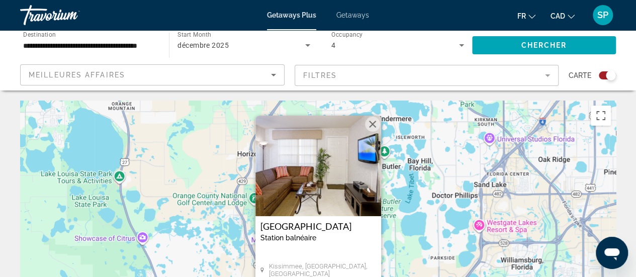
click at [372, 119] on button "Fermer" at bounding box center [372, 124] width 15 height 15
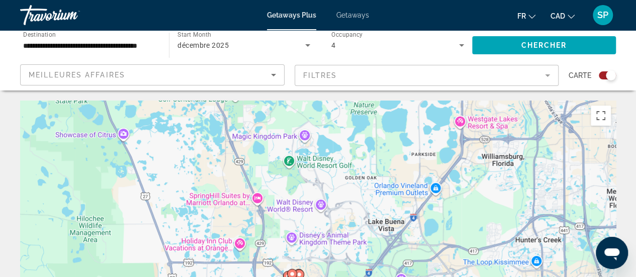
drag, startPoint x: 368, startPoint y: 197, endPoint x: 345, endPoint y: 77, distance: 122.4
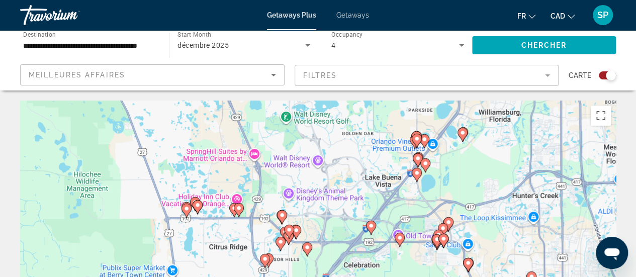
drag, startPoint x: 338, startPoint y: 162, endPoint x: 333, endPoint y: 104, distance: 58.5
click at [333, 104] on div "Pour activer le glissement avec le clavier, appuyez sur Alt+Entrée. Une fois ce…" at bounding box center [318, 252] width 596 height 302
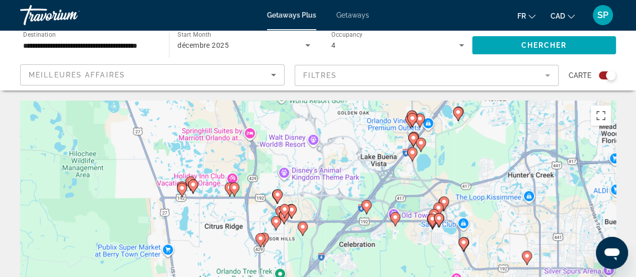
click at [297, 208] on div "Pour activer le glissement avec le clavier, appuyez sur Alt+Entrée. Une fois ce…" at bounding box center [318, 252] width 596 height 302
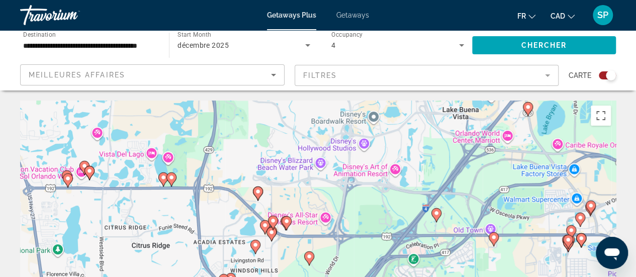
click at [297, 208] on div "Pour activer le glissement avec le clavier, appuyez sur Alt+Entrée. Une fois ce…" at bounding box center [318, 252] width 596 height 302
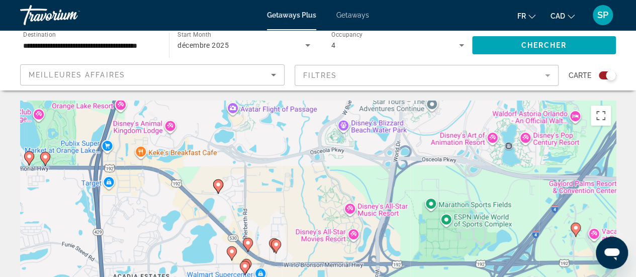
click at [297, 208] on div "Pour activer le glissement avec le clavier, appuyez sur Alt+Entrée. Une fois ce…" at bounding box center [318, 252] width 596 height 302
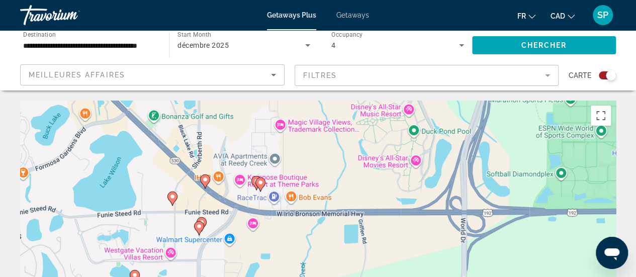
drag, startPoint x: 282, startPoint y: 232, endPoint x: 288, endPoint y: 119, distance: 112.7
click at [288, 119] on div "Pour activer le glissement avec le clavier, appuyez sur Alt+Entrée. Une fois ce…" at bounding box center [318, 252] width 596 height 302
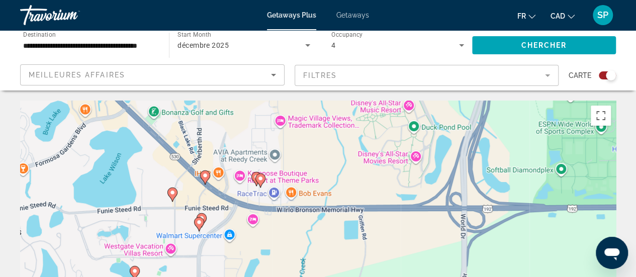
click at [295, 166] on div "Pour activer le glissement avec le clavier, appuyez sur Alt+Entrée. Une fois ce…" at bounding box center [318, 252] width 596 height 302
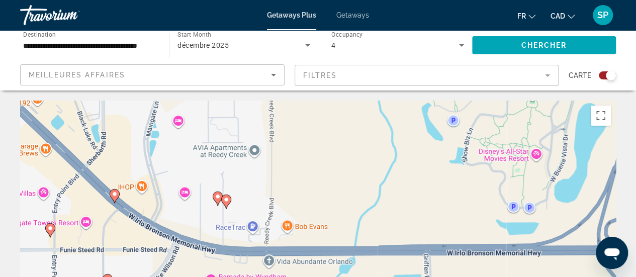
click at [215, 198] on image "Main content" at bounding box center [218, 197] width 6 height 6
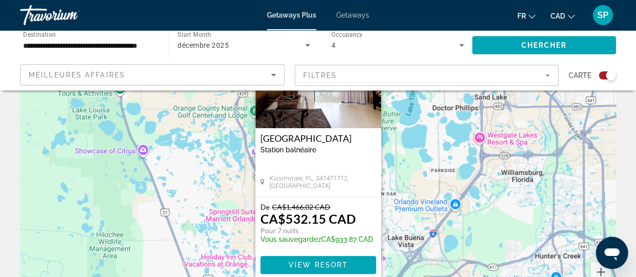
scroll to position [85, 0]
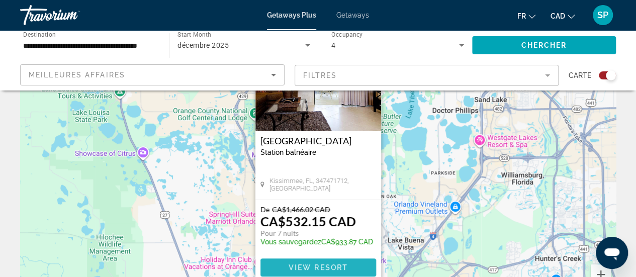
click at [287, 266] on span "Main content" at bounding box center [318, 267] width 116 height 24
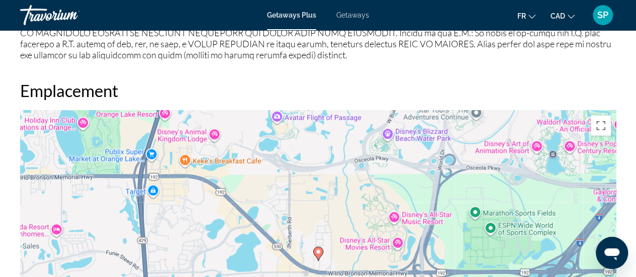
scroll to position [1324, 0]
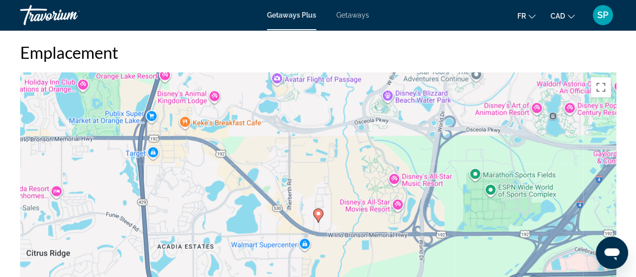
drag, startPoint x: 628, startPoint y: 160, endPoint x: 628, endPoint y: 177, distance: 16.6
click at [628, 177] on div "Aperçu Taper Station balnéaire Tout inclus Pas tout compris Adresse 2951 High P…" at bounding box center [318, 126] width 636 height 1785
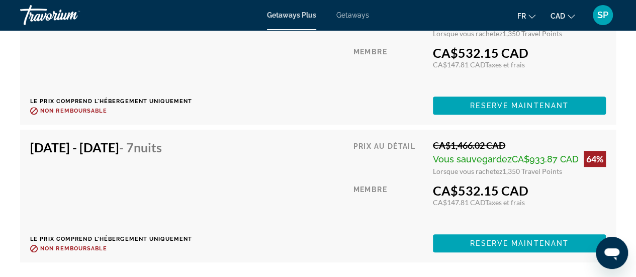
scroll to position [2040, 0]
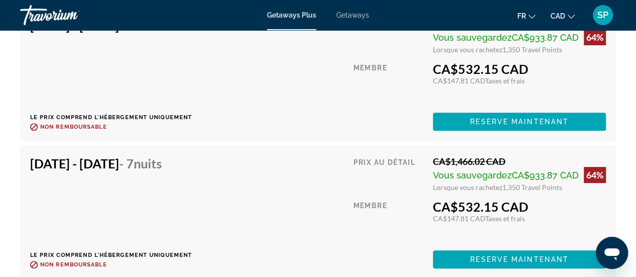
click at [265, 204] on div "Dec 13, 2025 - Dec 20, 2025 - 7 nuits Le prix comprend l'hébergement uniquement…" at bounding box center [318, 212] width 576 height 113
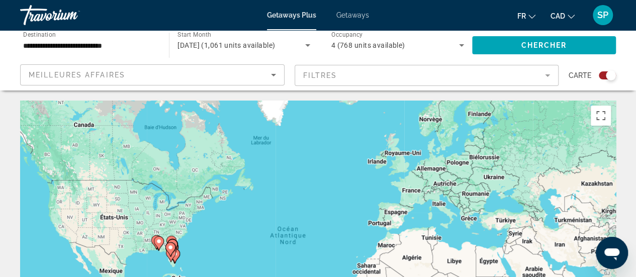
click at [194, 261] on div "Pour activer le glissement avec le clavier, appuyez sur Alt+Entrée. Une fois ce…" at bounding box center [318, 252] width 596 height 302
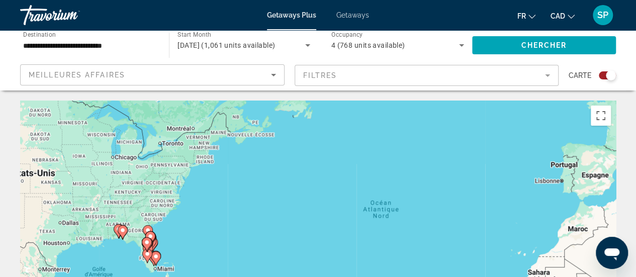
click at [194, 261] on div "Pour activer le glissement avec le clavier, appuyez sur Alt+Entrée. Une fois ce…" at bounding box center [318, 252] width 596 height 302
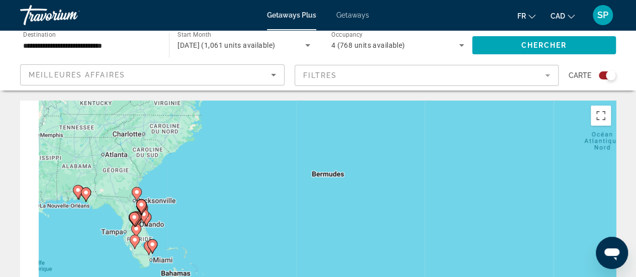
drag, startPoint x: 125, startPoint y: 235, endPoint x: 192, endPoint y: 198, distance: 77.0
click at [192, 198] on div "Pour activer le glissement avec le clavier, appuyez sur Alt+Entrée. Une fois ce…" at bounding box center [318, 252] width 596 height 302
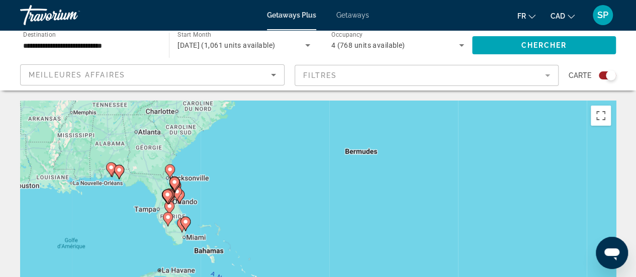
click at [192, 198] on div "Pour activer le glissement avec le clavier, appuyez sur Alt+Entrée. Une fois ce…" at bounding box center [318, 252] width 596 height 302
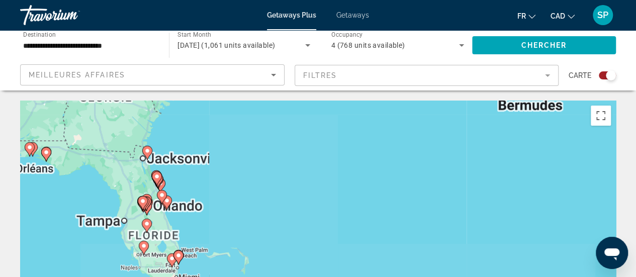
click at [192, 198] on div "Pour activer le glissement avec le clavier, appuyez sur Alt+Entrée. Une fois ce…" at bounding box center [318, 252] width 596 height 302
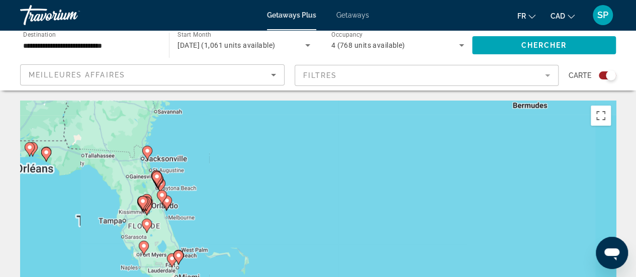
click at [192, 198] on div "Pour activer le glissement avec le clavier, appuyez sur Alt+Entrée. Une fois ce…" at bounding box center [318, 252] width 596 height 302
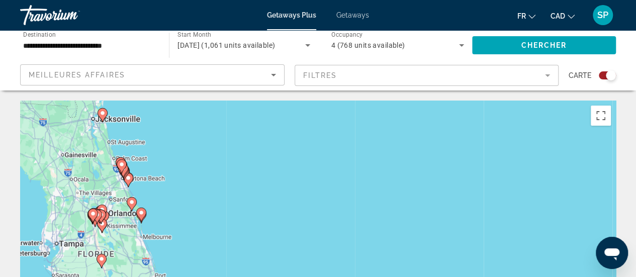
click at [166, 229] on div "Pour activer le glissement avec le clavier, appuyez sur Alt+Entrée. Une fois ce…" at bounding box center [318, 252] width 596 height 302
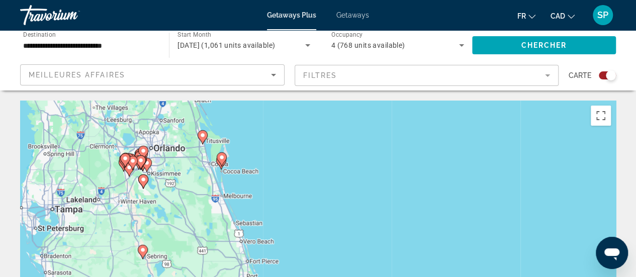
drag, startPoint x: 166, startPoint y: 230, endPoint x: 311, endPoint y: 150, distance: 165.1
click at [311, 150] on div "Pour activer le glissement avec le clavier, appuyez sur Alt+Entrée. Une fois ce…" at bounding box center [318, 252] width 596 height 302
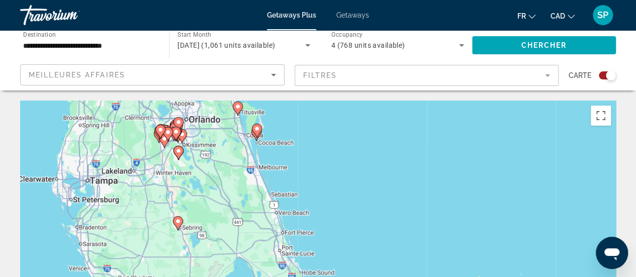
click at [203, 140] on div "Pour activer le glissement avec le clavier, appuyez sur Alt+Entrée. Une fois ce…" at bounding box center [318, 252] width 596 height 302
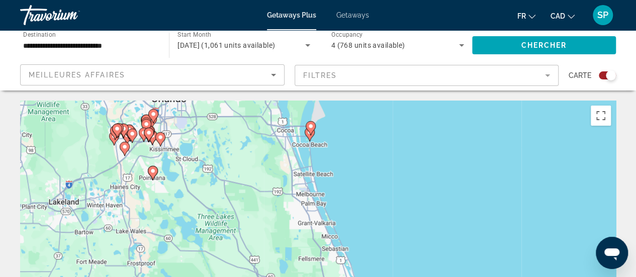
click at [144, 156] on div "Pour activer le glissement avec le clavier, appuyez sur Alt+Entrée. Une fois ce…" at bounding box center [318, 252] width 596 height 302
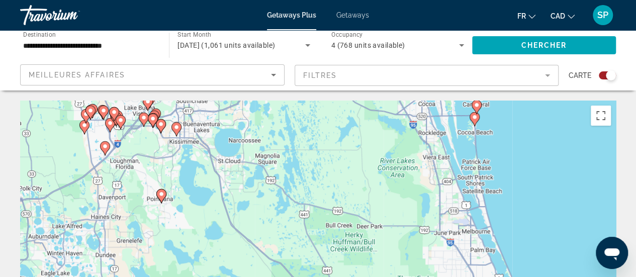
click at [144, 156] on div "Pour activer le glissement avec le clavier, appuyez sur Alt+Entrée. Une fois ce…" at bounding box center [318, 252] width 596 height 302
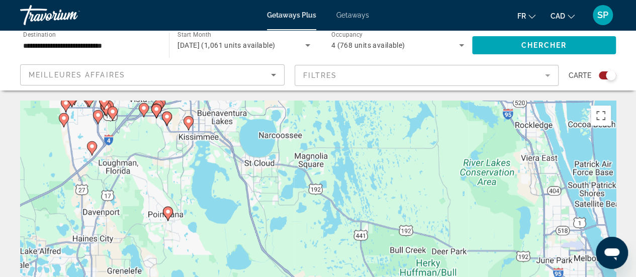
click at [144, 156] on div "Pour activer le glissement avec le clavier, appuyez sur Alt+Entrée. Une fois ce…" at bounding box center [318, 252] width 596 height 302
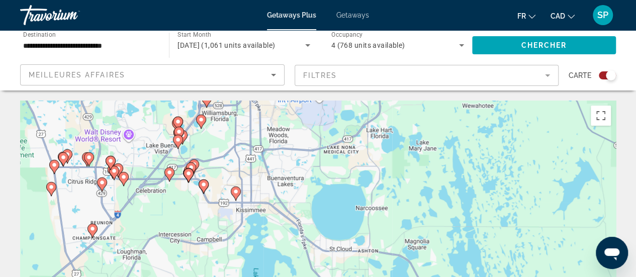
drag, startPoint x: 144, startPoint y: 156, endPoint x: 170, endPoint y: 242, distance: 90.0
click at [170, 242] on div "Pour activer le glissement avec le clavier, appuyez sur Alt+Entrée. Une fois ce…" at bounding box center [318, 252] width 596 height 302
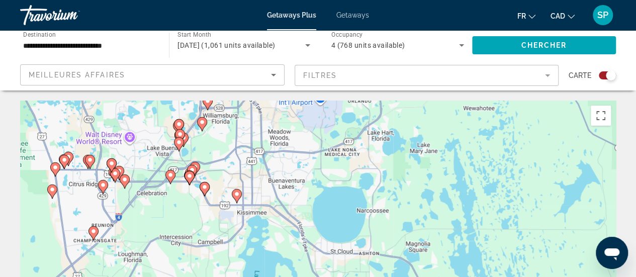
click at [218, 165] on div "Pour activer le glissement avec le clavier, appuyez sur Alt+Entrée. Une fois ce…" at bounding box center [318, 252] width 596 height 302
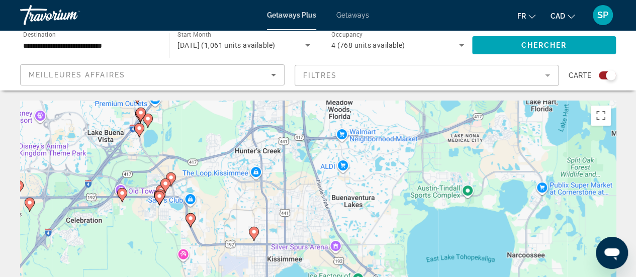
click at [166, 123] on div "Pour activer le glissement avec le clavier, appuyez sur Alt+Entrée. Une fois ce…" at bounding box center [318, 252] width 596 height 302
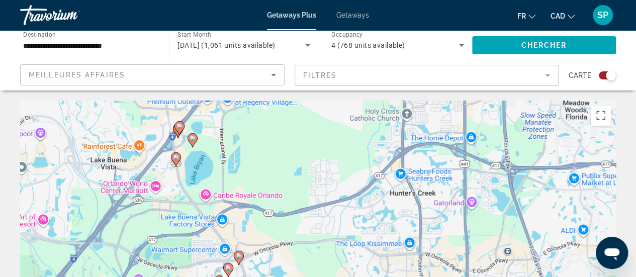
drag, startPoint x: 100, startPoint y: 209, endPoint x: 180, endPoint y: 217, distance: 80.8
click at [180, 217] on div "Pour activer le glissement avec le clavier, appuyez sur Alt+Entrée. Une fois ce…" at bounding box center [318, 252] width 596 height 302
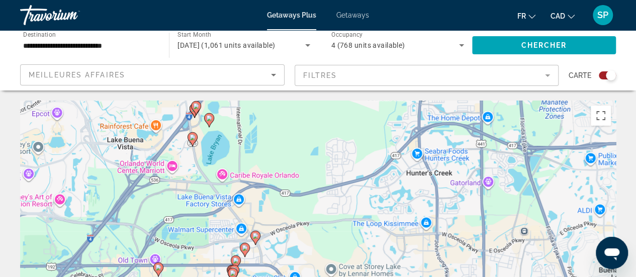
click at [133, 206] on div "Pour activer le glissement avec le clavier, appuyez sur Alt+Entrée. Une fois ce…" at bounding box center [318, 252] width 596 height 302
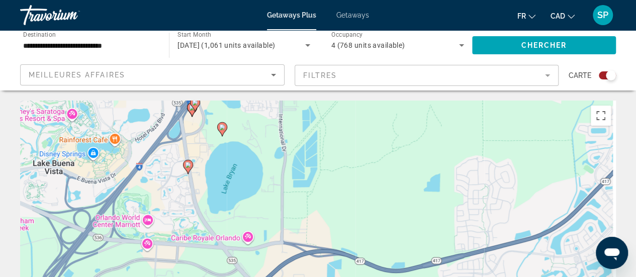
drag, startPoint x: 132, startPoint y: 211, endPoint x: 67, endPoint y: 301, distance: 110.6
click at [67, 277] on html "**********" at bounding box center [318, 138] width 636 height 277
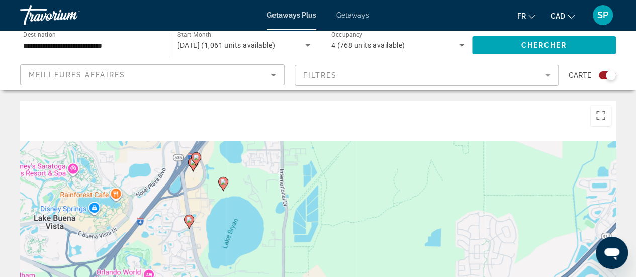
drag, startPoint x: 130, startPoint y: 218, endPoint x: 132, endPoint y: 290, distance: 71.9
click at [132, 277] on html "**********" at bounding box center [318, 138] width 636 height 277
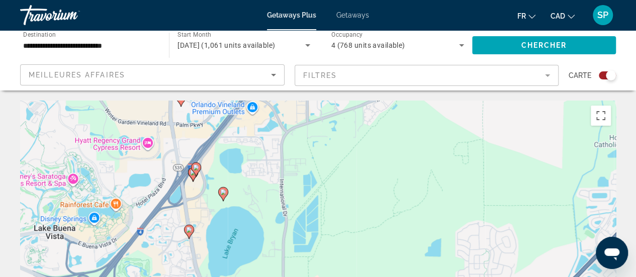
click at [158, 195] on div "Pour activer le glissement avec le clavier, appuyez sur Alt+Entrée. Une fois ce…" at bounding box center [318, 252] width 596 height 302
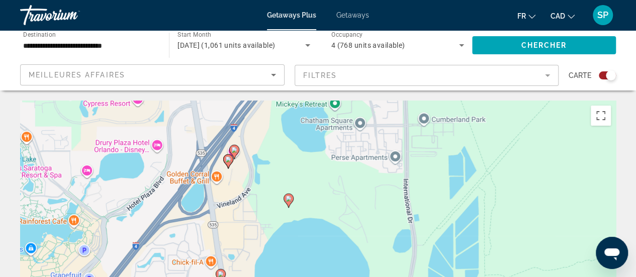
click at [227, 156] on icon "Main content" at bounding box center [227, 161] width 9 height 13
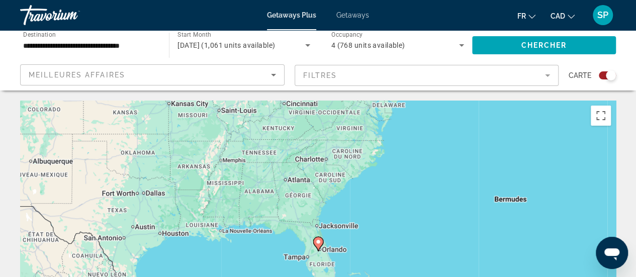
click at [317, 245] on icon "Main content" at bounding box center [317, 243] width 9 height 13
click at [318, 251] on div "Main content" at bounding box center [616, 251] width 596 height 0
type input "**********"
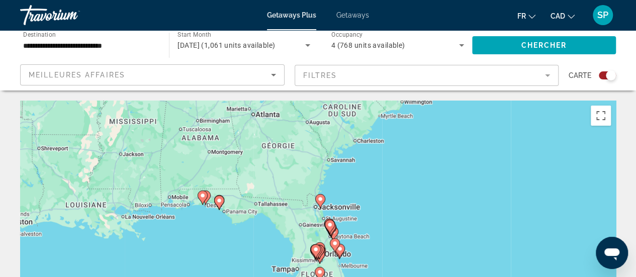
click at [339, 224] on div "Pour activer le glissement avec le clavier, appuyez sur Alt+Entrée. Une fois ce…" at bounding box center [318, 252] width 596 height 302
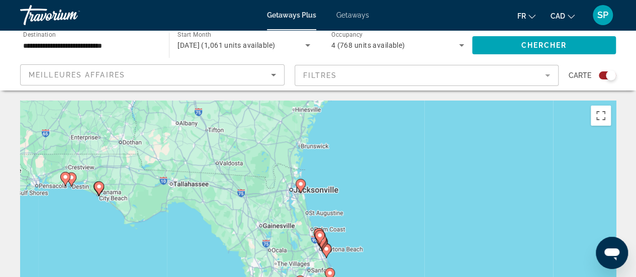
click at [339, 224] on div "Pour activer le glissement avec le clavier, appuyez sur Alt+Entrée. Une fois ce…" at bounding box center [318, 252] width 596 height 302
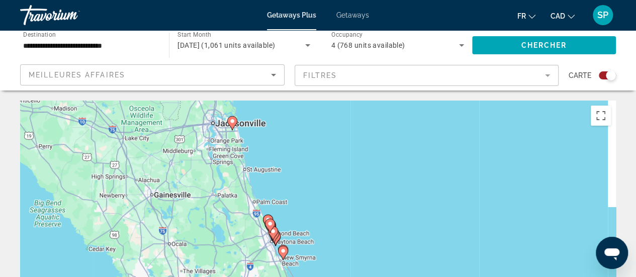
drag, startPoint x: 314, startPoint y: 220, endPoint x: 284, endPoint y: 186, distance: 45.2
click at [284, 186] on div "Pour activer le glissement avec le clavier, appuyez sur Alt+Entrée. Une fois ce…" at bounding box center [318, 252] width 596 height 302
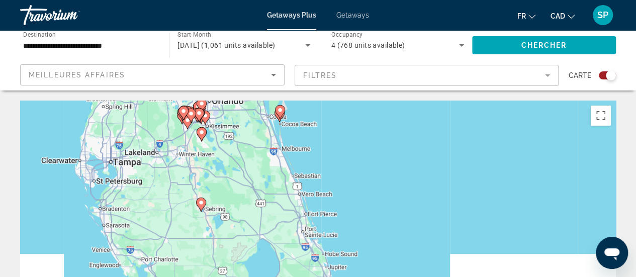
drag, startPoint x: 259, startPoint y: 181, endPoint x: 214, endPoint y: -49, distance: 234.2
click at [214, 0] on html "**********" at bounding box center [318, 138] width 636 height 277
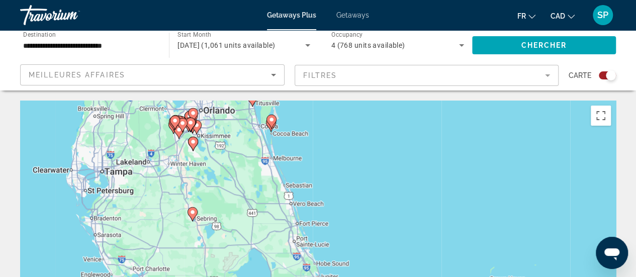
drag, startPoint x: 230, startPoint y: 245, endPoint x: 269, endPoint y: 301, distance: 67.5
click at [269, 277] on html "**********" at bounding box center [318, 138] width 636 height 277
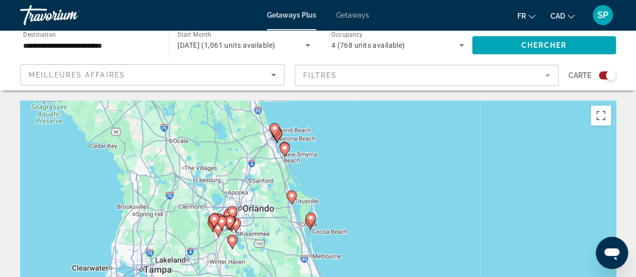
drag, startPoint x: 269, startPoint y: 196, endPoint x: 272, endPoint y: 301, distance: 104.6
click at [272, 277] on html "**********" at bounding box center [318, 138] width 636 height 277
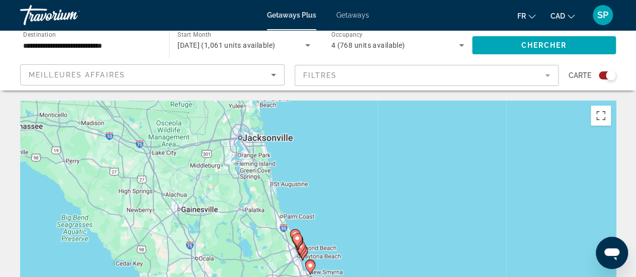
drag, startPoint x: 231, startPoint y: 166, endPoint x: 268, endPoint y: 301, distance: 139.2
click at [268, 277] on html "**********" at bounding box center [318, 138] width 636 height 277
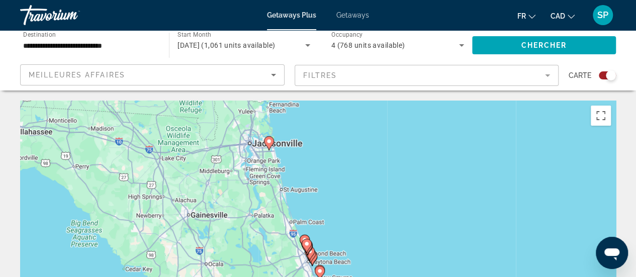
click at [235, 218] on div "Pour activer le glissement avec le clavier, appuyez sur Alt+Entrée. Une fois ce…" at bounding box center [318, 252] width 596 height 302
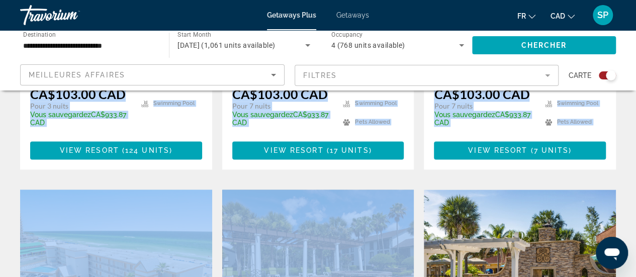
scroll to position [856, 0]
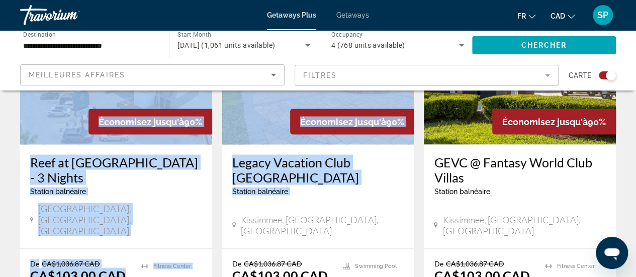
drag, startPoint x: 180, startPoint y: 174, endPoint x: 232, endPoint y: 190, distance: 54.1
click at [232, 190] on div "← Déplacement vers la gauche → Déplacement vers la droite ↑ Déplacement vers le…" at bounding box center [318, 214] width 636 height 1940
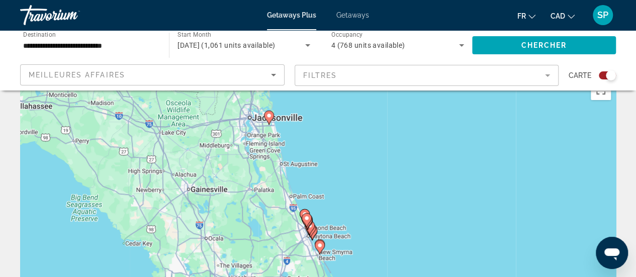
scroll to position [0, 0]
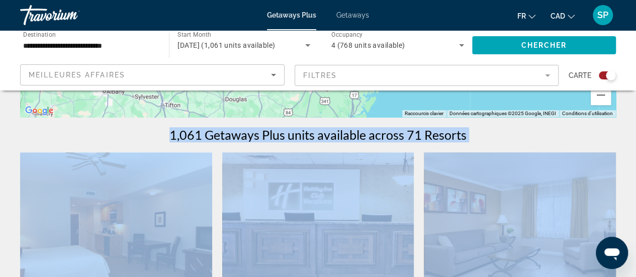
drag, startPoint x: 164, startPoint y: 158, endPoint x: 249, endPoint y: 294, distance: 160.8
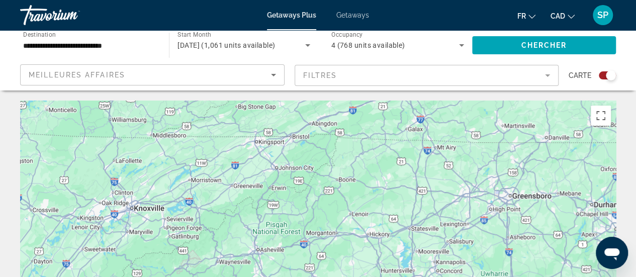
click at [592, 274] on div "Main content" at bounding box center [318, 252] width 596 height 302
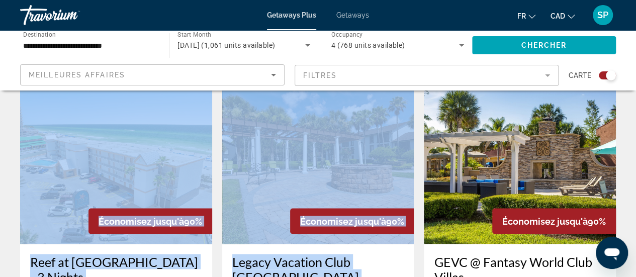
scroll to position [751, 0]
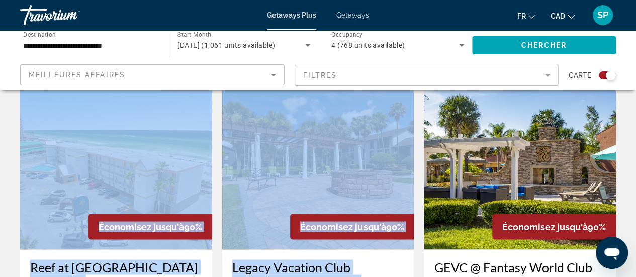
click at [530, 137] on img "Main content" at bounding box center [520, 168] width 192 height 161
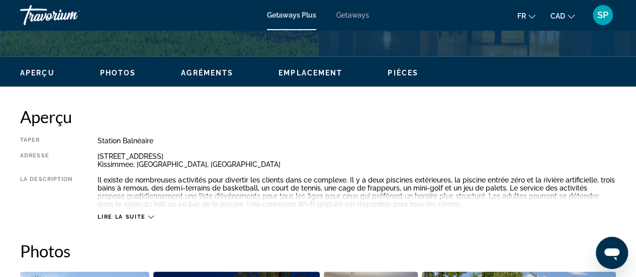
scroll to position [445, 0]
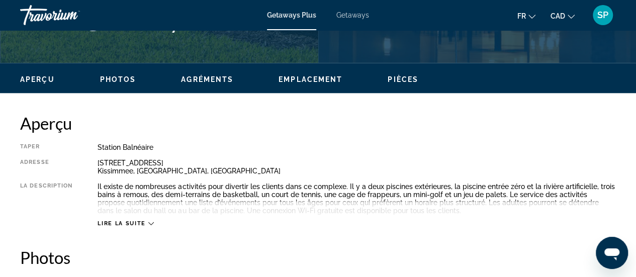
click at [133, 224] on span "Lire la suite" at bounding box center [122, 223] width 48 height 7
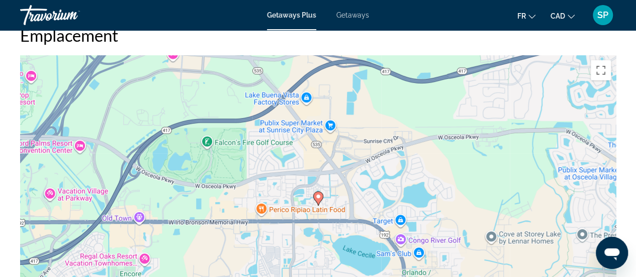
scroll to position [1590, 0]
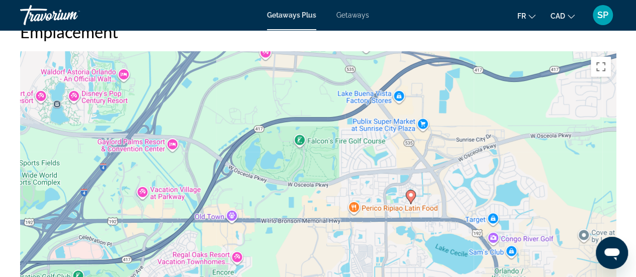
drag, startPoint x: 244, startPoint y: 168, endPoint x: 340, endPoint y: 168, distance: 95.5
click at [340, 168] on div "Pour activer le glissement avec le clavier, appuyez sur Alt+Entrée. Une fois ce…" at bounding box center [318, 203] width 596 height 302
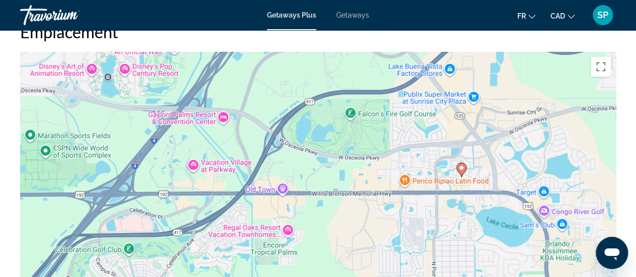
drag, startPoint x: 127, startPoint y: 187, endPoint x: 167, endPoint y: 157, distance: 49.3
click at [167, 157] on div "Pour activer le glissement avec le clavier, appuyez sur Alt+Entrée. Une fois ce…" at bounding box center [318, 203] width 596 height 302
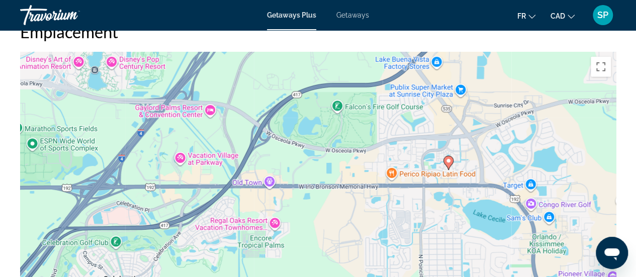
click at [448, 158] on image "Main content" at bounding box center [448, 161] width 6 height 6
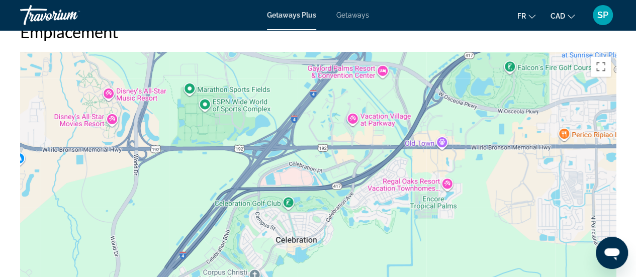
drag, startPoint x: 103, startPoint y: 246, endPoint x: 327, endPoint y: 196, distance: 229.3
click at [327, 196] on div "Pour activer le glissement avec le clavier, appuyez sur Alt+Entrée. Une fois ce…" at bounding box center [318, 203] width 596 height 302
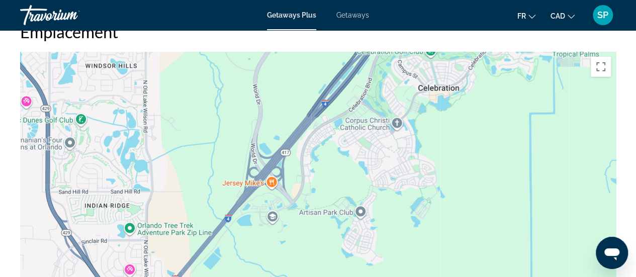
drag, startPoint x: 271, startPoint y: 115, endPoint x: 402, endPoint y: -43, distance: 204.6
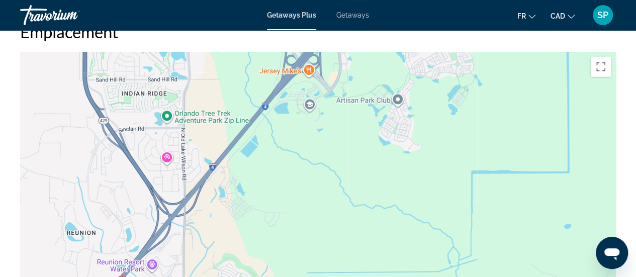
drag, startPoint x: 267, startPoint y: 82, endPoint x: 307, endPoint y: -21, distance: 110.4
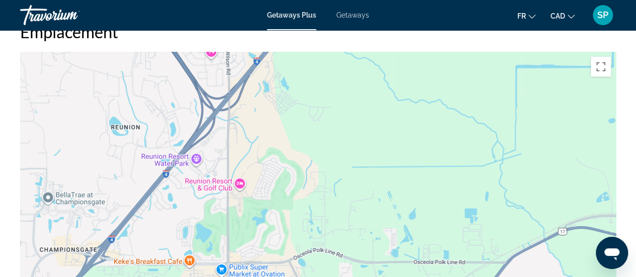
drag, startPoint x: 233, startPoint y: 169, endPoint x: 284, endPoint y: 52, distance: 127.5
click at [284, 52] on div "Pour activer le glissement avec le clavier, appuyez sur Alt+Entrée. Une fois ce…" at bounding box center [318, 203] width 596 height 302
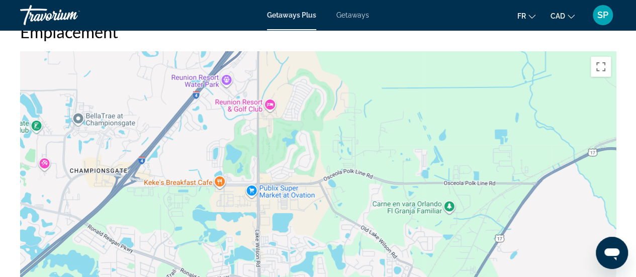
drag, startPoint x: 284, startPoint y: 52, endPoint x: 313, endPoint y: -22, distance: 79.4
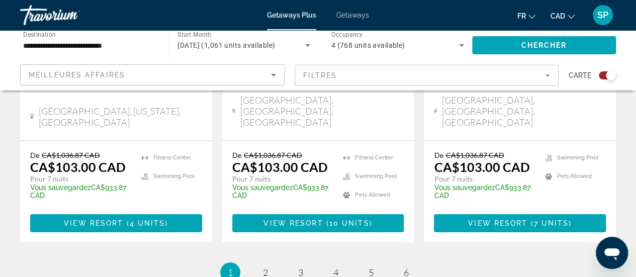
scroll to position [1755, 0]
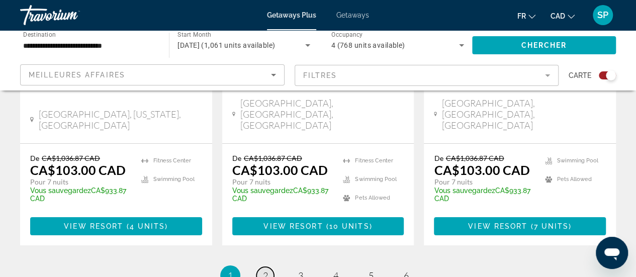
click at [263, 270] on span "2" at bounding box center [265, 275] width 5 height 11
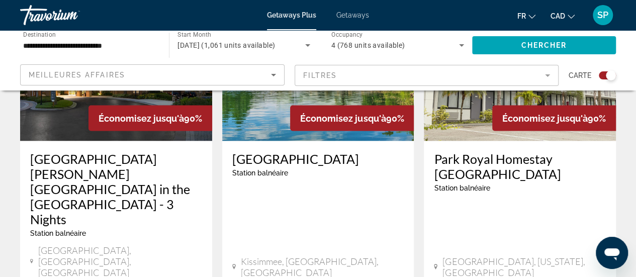
scroll to position [850, 0]
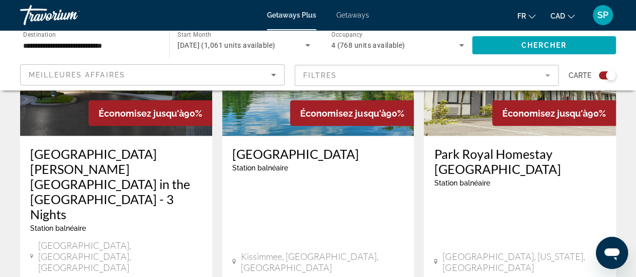
click at [126, 111] on img "Main content" at bounding box center [116, 55] width 192 height 161
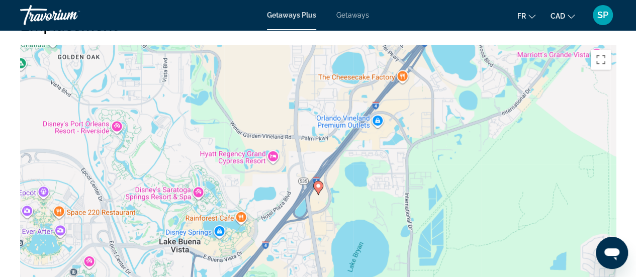
scroll to position [1289, 0]
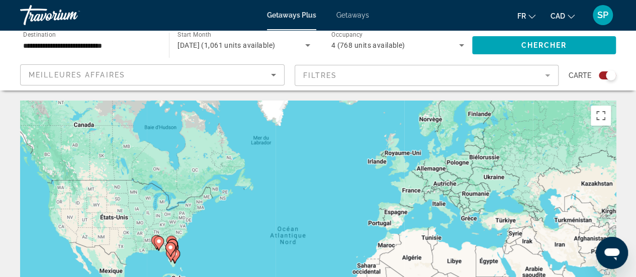
click at [187, 242] on div "Pour activer le glissement avec le clavier, appuyez sur Alt+Entrée. Une fois ce…" at bounding box center [318, 252] width 596 height 302
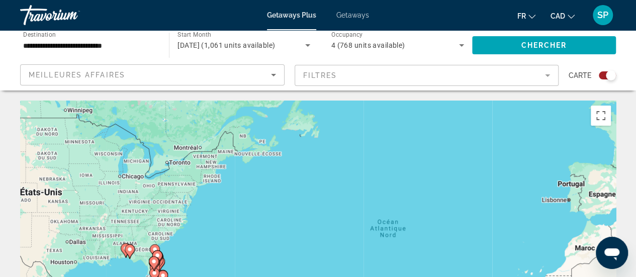
click at [187, 242] on div "Pour activer le glissement avec le clavier, appuyez sur Alt+Entrée. Une fois ce…" at bounding box center [318, 252] width 596 height 302
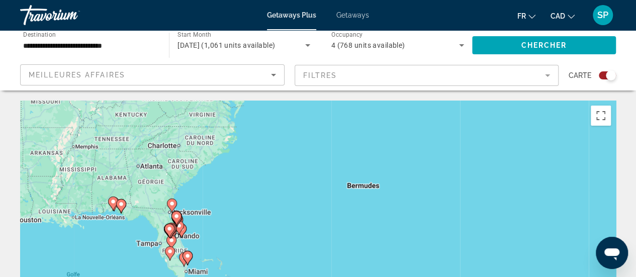
drag, startPoint x: 157, startPoint y: 244, endPoint x: 223, endPoint y: 160, distance: 107.0
click at [223, 160] on div "Pour activer le glissement avec le clavier, appuyez sur Alt+Entrée. Une fois ce…" at bounding box center [318, 252] width 596 height 302
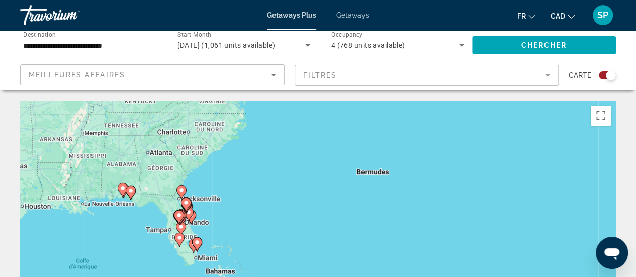
click at [226, 228] on div "Pour activer le glissement avec le clavier, appuyez sur Alt+Entrée. Une fois ce…" at bounding box center [318, 252] width 596 height 302
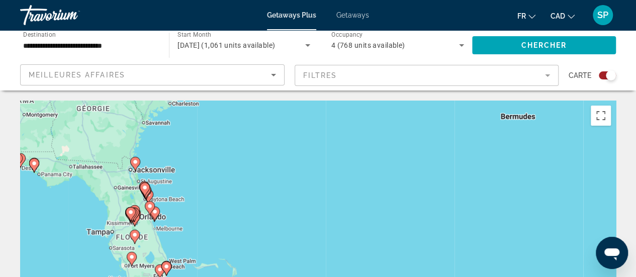
click at [181, 224] on div "Pour activer le glissement avec le clavier, appuyez sur Alt+Entrée. Une fois ce…" at bounding box center [318, 252] width 596 height 302
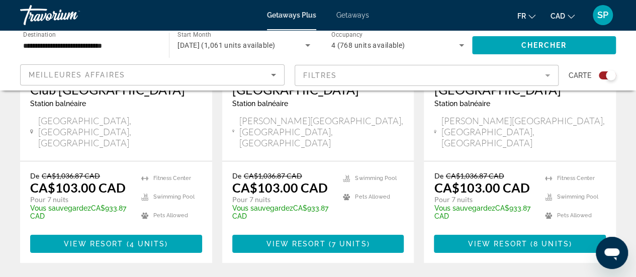
scroll to position [1756, 0]
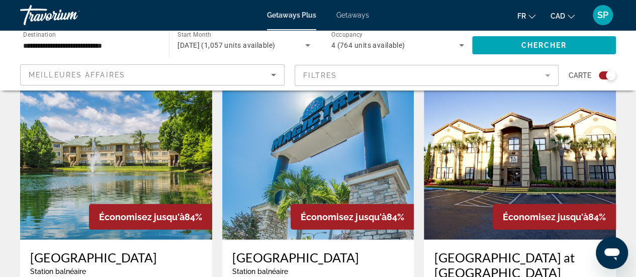
scroll to position [1160, 0]
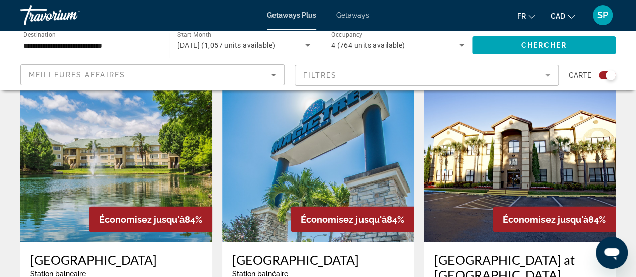
click at [381, 124] on img "Main content" at bounding box center [318, 161] width 192 height 161
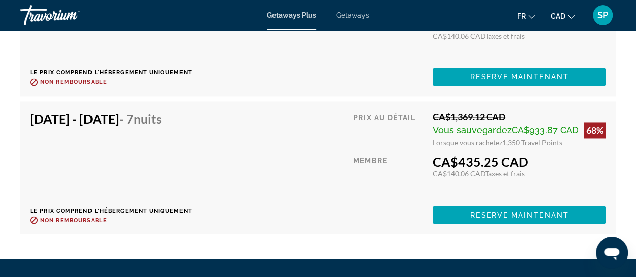
scroll to position [2665, 0]
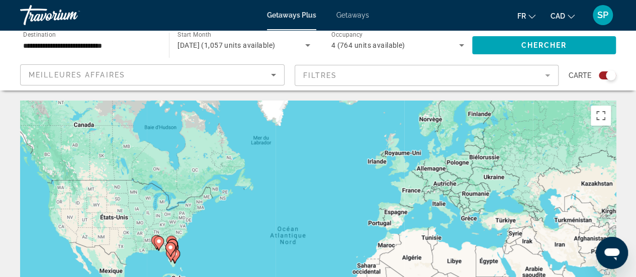
click at [183, 249] on div "Pour activer le glissement avec le clavier, appuyez sur Alt+Entrée. Une fois ce…" at bounding box center [318, 252] width 596 height 302
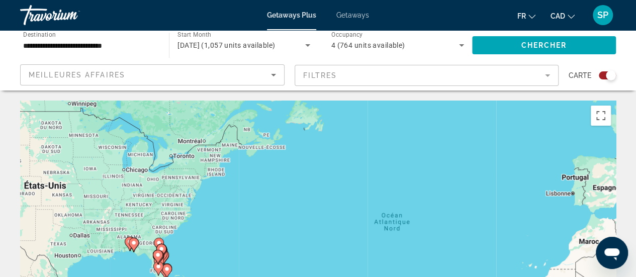
click at [183, 249] on div "Pour activer le glissement avec le clavier, appuyez sur Alt+Entrée. Une fois ce…" at bounding box center [318, 252] width 596 height 302
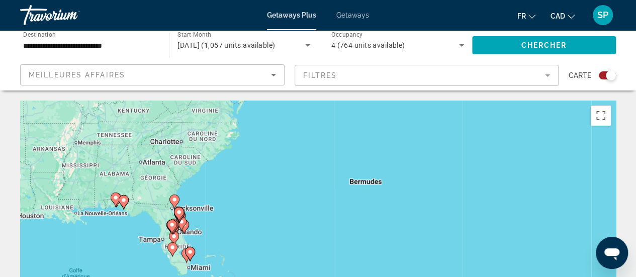
drag, startPoint x: 168, startPoint y: 225, endPoint x: 212, endPoint y: 172, distance: 68.9
click at [212, 172] on div "Pour activer le glissement avec le clavier, appuyez sur Alt+Entrée. Une fois ce…" at bounding box center [318, 252] width 596 height 302
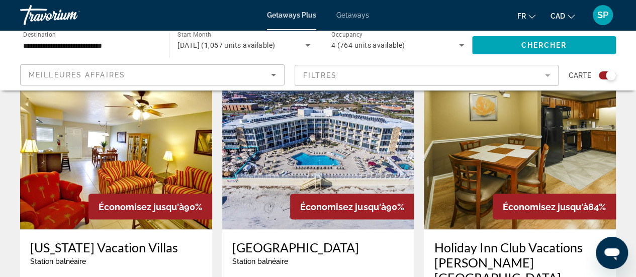
scroll to position [758, 0]
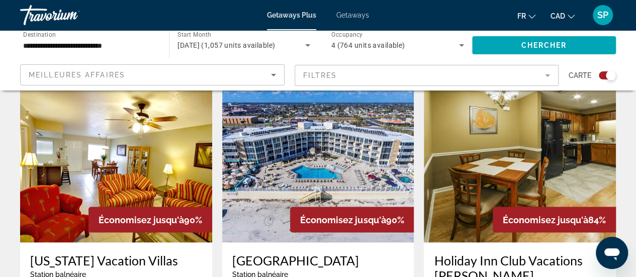
click at [340, 138] on img "Main content" at bounding box center [318, 161] width 192 height 161
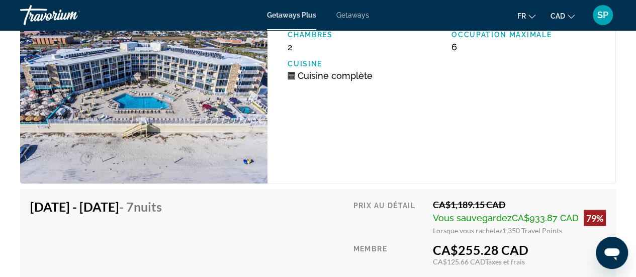
scroll to position [2687, 0]
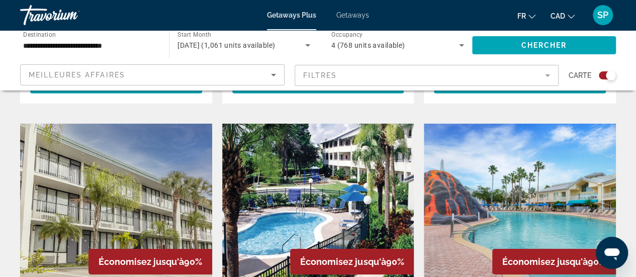
scroll to position [1525, 0]
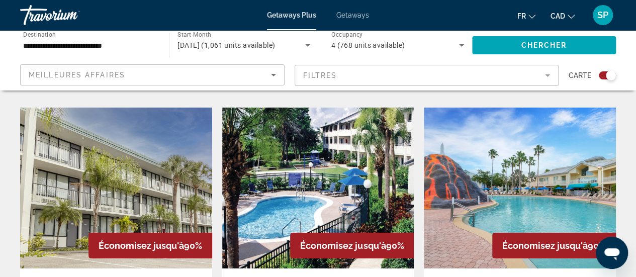
click at [563, 121] on img "Main content" at bounding box center [520, 188] width 192 height 161
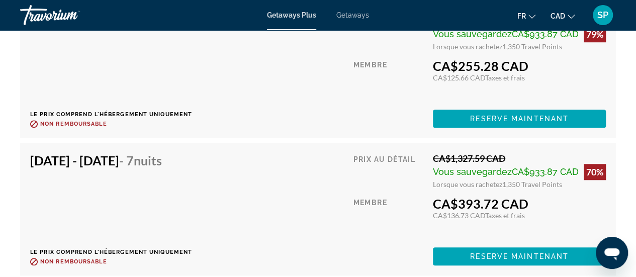
scroll to position [2279, 0]
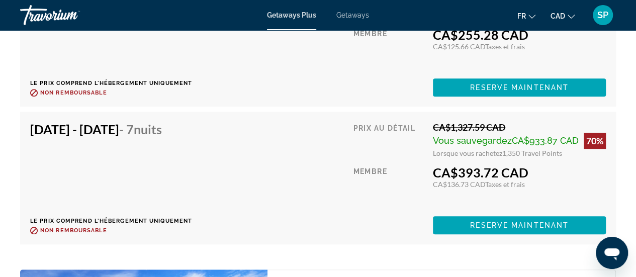
drag, startPoint x: 622, startPoint y: 219, endPoint x: 623, endPoint y: 231, distance: 12.1
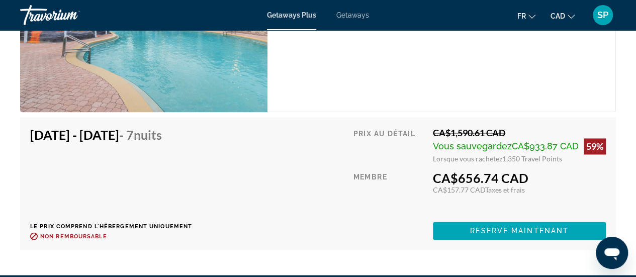
scroll to position [2524, 0]
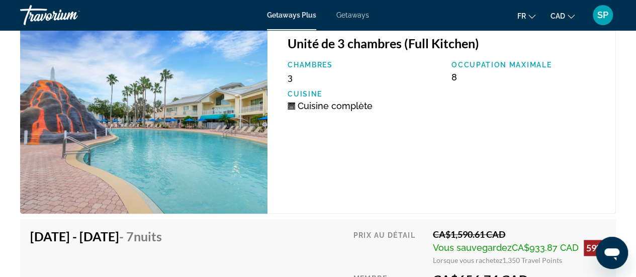
click at [508, 200] on div "Unité de 3 chambres (Full Kitchen) Chambres 3 Occupation maximale 8 Cuisine Cui…" at bounding box center [441, 119] width 348 height 189
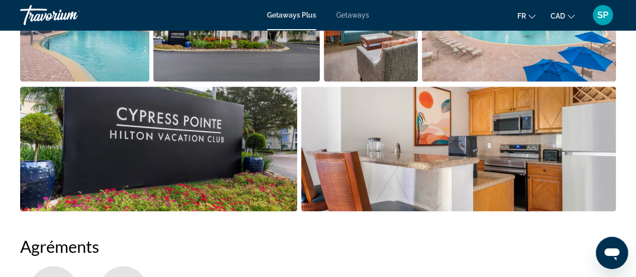
scroll to position [641, 0]
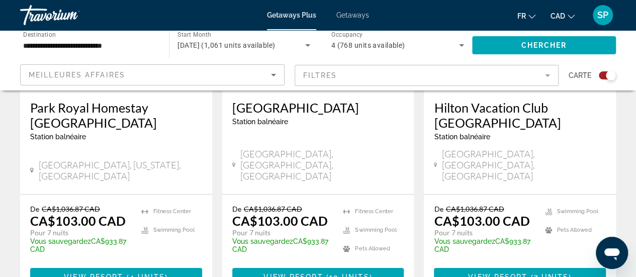
scroll to position [1701, 0]
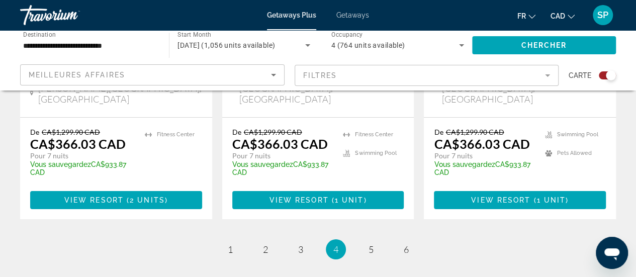
scroll to position [1730, 0]
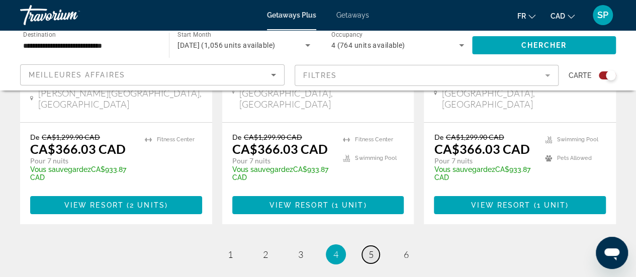
click at [375, 246] on link "page 5" at bounding box center [371, 255] width 18 height 18
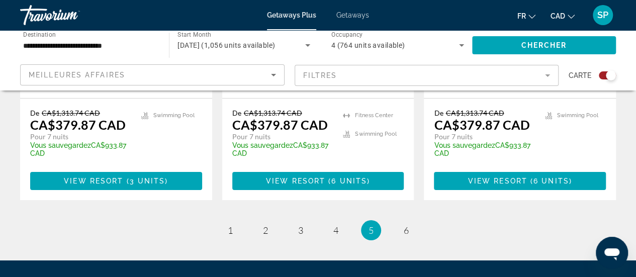
scroll to position [1768, 0]
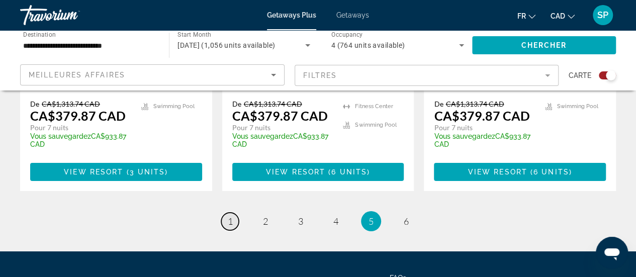
click at [229, 216] on span "1" at bounding box center [230, 221] width 5 height 11
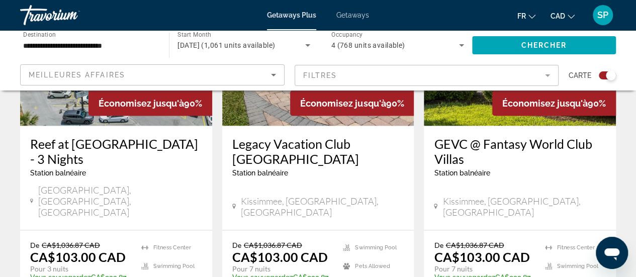
scroll to position [867, 0]
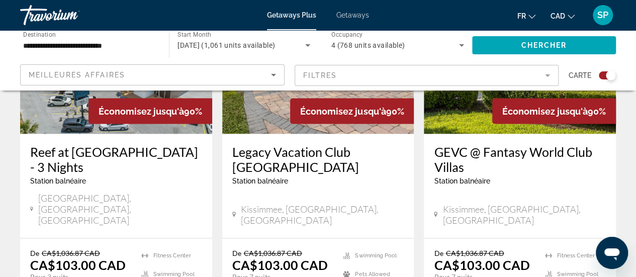
click at [314, 106] on img "Main content" at bounding box center [318, 53] width 192 height 161
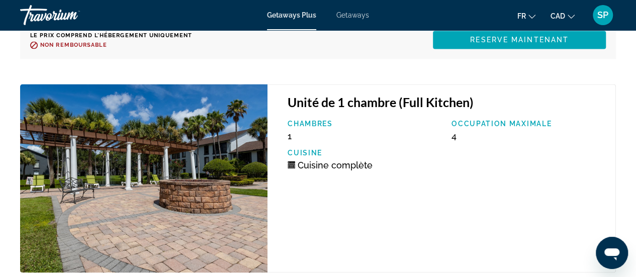
scroll to position [2789, 0]
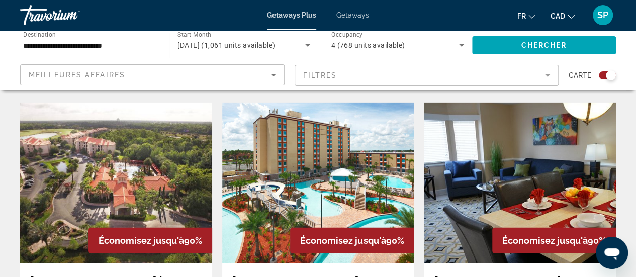
scroll to position [1132, 0]
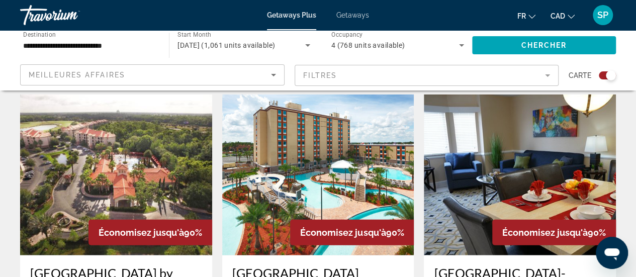
click at [361, 129] on img "Main content" at bounding box center [318, 175] width 192 height 161
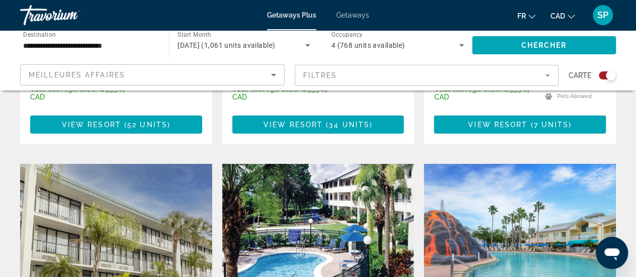
scroll to position [1488, 0]
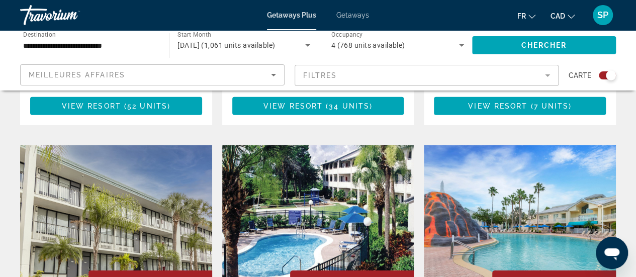
click at [373, 162] on img "Main content" at bounding box center [318, 225] width 192 height 161
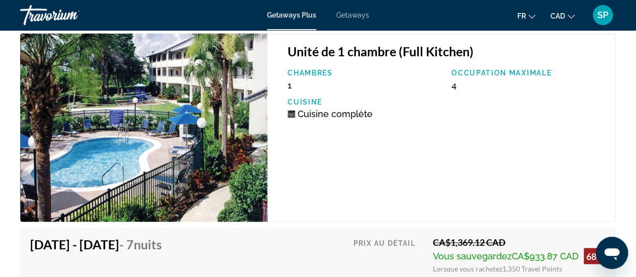
scroll to position [2602, 0]
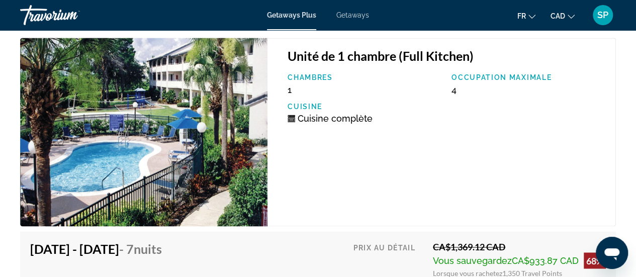
drag, startPoint x: 633, startPoint y: 244, endPoint x: 625, endPoint y: 208, distance: 36.6
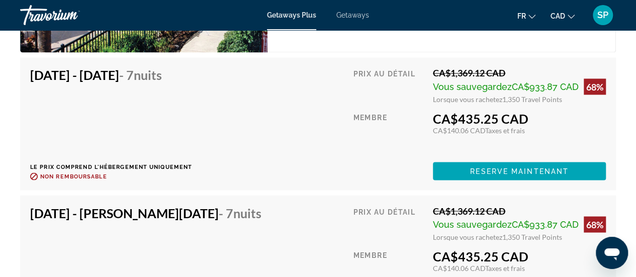
scroll to position [2802, 0]
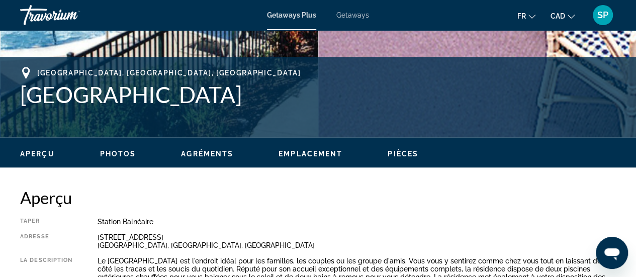
scroll to position [291, 0]
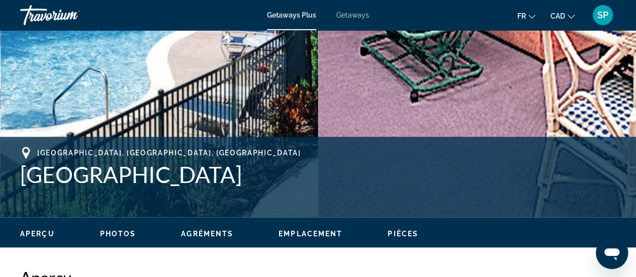
drag, startPoint x: 265, startPoint y: 174, endPoint x: 16, endPoint y: 171, distance: 249.4
click at [16, 171] on div "Orlando, FL, USA Westgate Leisure Resort Adresse 6950 Villa de Costa Drive Orla…" at bounding box center [318, 177] width 636 height 60
copy h1 "Westgate Leisure Resort"
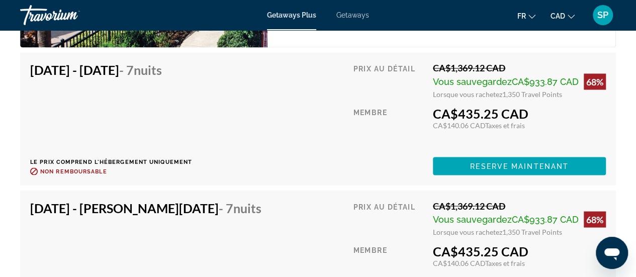
scroll to position [2784, 0]
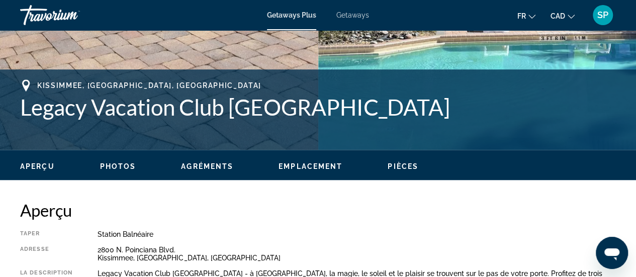
scroll to position [365, 0]
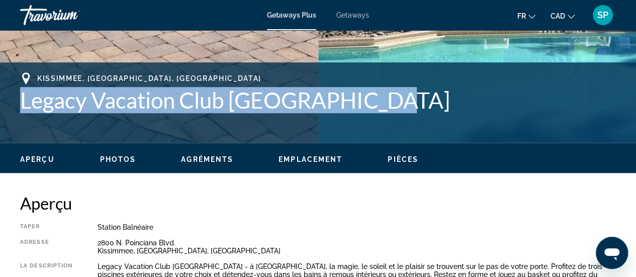
drag, startPoint x: 394, startPoint y: 100, endPoint x: 17, endPoint y: 111, distance: 377.2
click at [17, 111] on div "Kissimmee, FL, USA Legacy Vacation Club Orlando - Oaks Adresse 2800 N. Poincian…" at bounding box center [318, 102] width 636 height 60
copy h1 "Legacy Vacation Club [GEOGRAPHIC_DATA]"
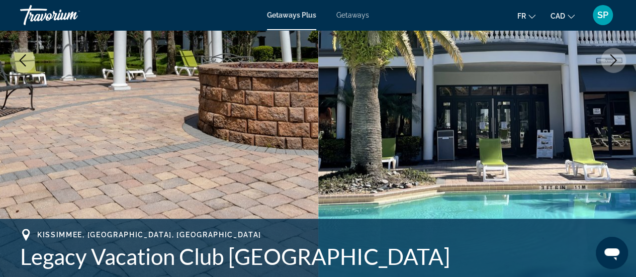
scroll to position [209, 0]
